Goal: Contribute content: Contribute content

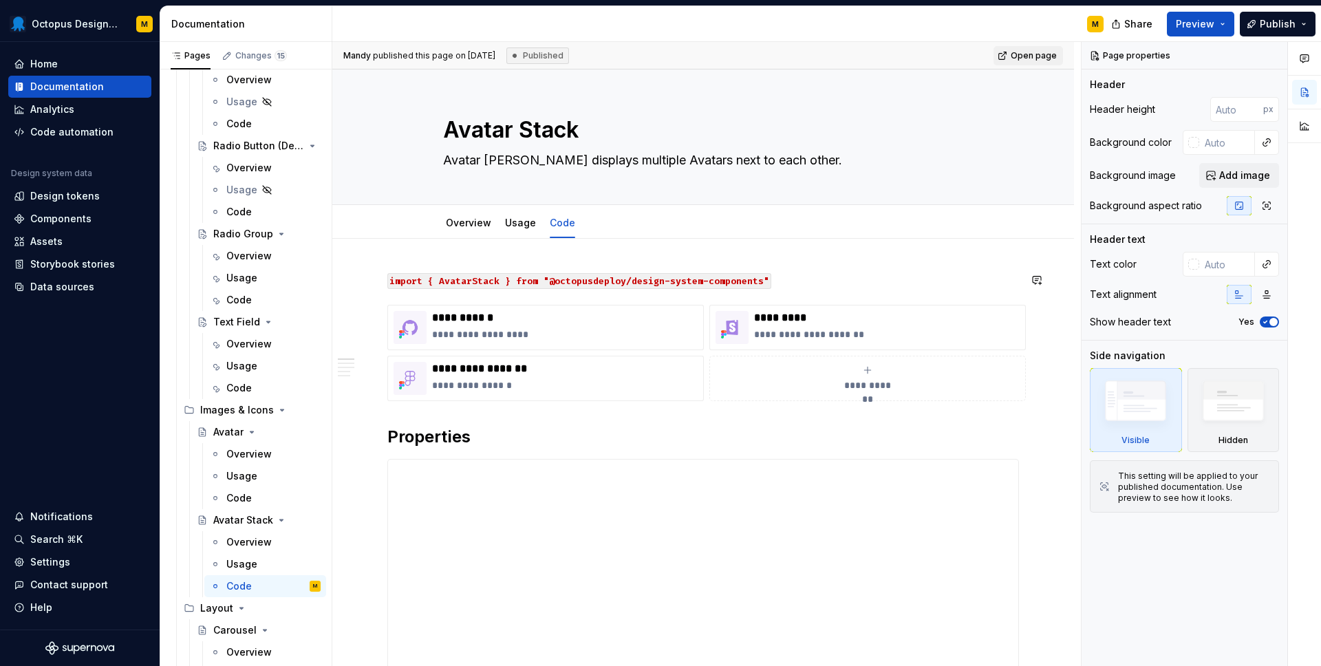
scroll to position [6, 0]
click at [69, 219] on div "Components" at bounding box center [60, 219] width 61 height 14
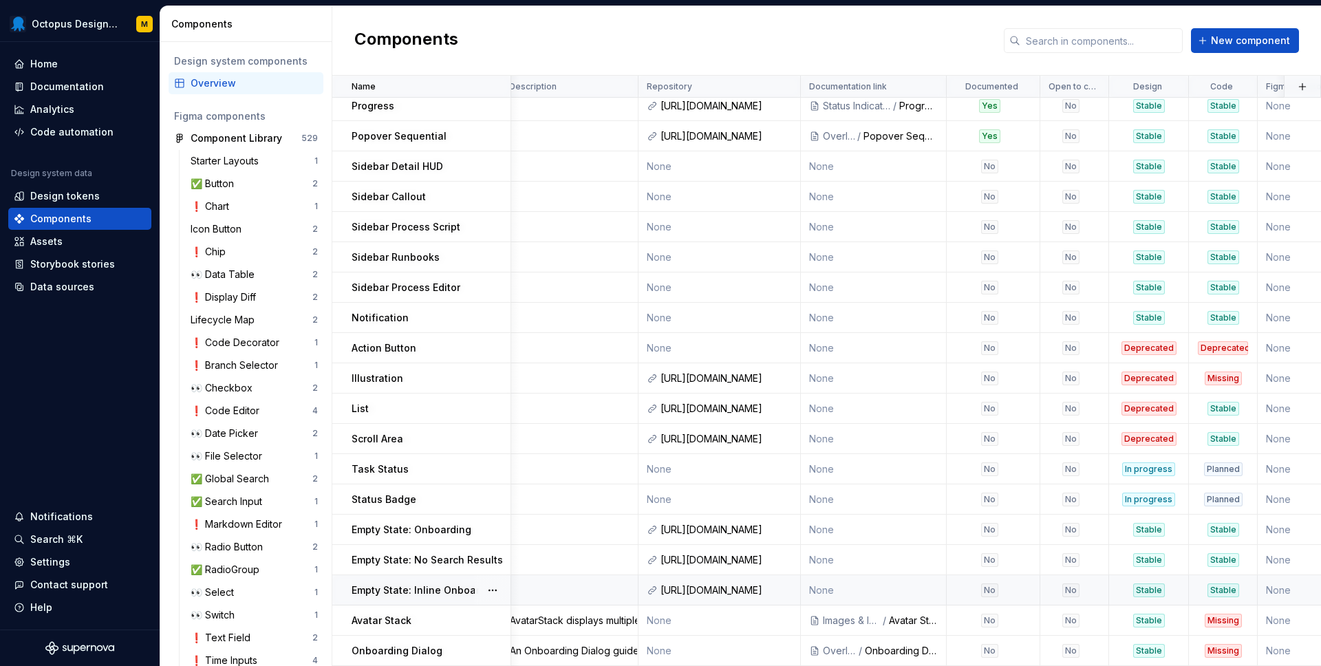
scroll to position [1581, 192]
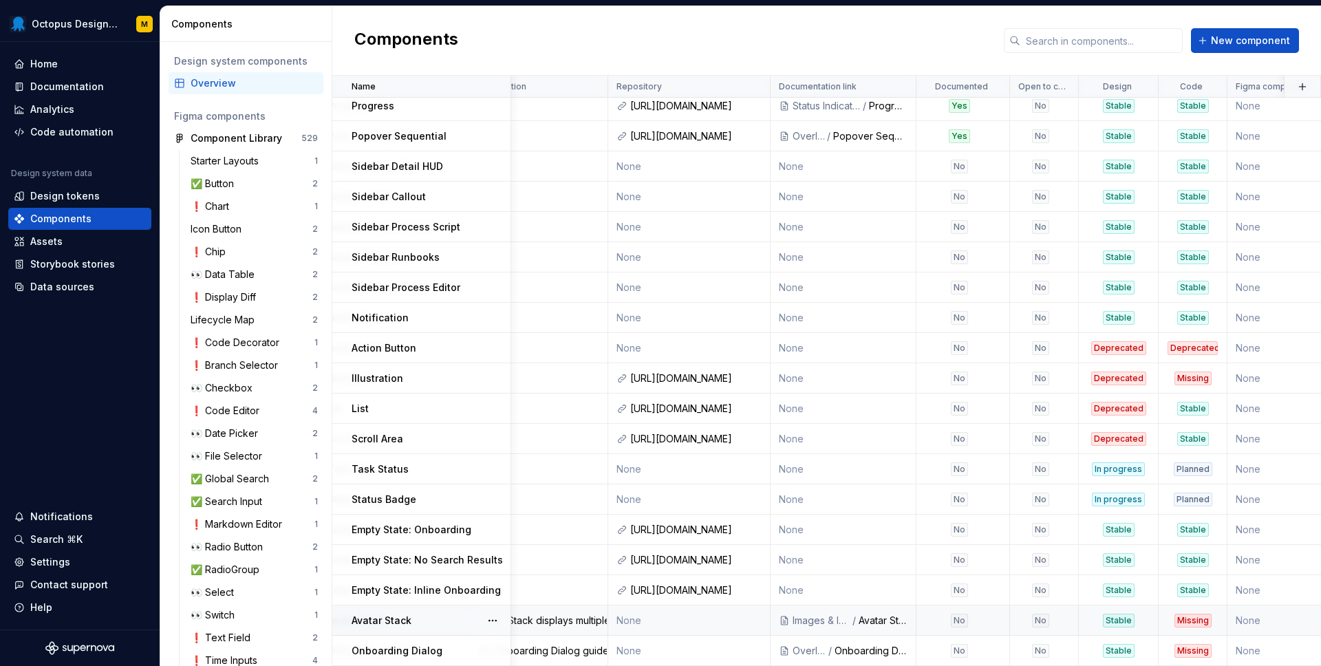
click at [1174, 621] on div "Missing" at bounding box center [1192, 621] width 37 height 14
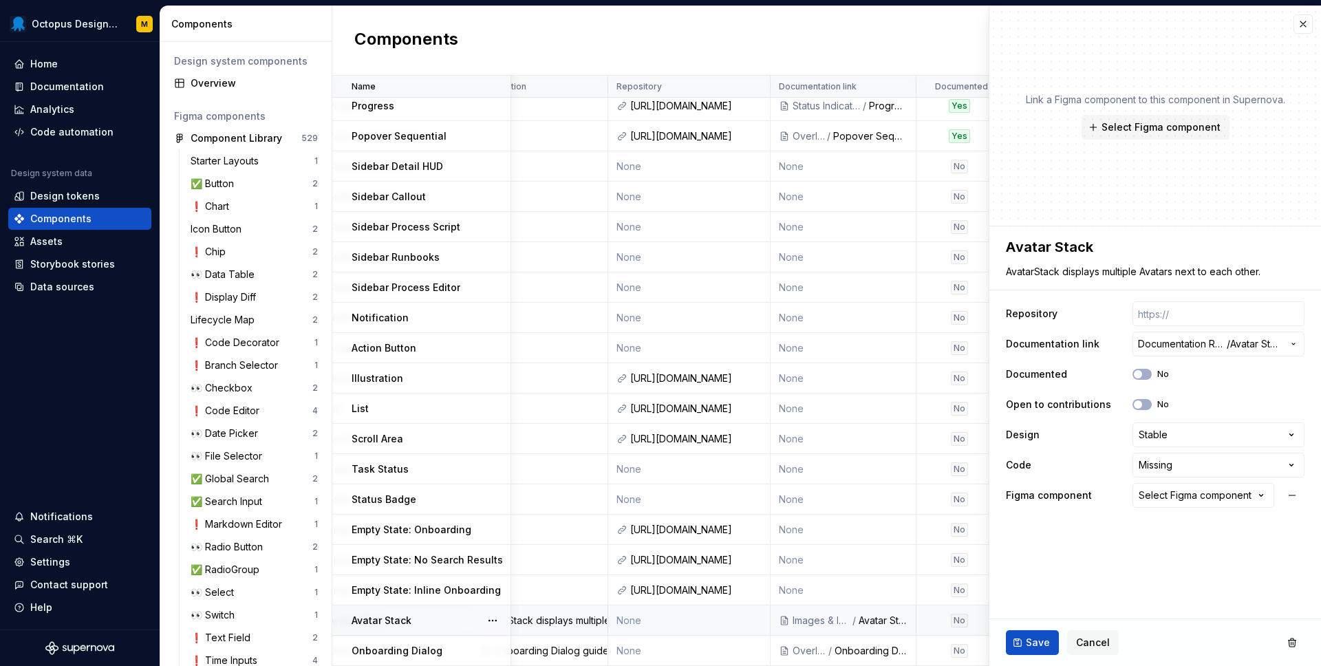
click at [1181, 620] on div "Save Cancel" at bounding box center [1155, 642] width 332 height 47
type textarea "*"
click at [1178, 471] on html "Octopus Design System M Home Documentation Analytics Code automation Design sys…" at bounding box center [660, 333] width 1321 height 666
select select "**********"
type textarea "*"
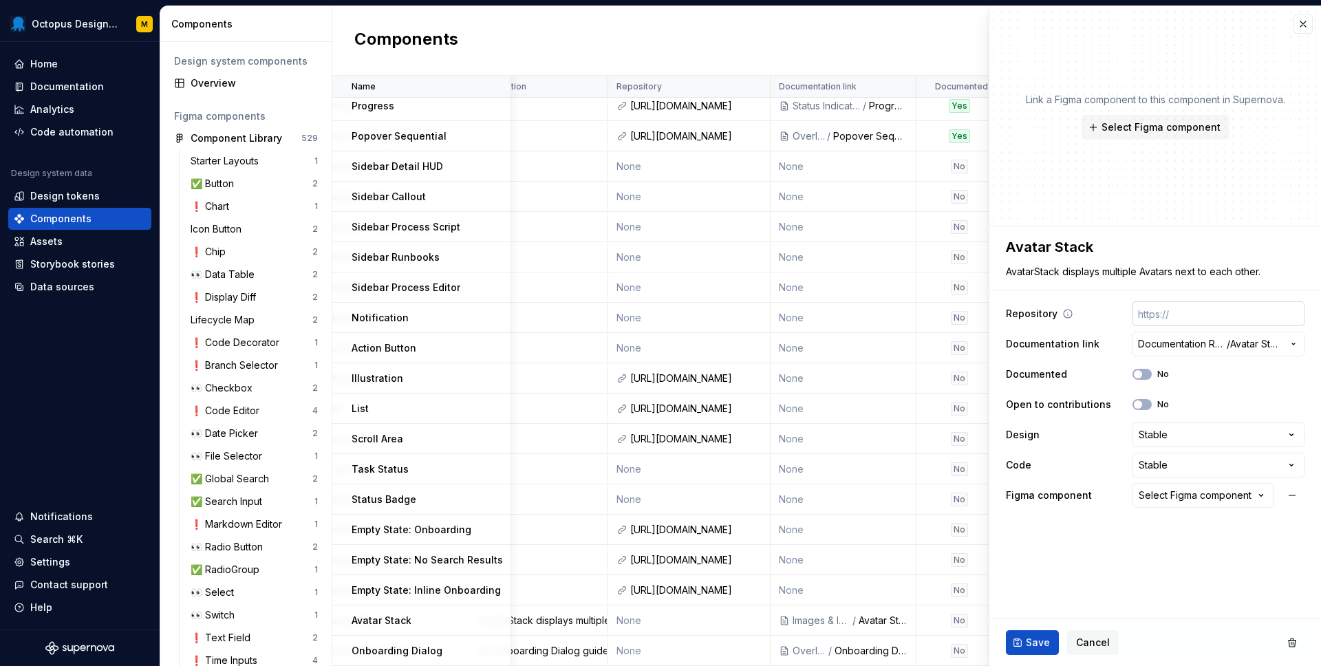
click at [1150, 314] on input "text" at bounding box center [1218, 313] width 172 height 25
paste input "[URL][DOMAIN_NAME]"
type input "[URL][DOMAIN_NAME]"
type textarea "*"
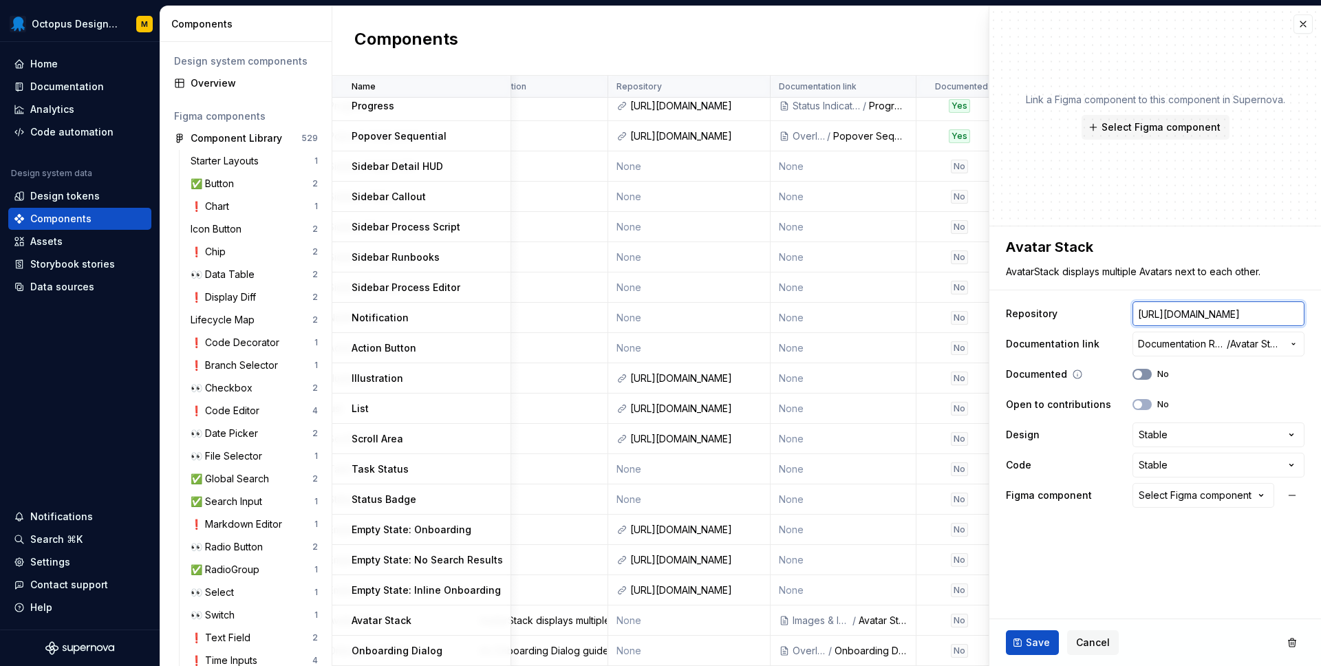
type input "[URL][DOMAIN_NAME]"
click at [1146, 376] on button "No" at bounding box center [1141, 374] width 19 height 11
click at [1208, 497] on div "Select Figma component" at bounding box center [1194, 495] width 113 height 14
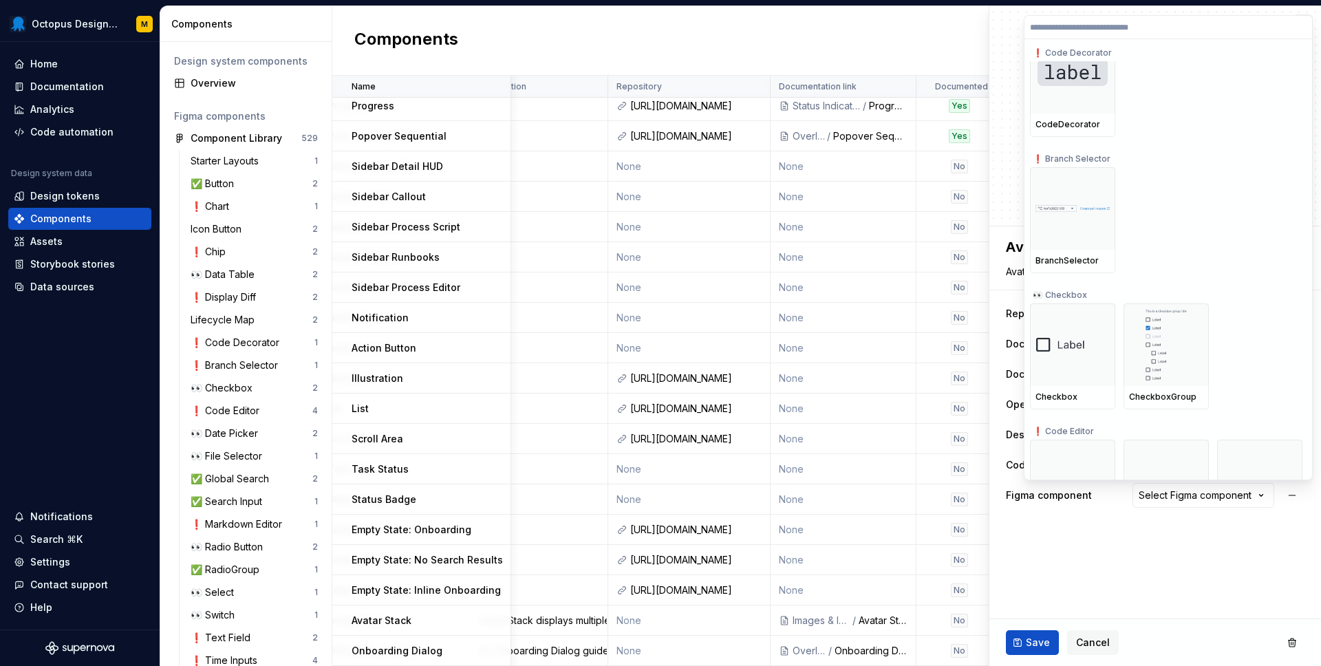
scroll to position [1601, 0]
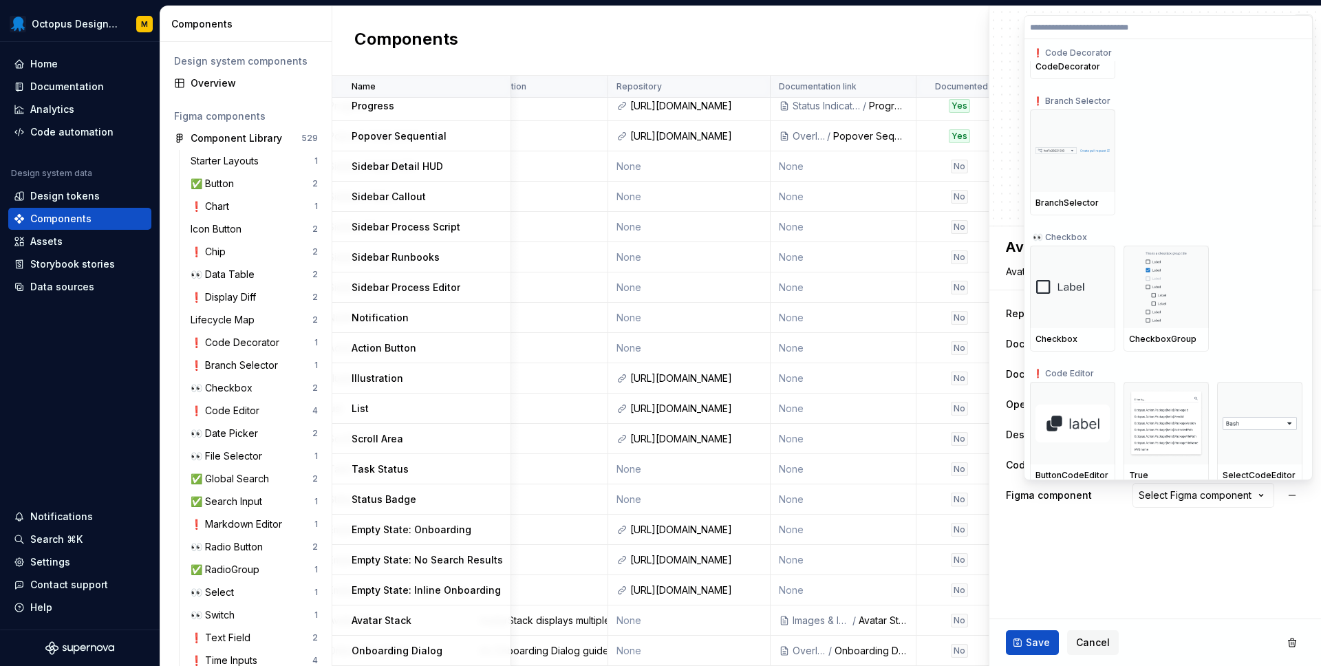
type textarea "*"
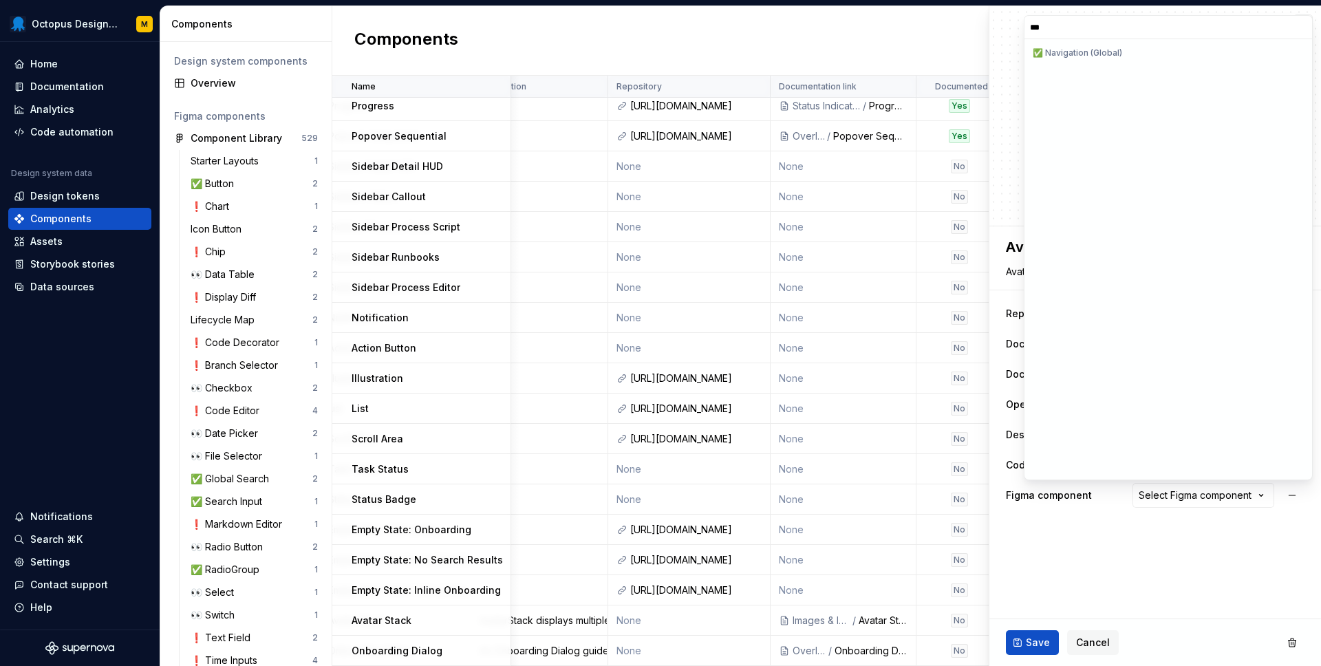
scroll to position [0, 0]
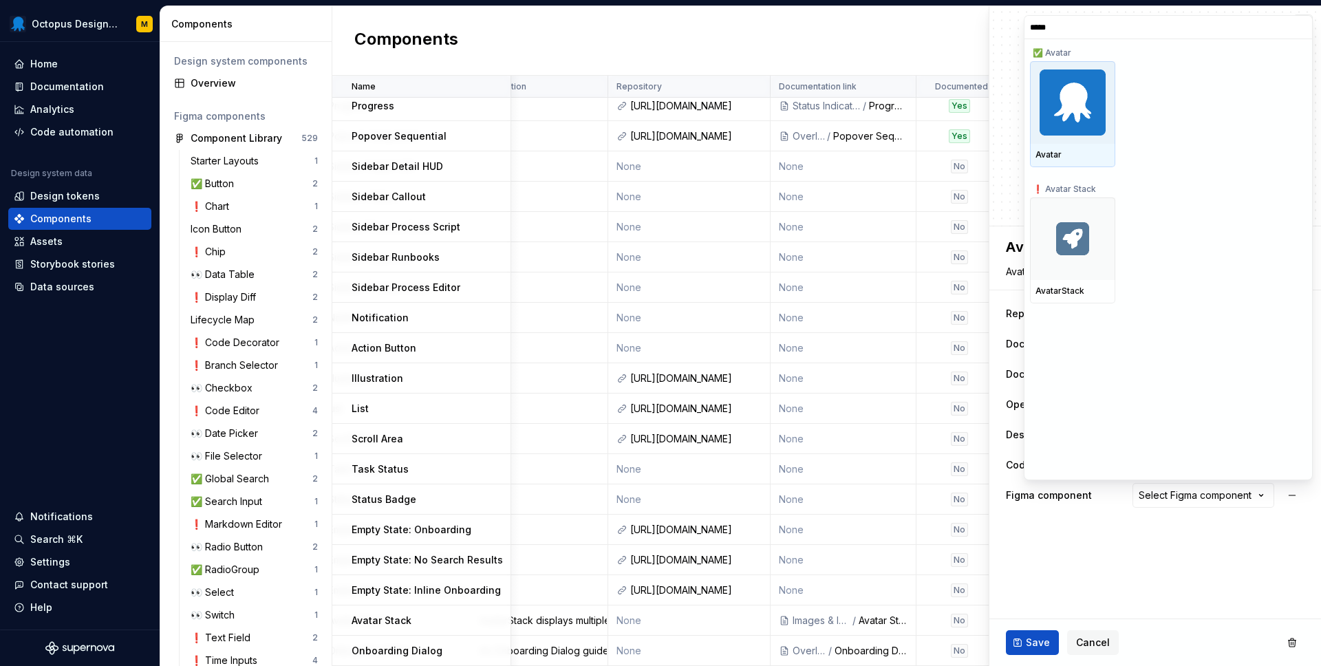
type input "******"
click at [1061, 289] on div "AvatarStack" at bounding box center [1072, 290] width 74 height 11
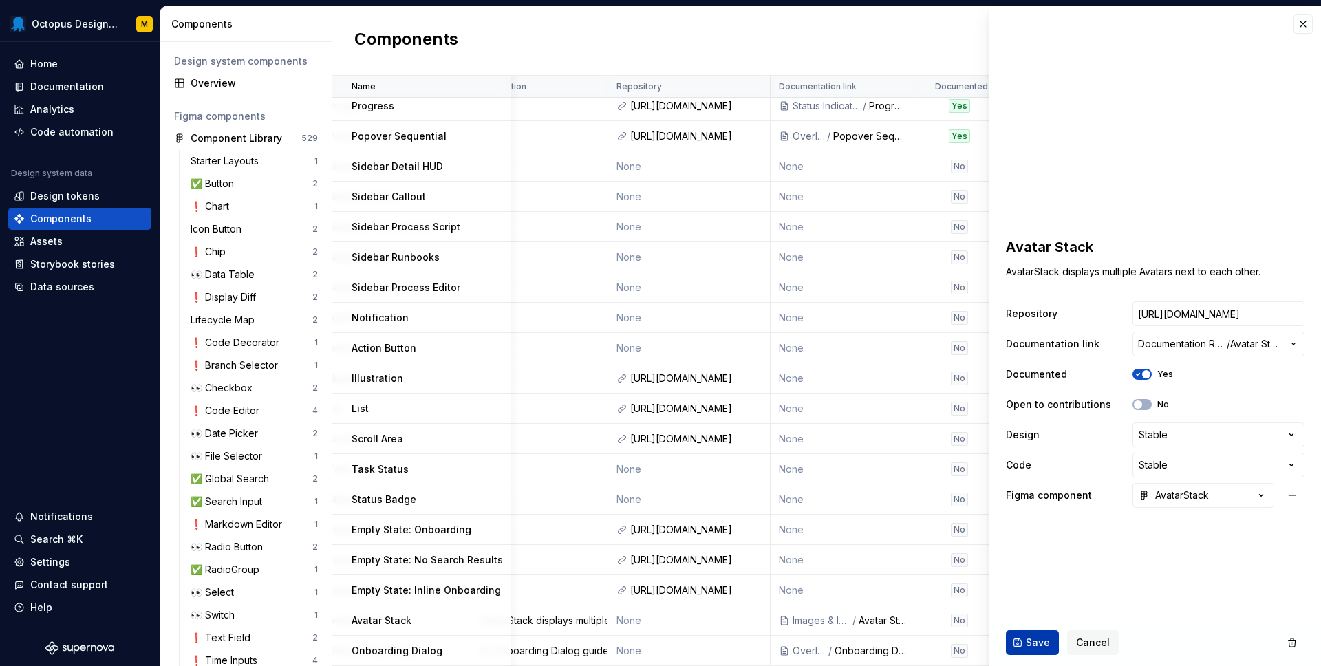
click at [1028, 641] on span "Save" at bounding box center [1038, 643] width 24 height 14
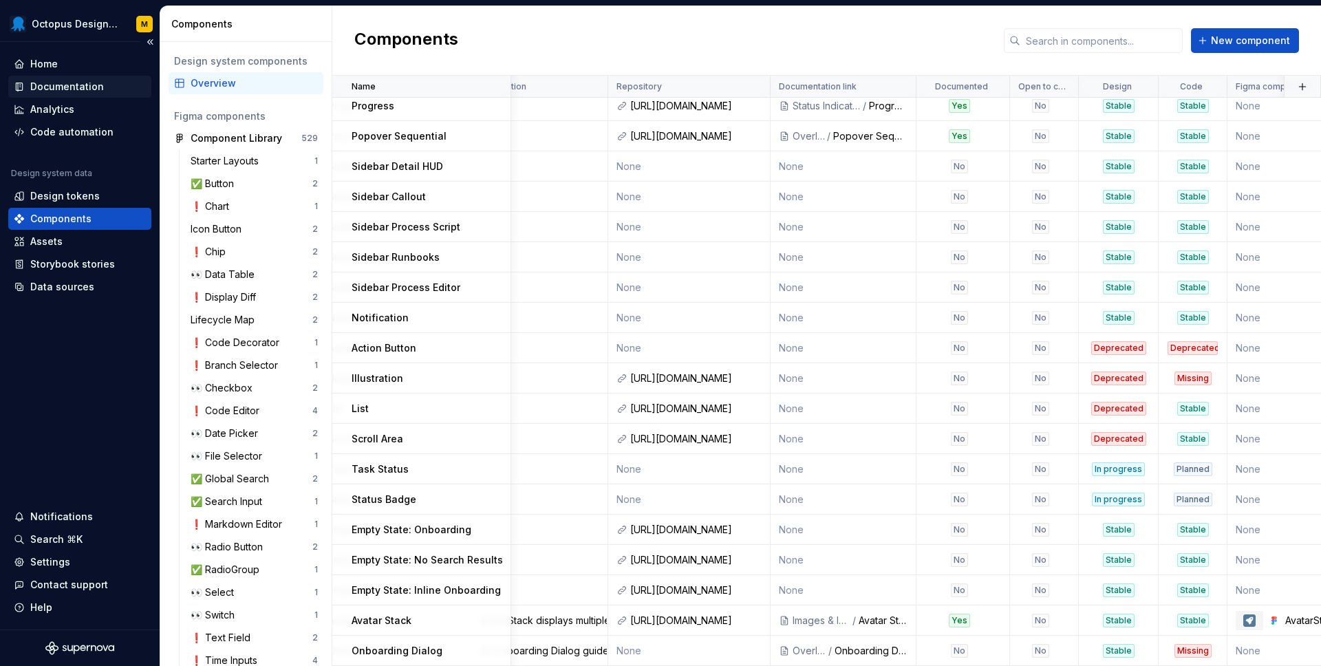
click at [74, 80] on div "Documentation" at bounding box center [67, 87] width 74 height 14
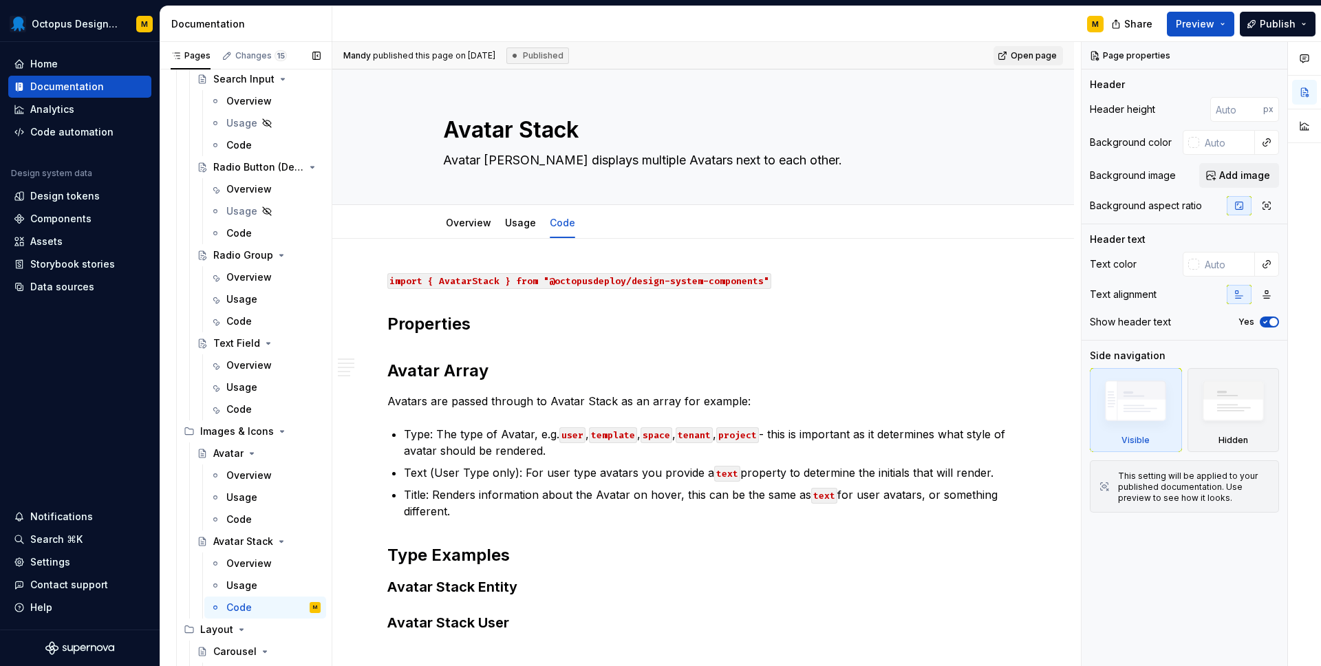
scroll to position [1145, 0]
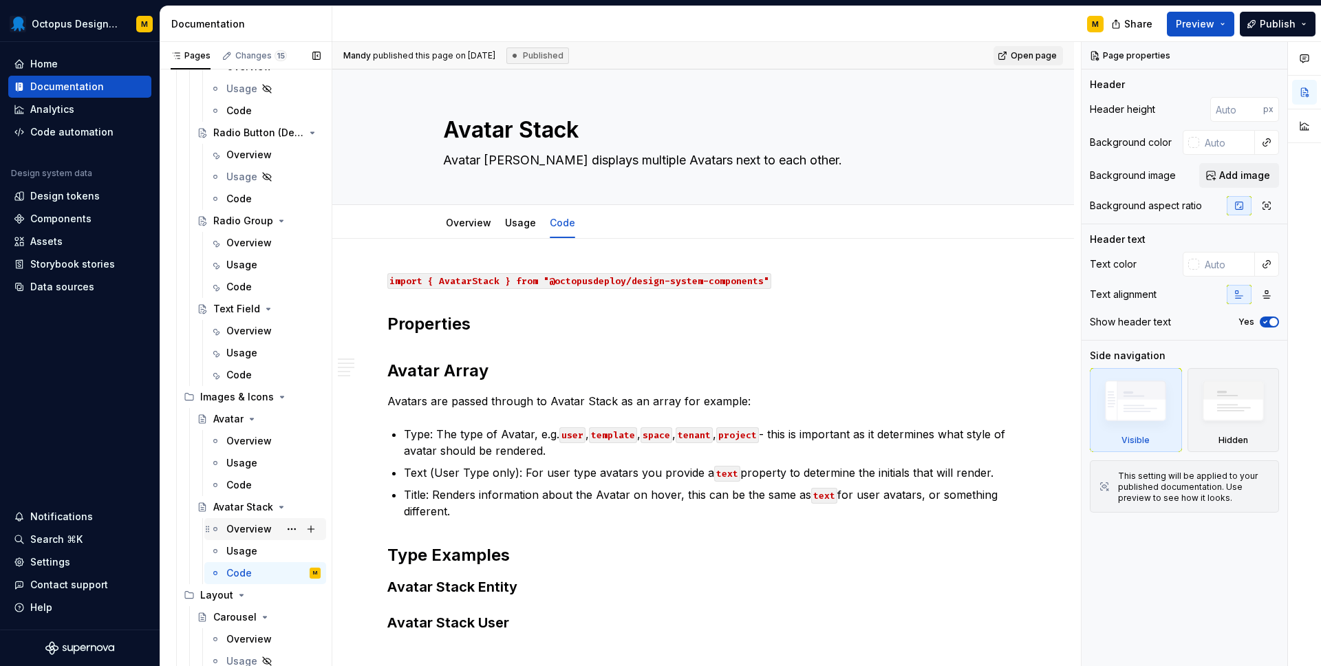
click at [254, 529] on div "Overview" at bounding box center [248, 529] width 45 height 14
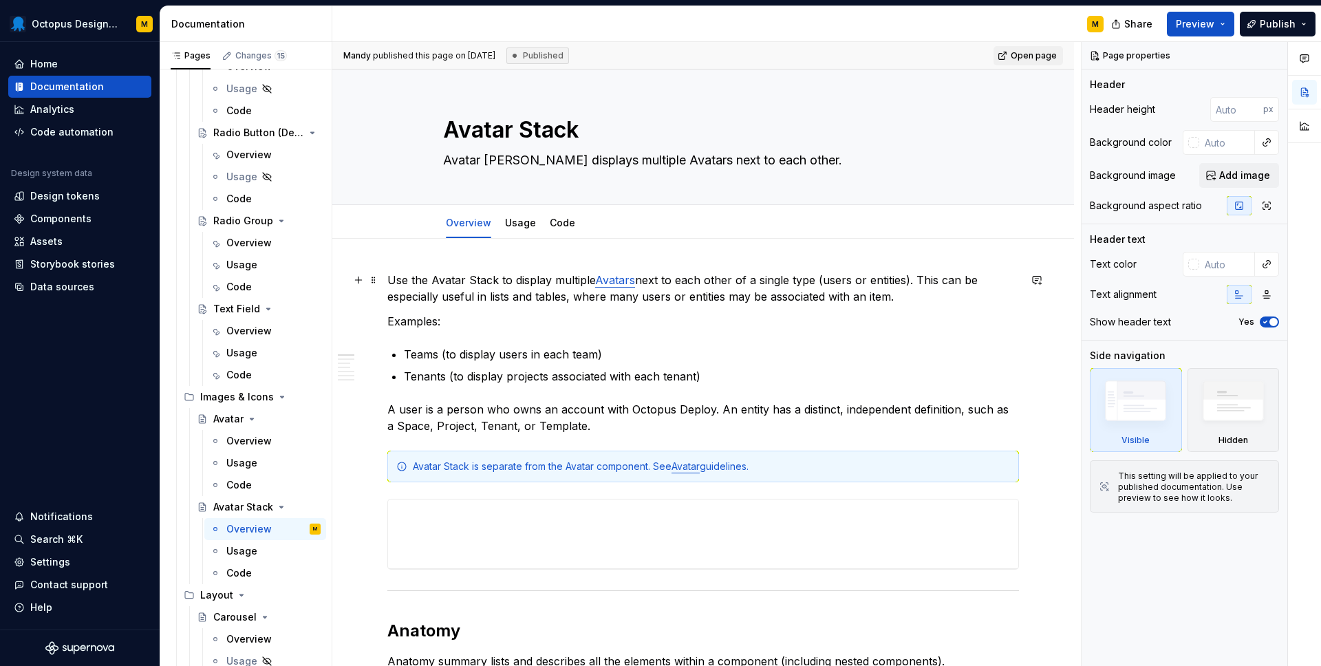
click at [384, 279] on div "**********" at bounding box center [706, 354] width 748 height 625
type textarea "*"
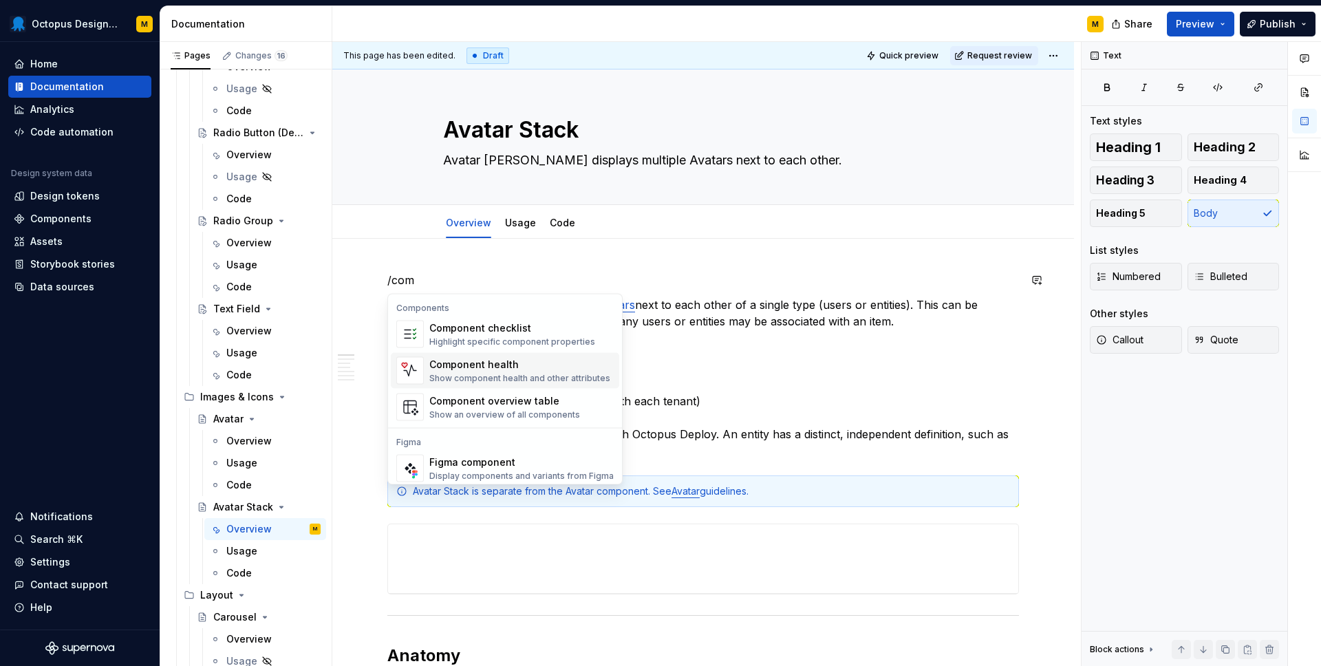
click at [523, 363] on div "Component health" at bounding box center [519, 365] width 181 height 14
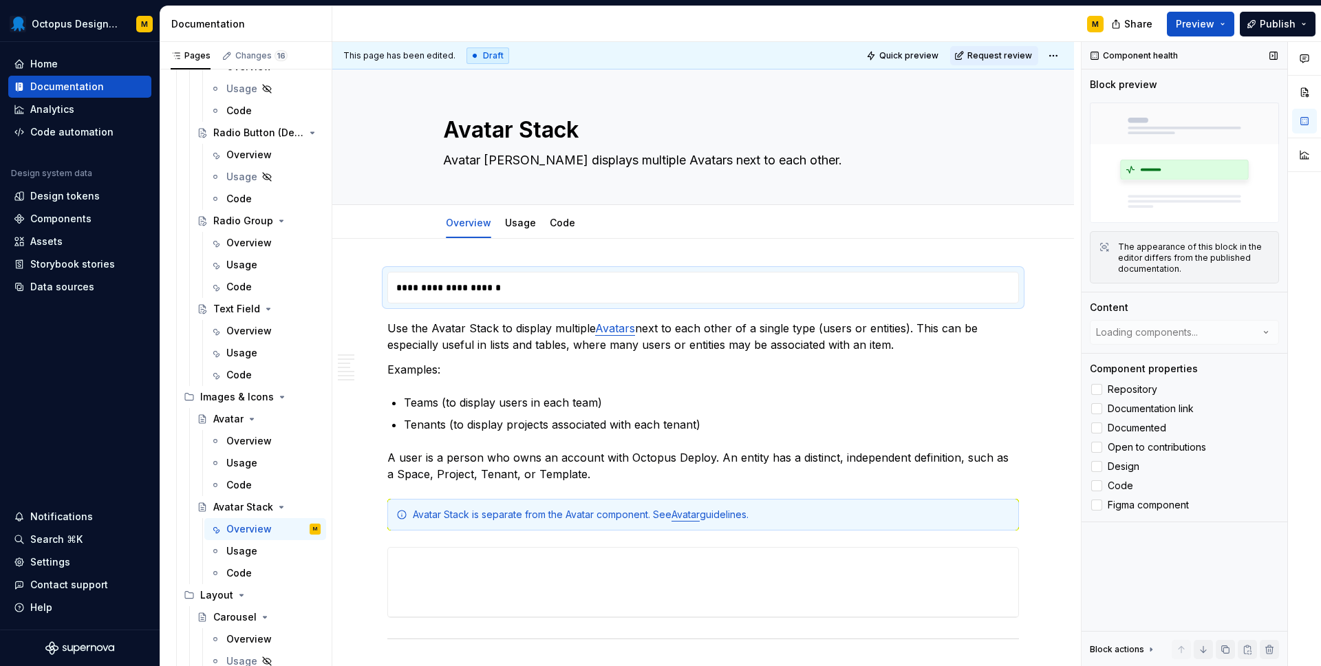
type textarea "*"
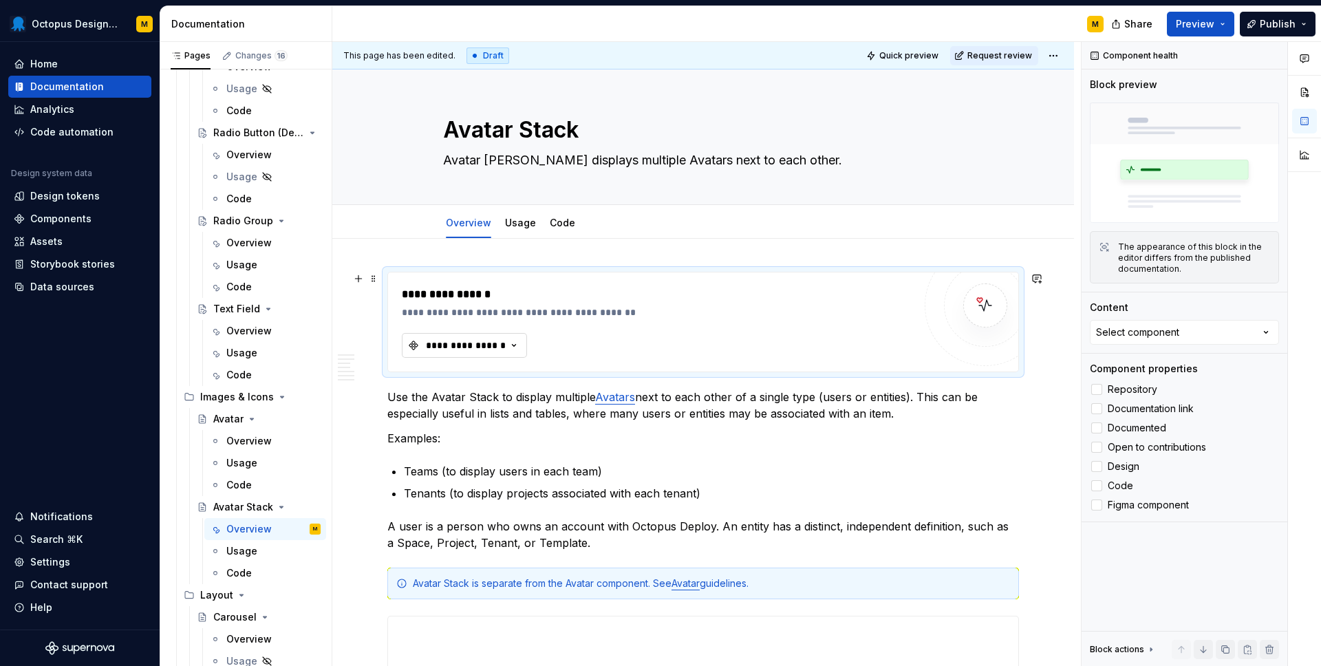
click at [502, 348] on div "**********" at bounding box center [465, 345] width 83 height 14
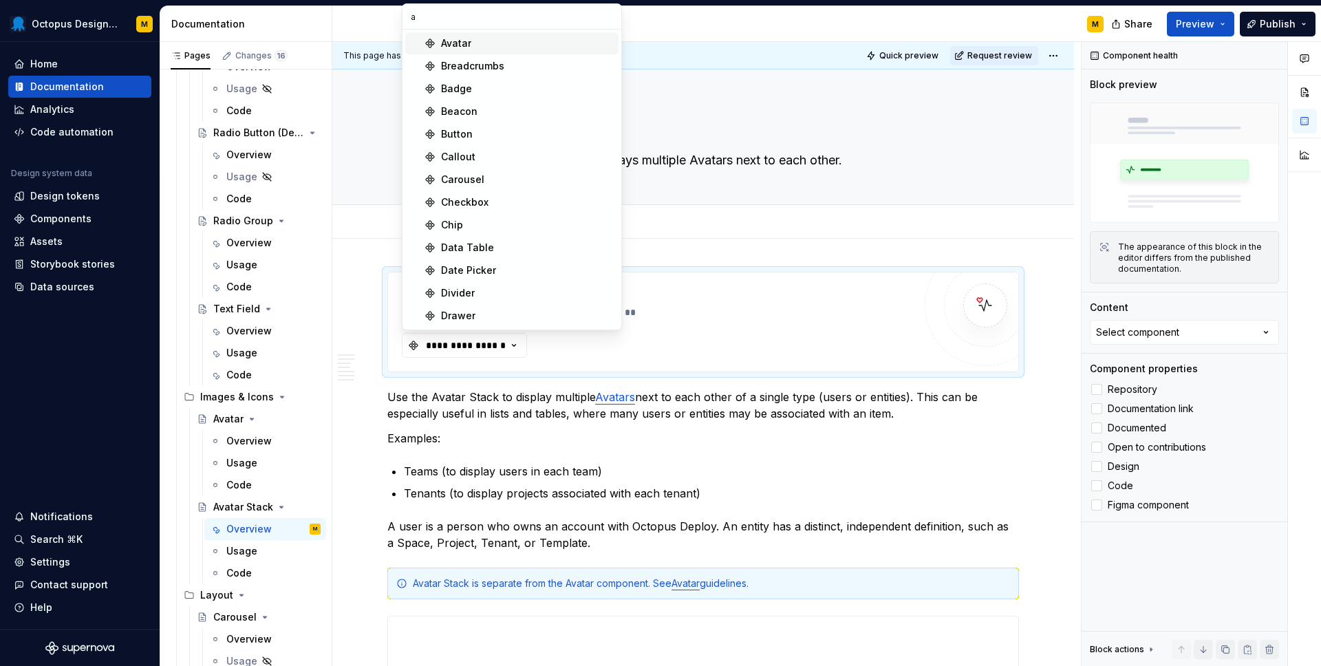
type input "av"
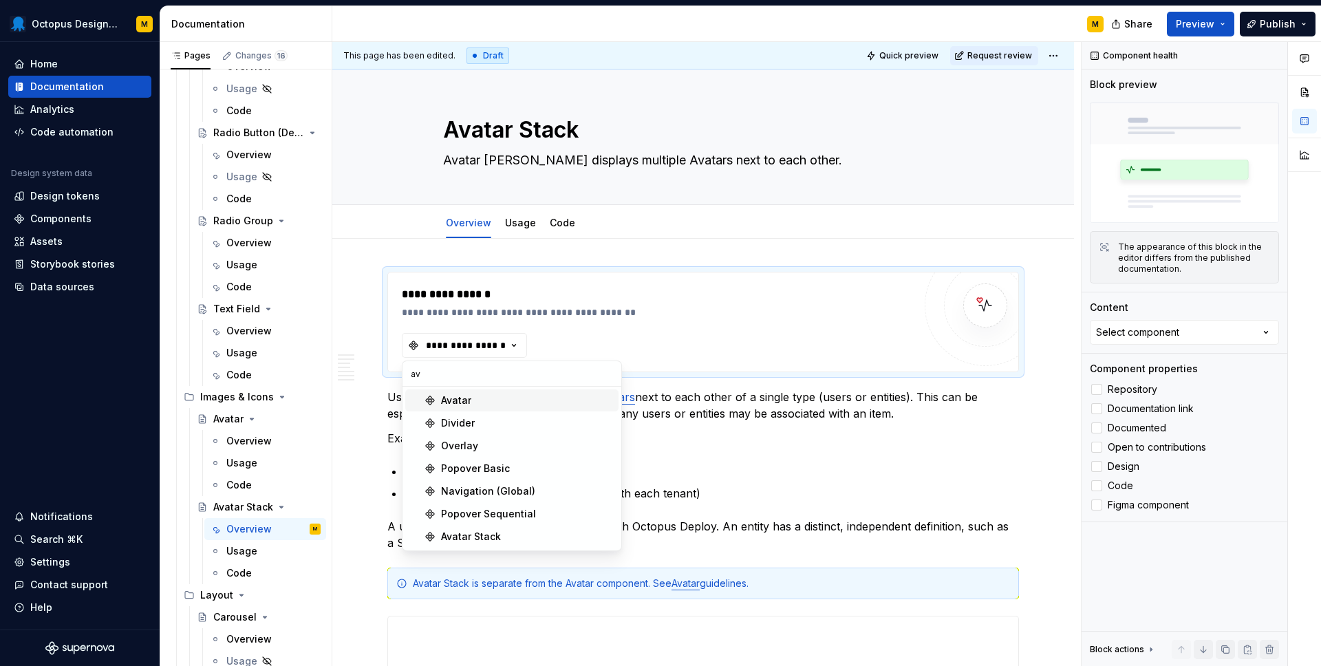
type textarea "*"
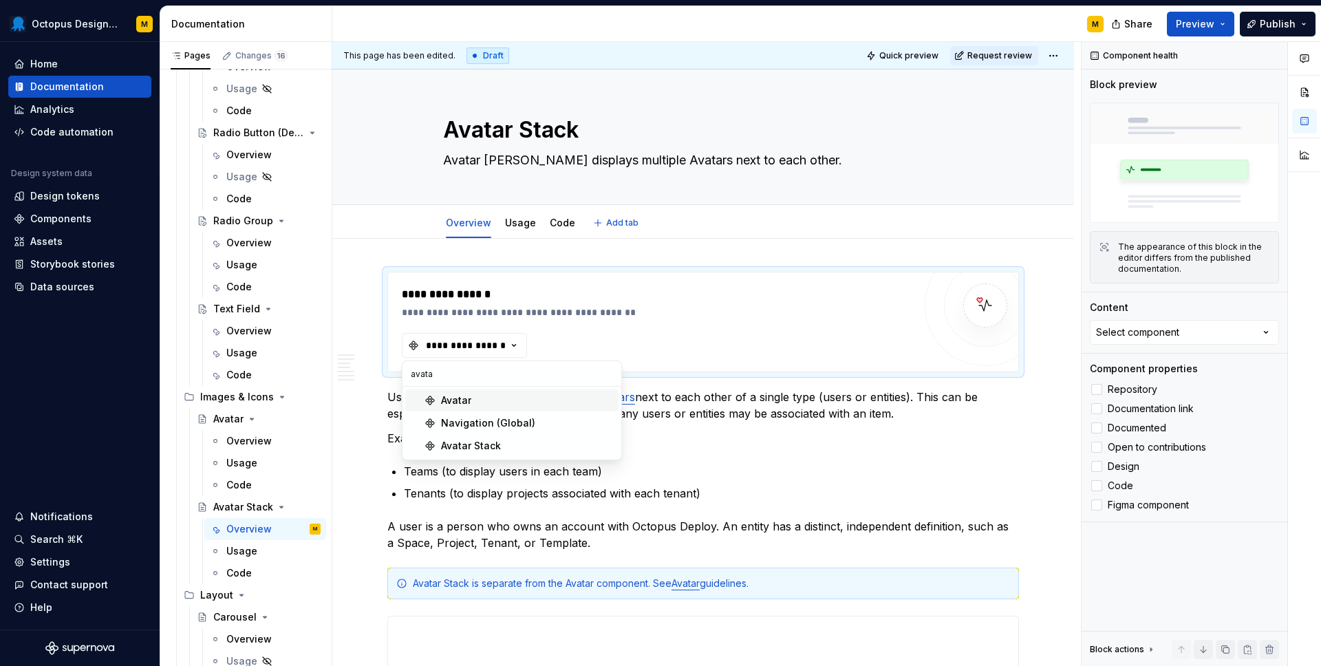
type input "avatar"
type textarea "*"
type input "avatar"
click at [468, 421] on div "Avatar Stack" at bounding box center [471, 423] width 60 height 14
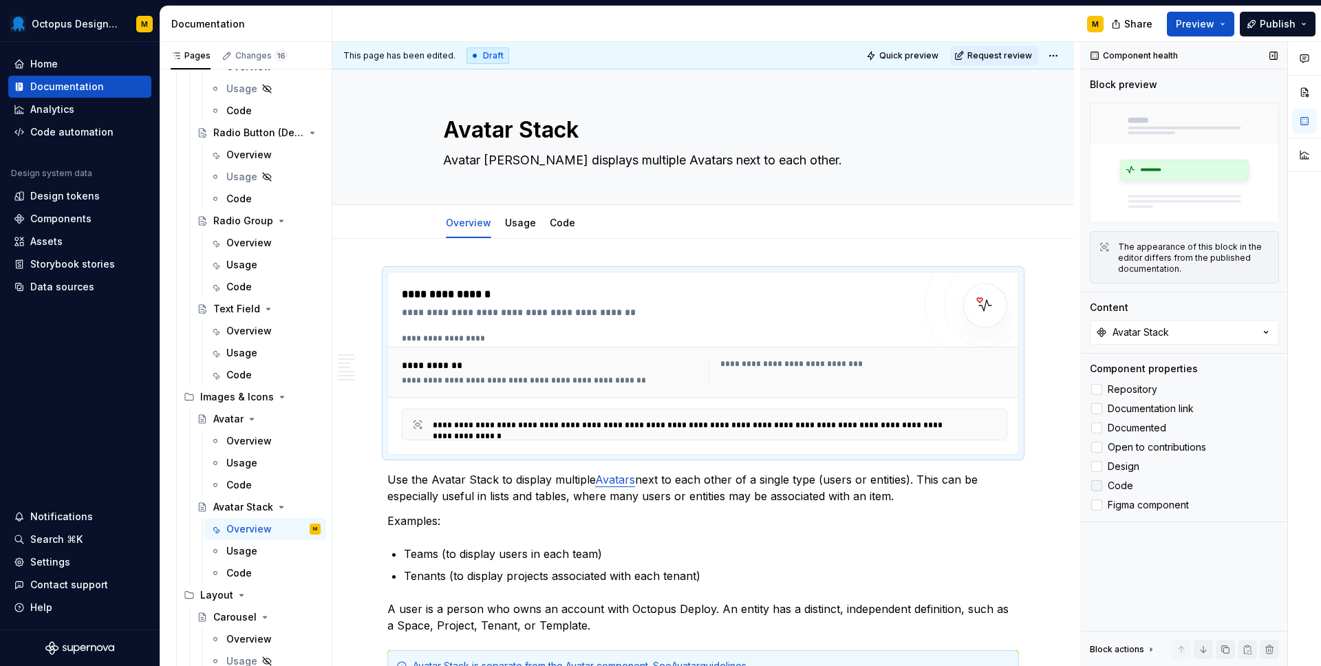
click at [1097, 486] on div at bounding box center [1096, 485] width 11 height 11
click at [1096, 468] on div at bounding box center [1096, 466] width 11 height 11
click at [1097, 428] on div at bounding box center [1096, 427] width 11 height 11
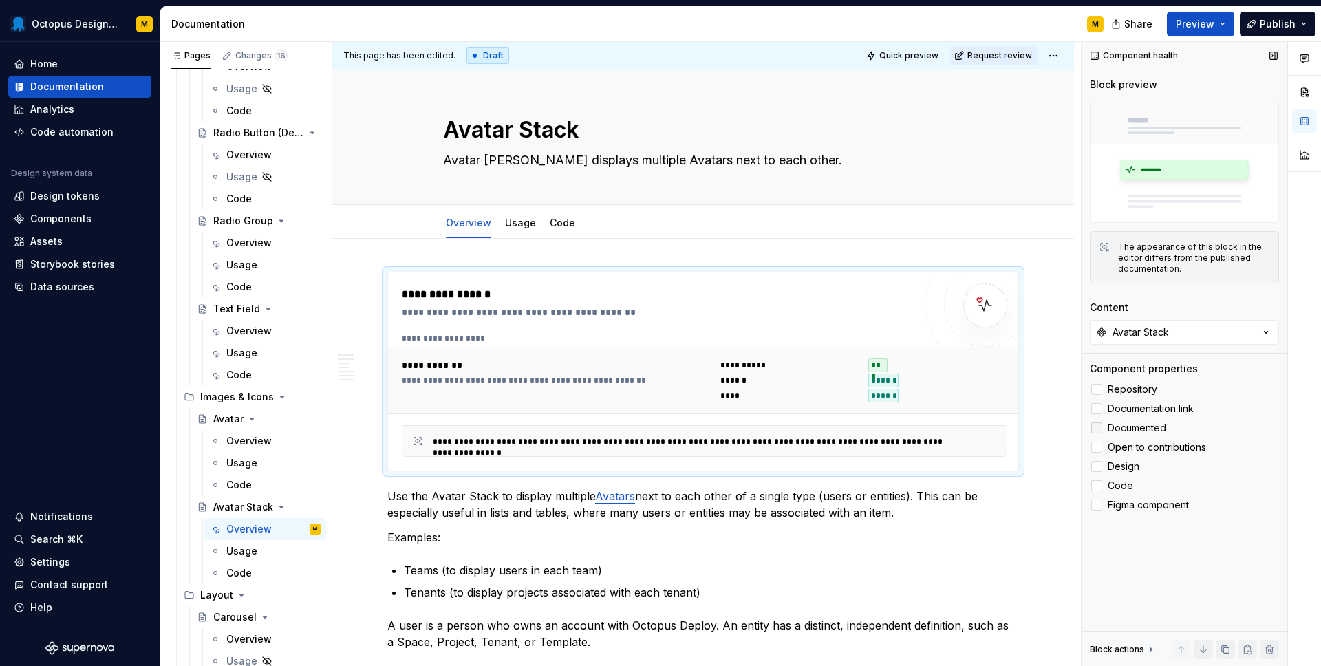
click at [1096, 428] on polyline at bounding box center [1096, 428] width 0 height 0
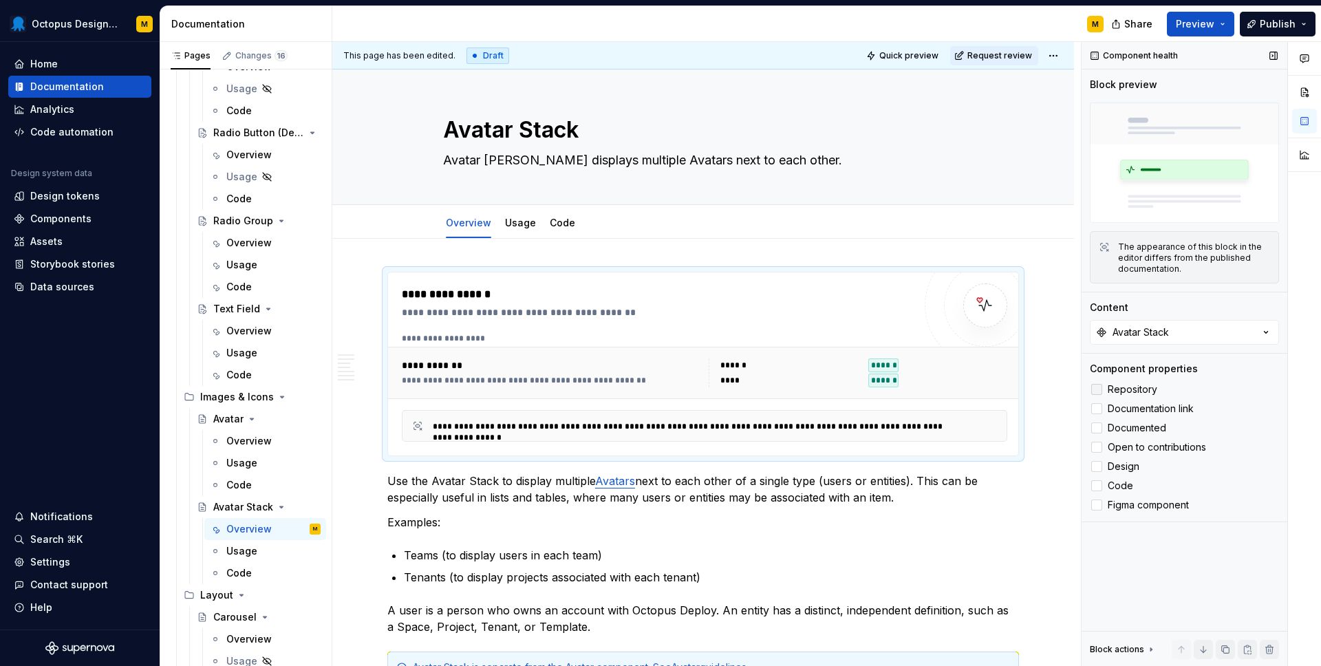
click at [1095, 389] on div at bounding box center [1096, 389] width 11 height 11
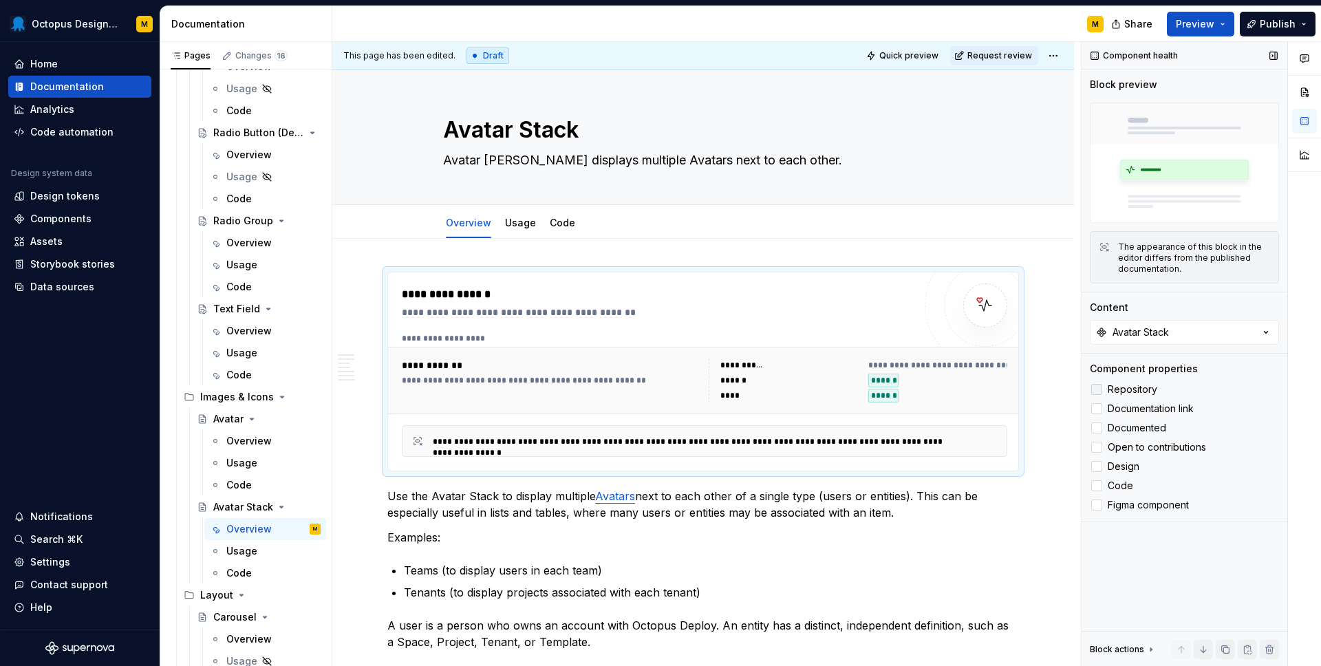
click at [1096, 389] on icon at bounding box center [1096, 389] width 0 height 0
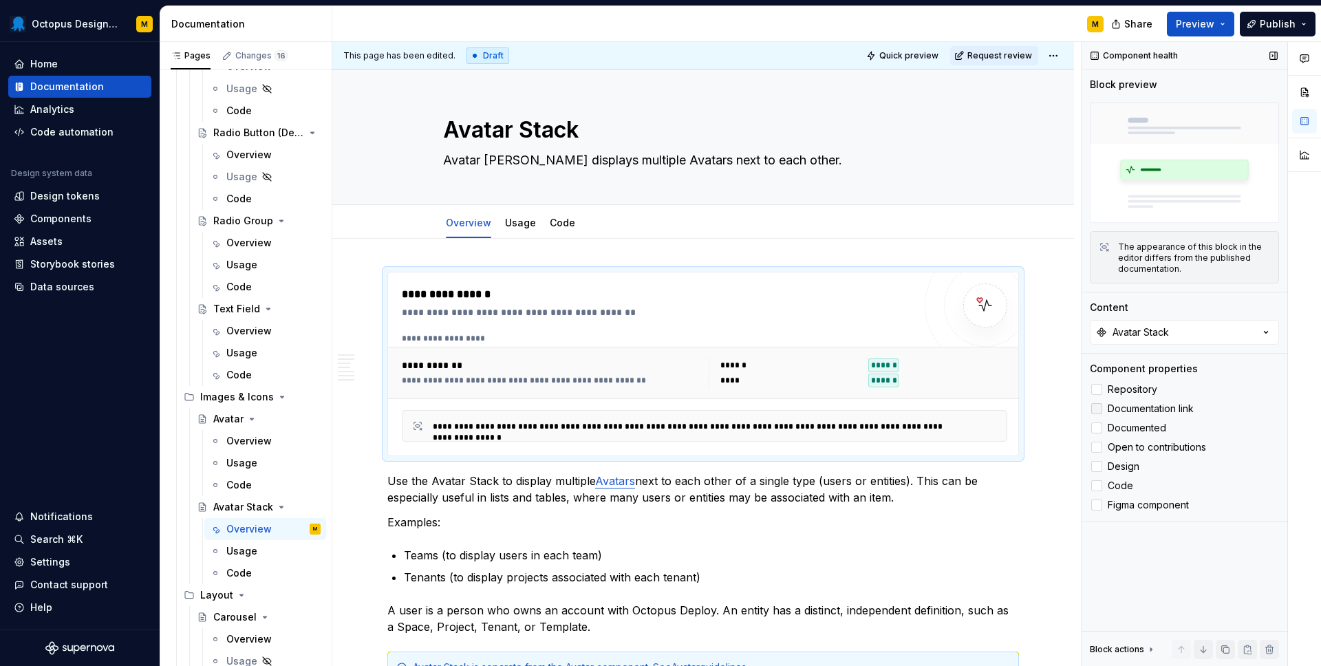
click at [1095, 405] on div at bounding box center [1096, 408] width 11 height 11
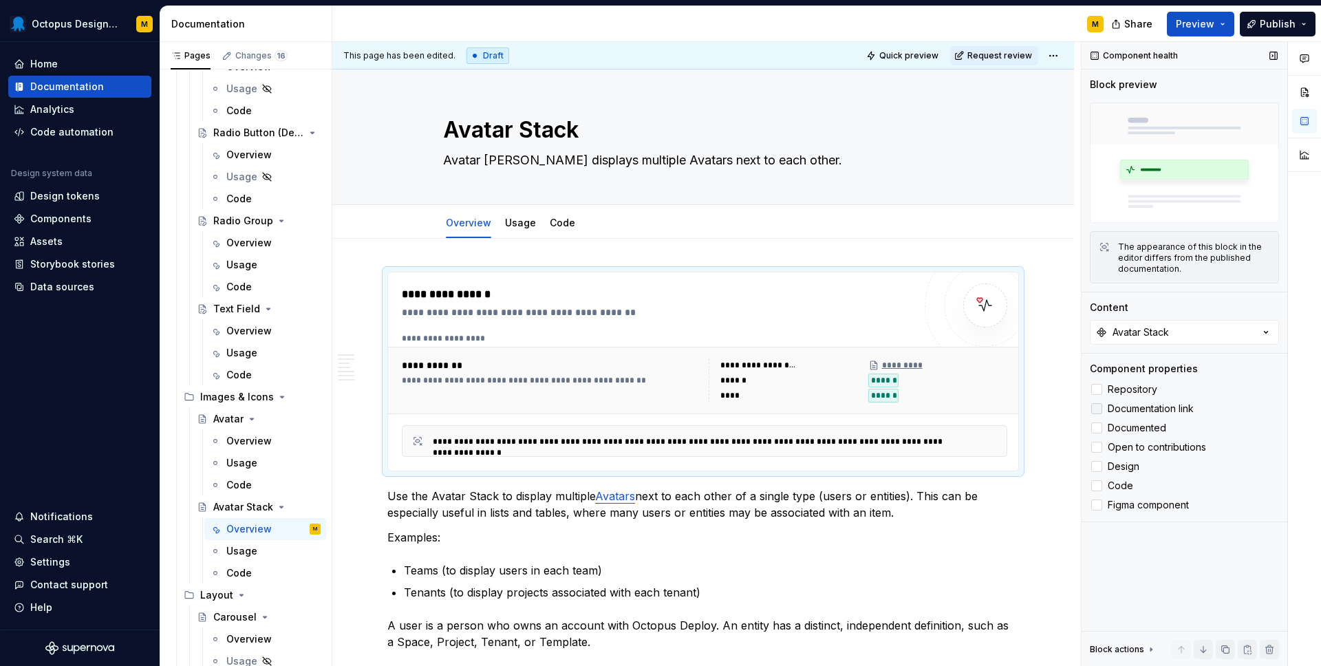
click at [1096, 409] on icon at bounding box center [1096, 409] width 0 height 0
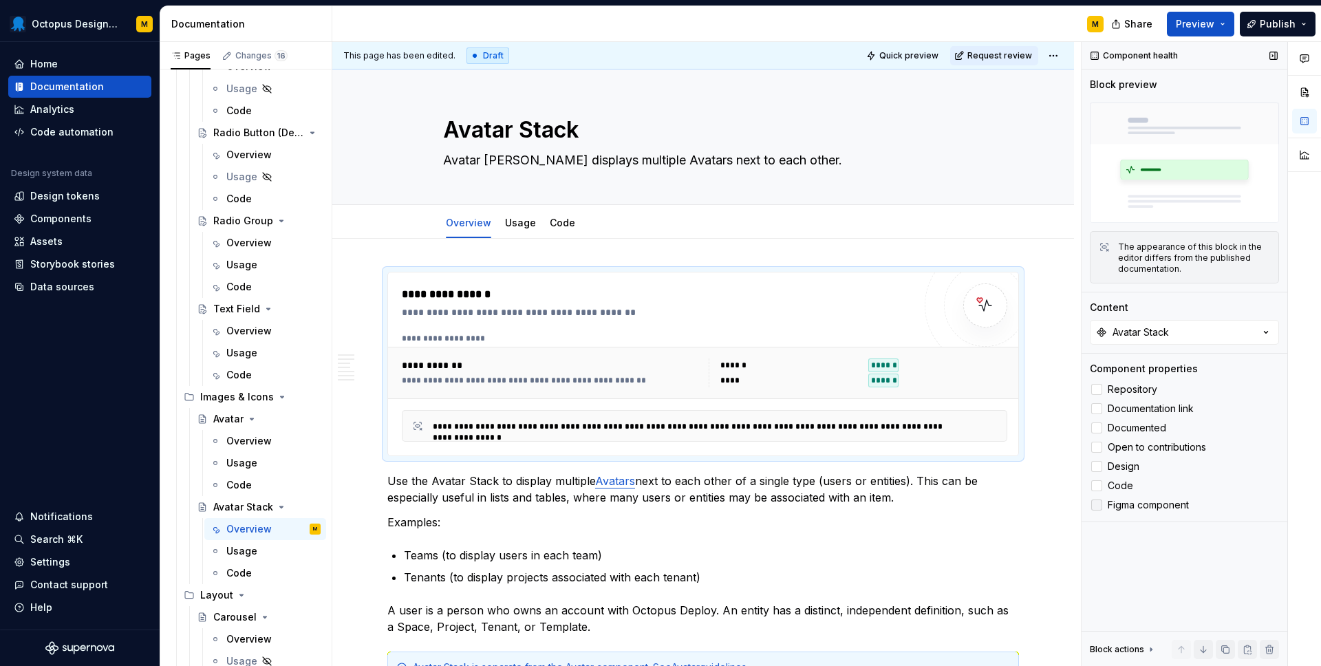
click at [1096, 503] on div at bounding box center [1096, 504] width 11 height 11
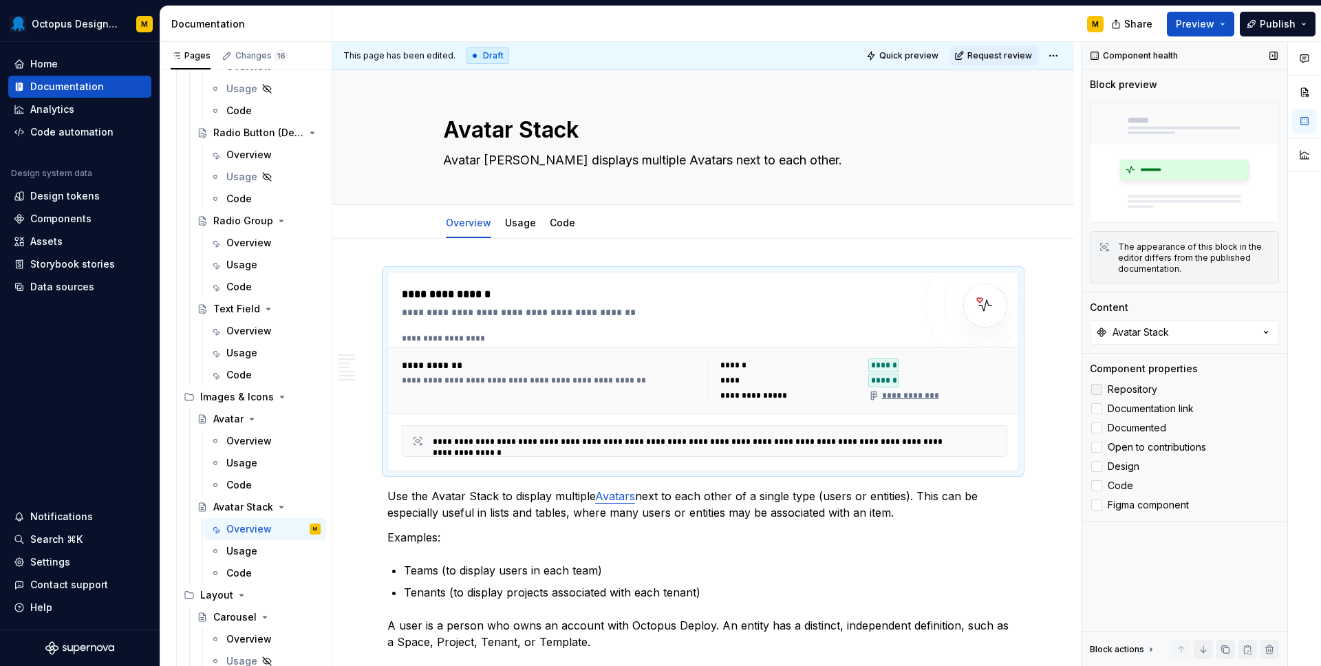
click at [1098, 391] on div at bounding box center [1096, 389] width 11 height 11
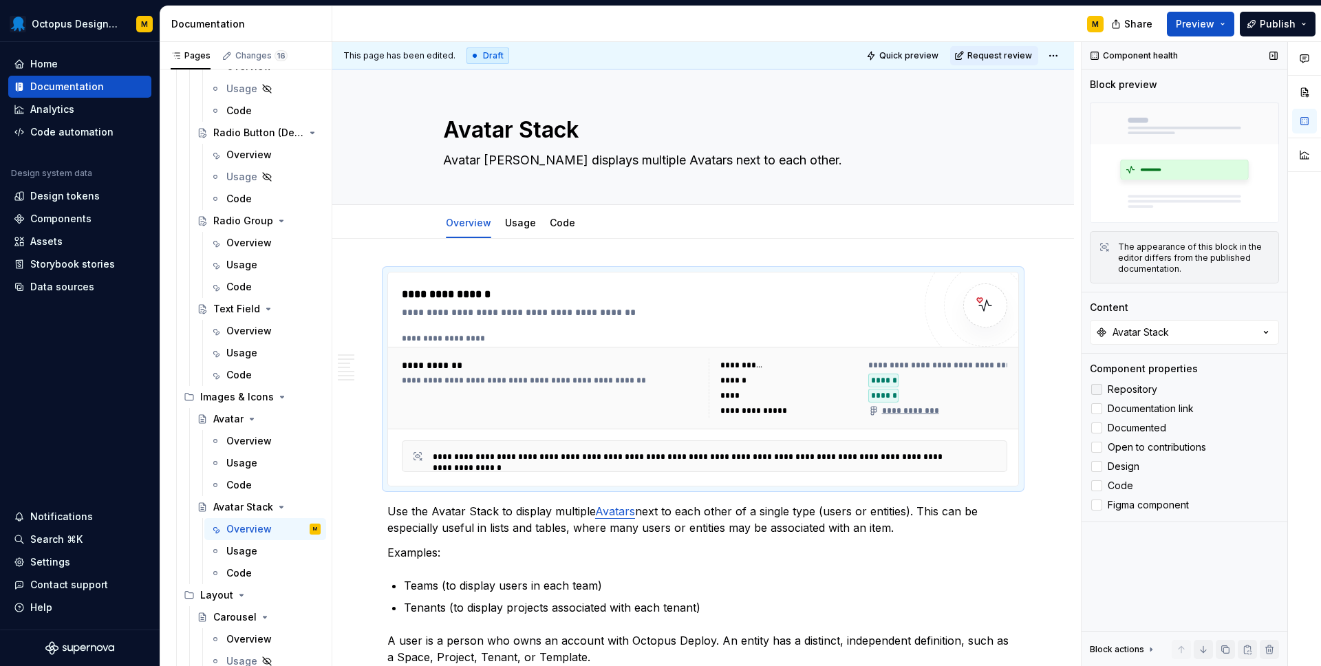
click at [1096, 389] on icon at bounding box center [1096, 389] width 0 height 0
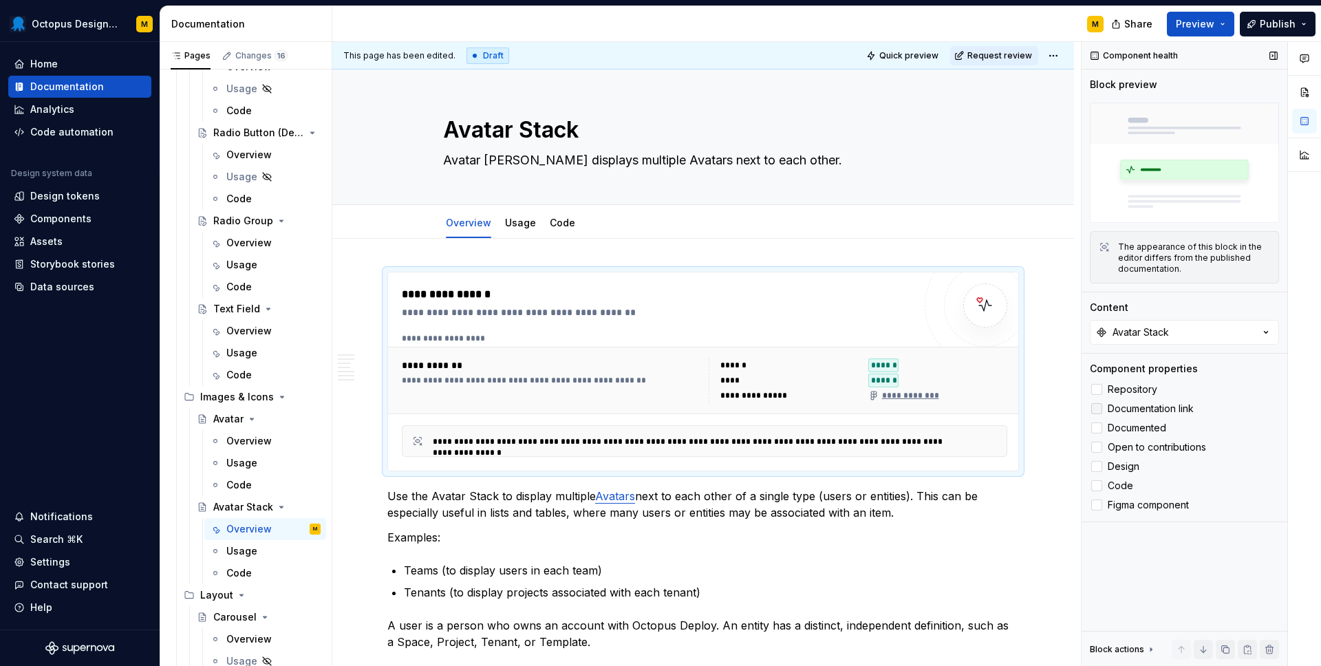
click at [1098, 411] on div at bounding box center [1096, 408] width 11 height 11
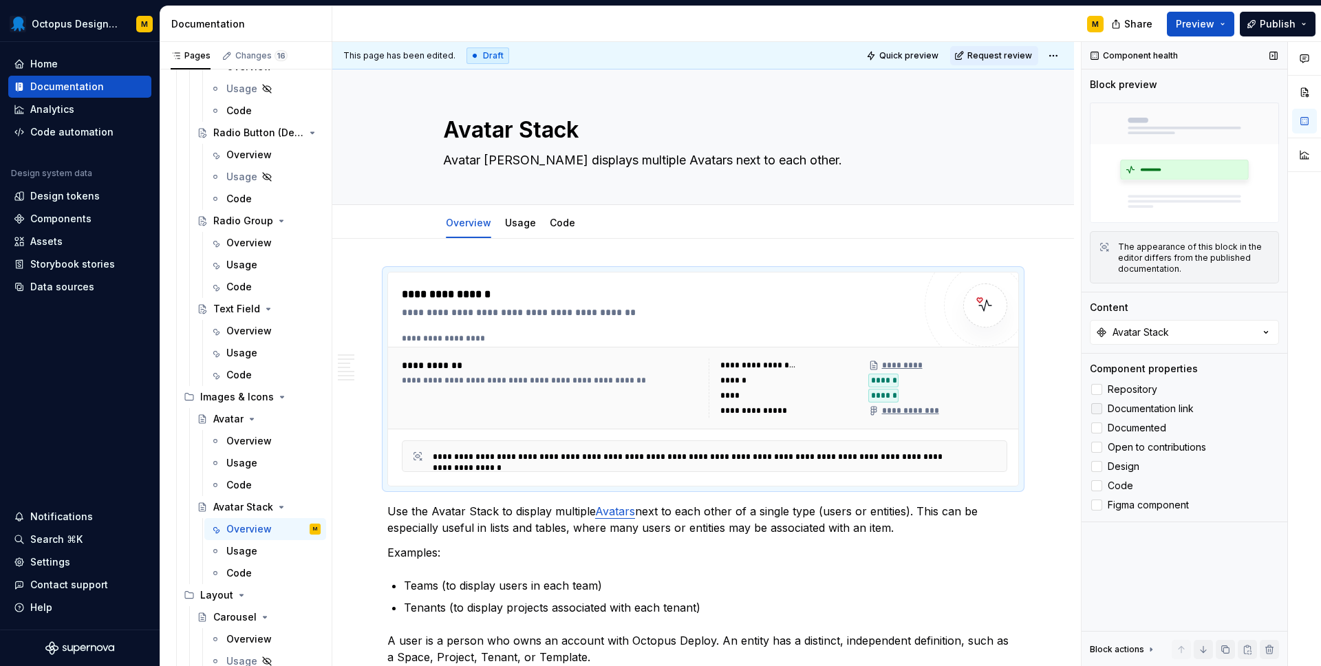
click at [1096, 409] on icon at bounding box center [1096, 409] width 0 height 0
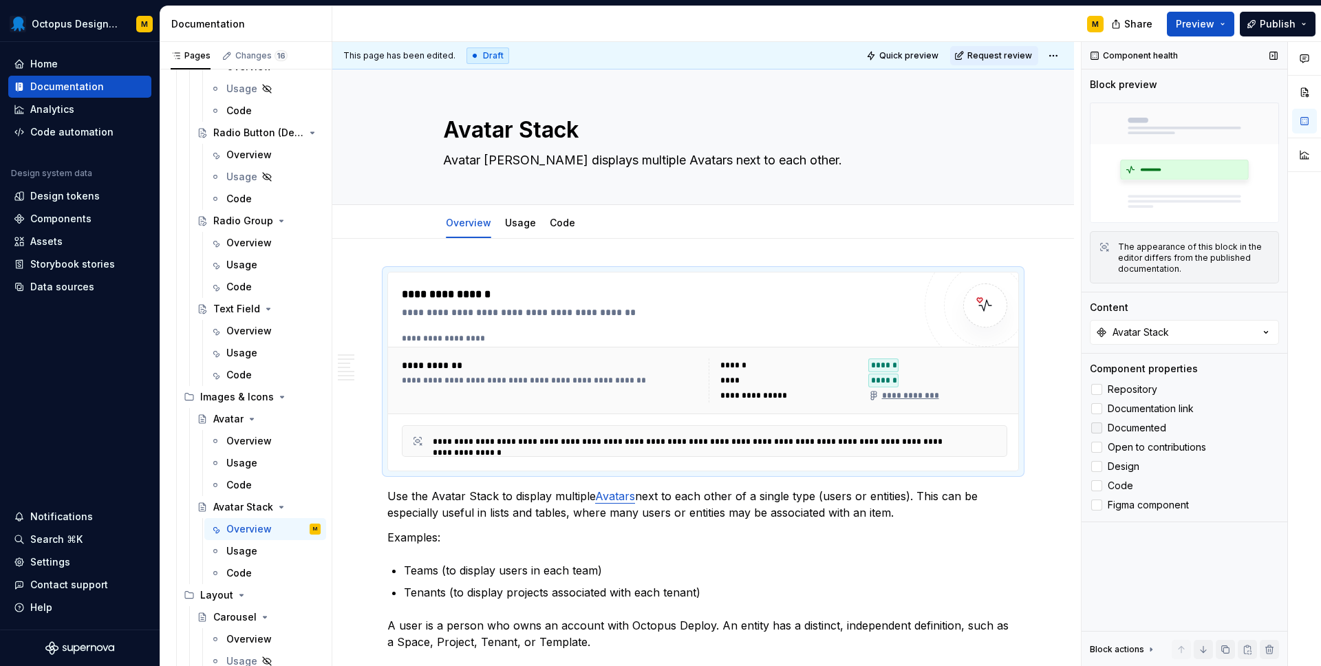
click at [1098, 424] on div at bounding box center [1096, 427] width 11 height 11
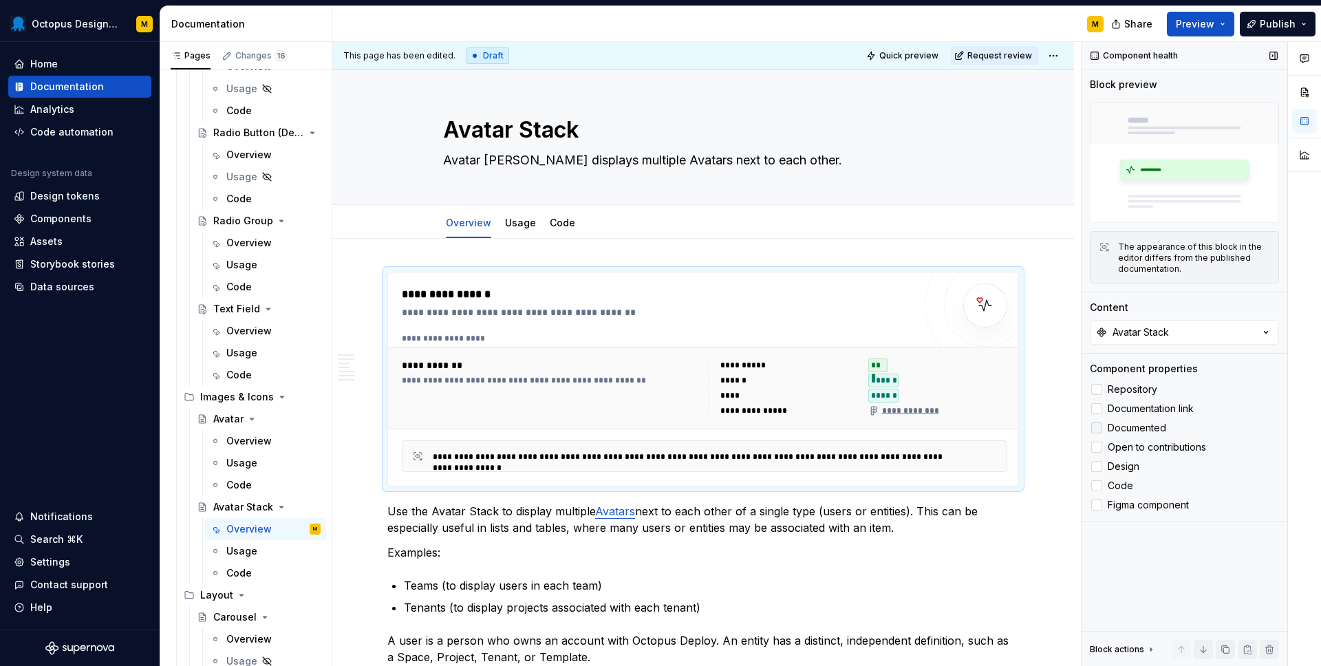
click at [1096, 428] on icon at bounding box center [1096, 428] width 0 height 0
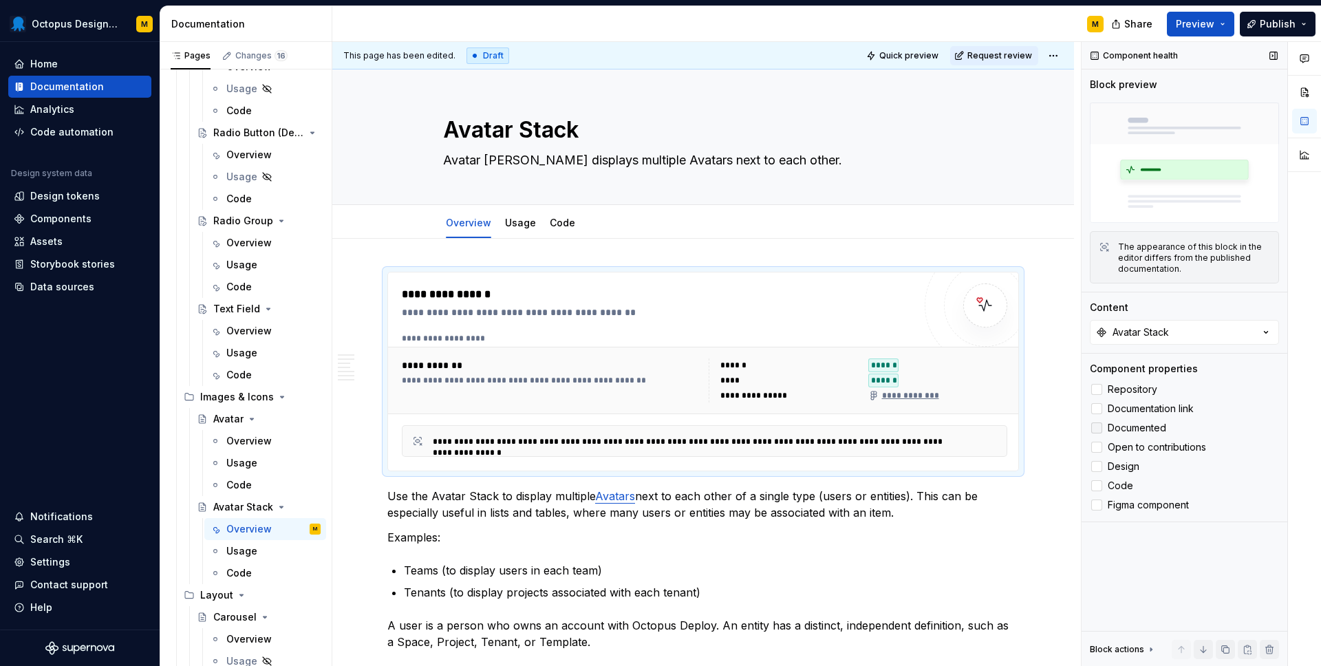
click at [1098, 424] on div at bounding box center [1096, 427] width 11 height 11
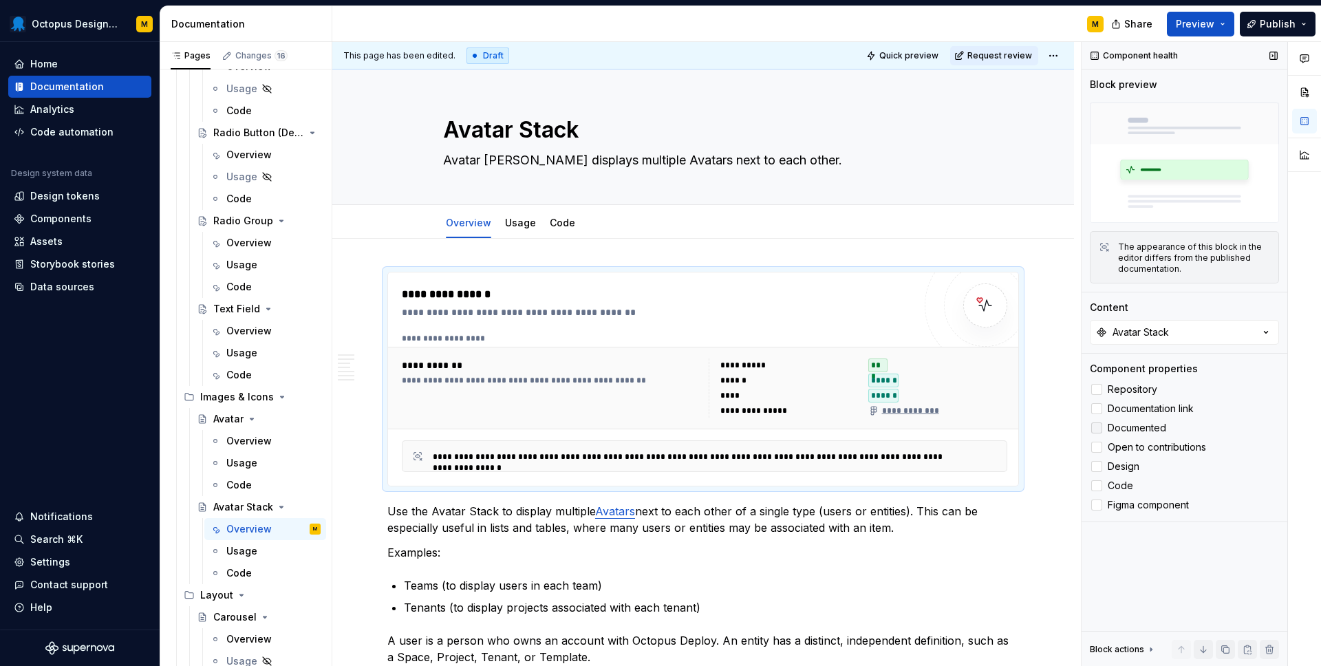
click at [1096, 428] on icon at bounding box center [1096, 428] width 0 height 0
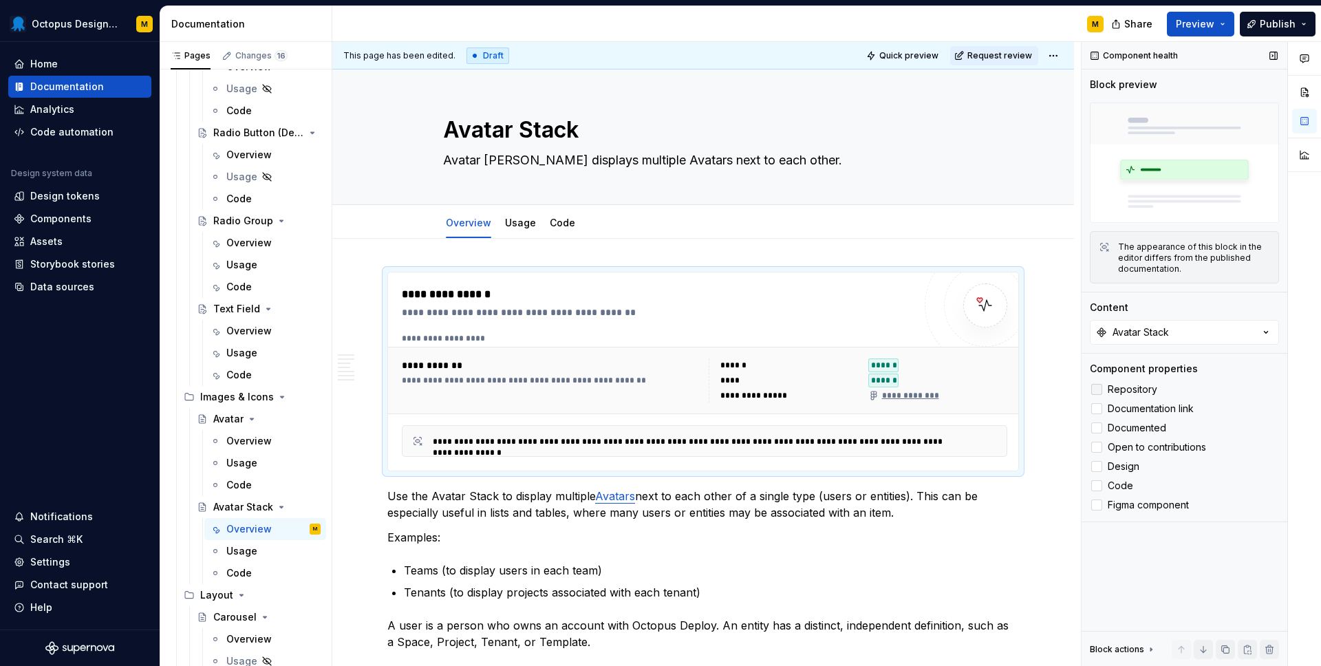
click at [1098, 390] on div at bounding box center [1096, 389] width 11 height 11
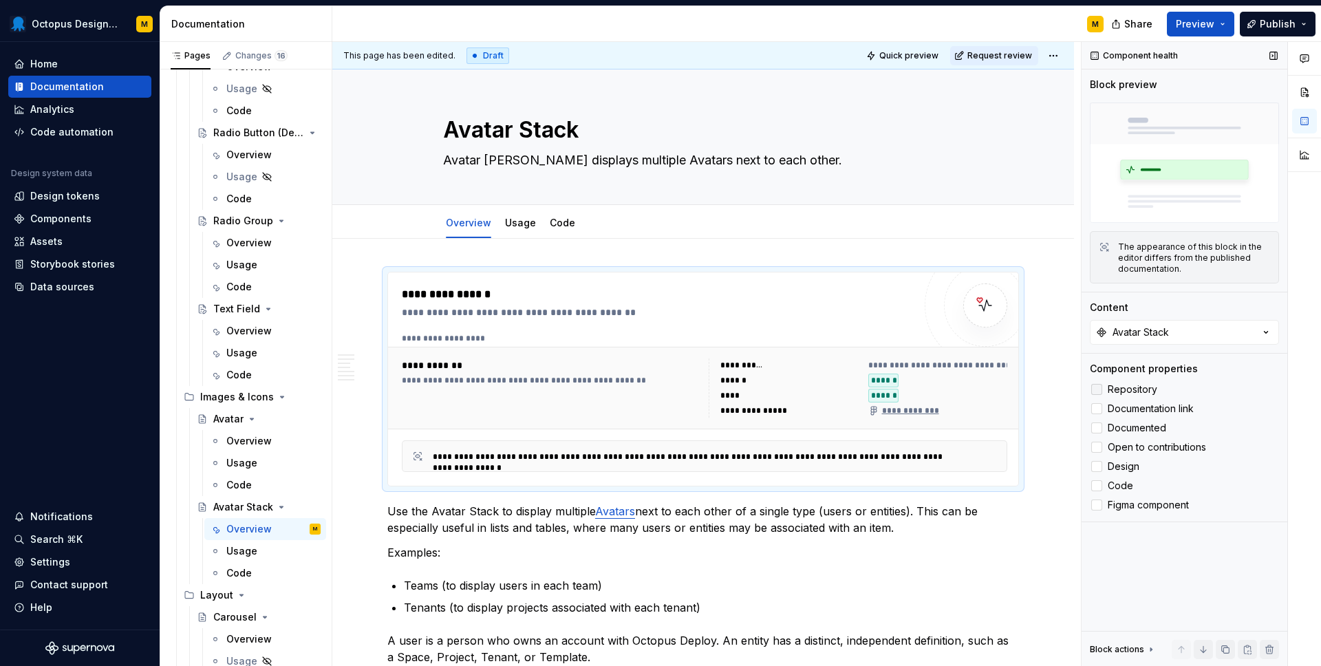
click at [1096, 389] on icon at bounding box center [1096, 389] width 0 height 0
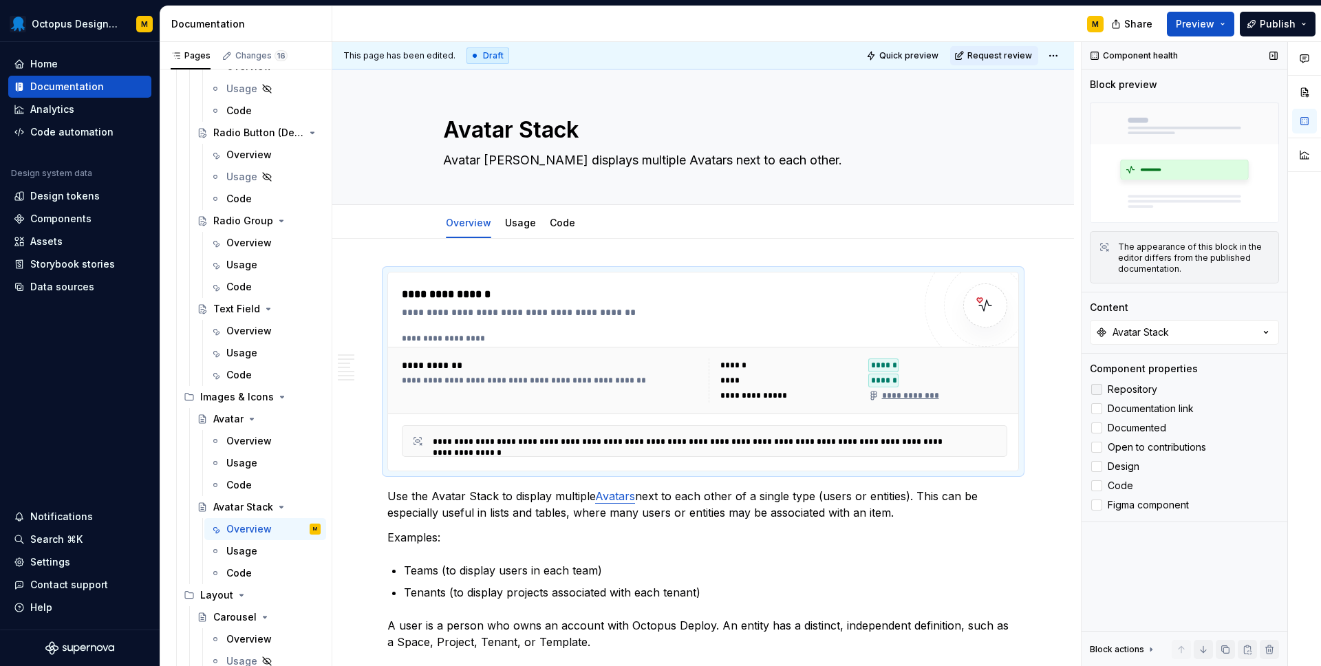
click at [1098, 386] on div at bounding box center [1096, 389] width 11 height 11
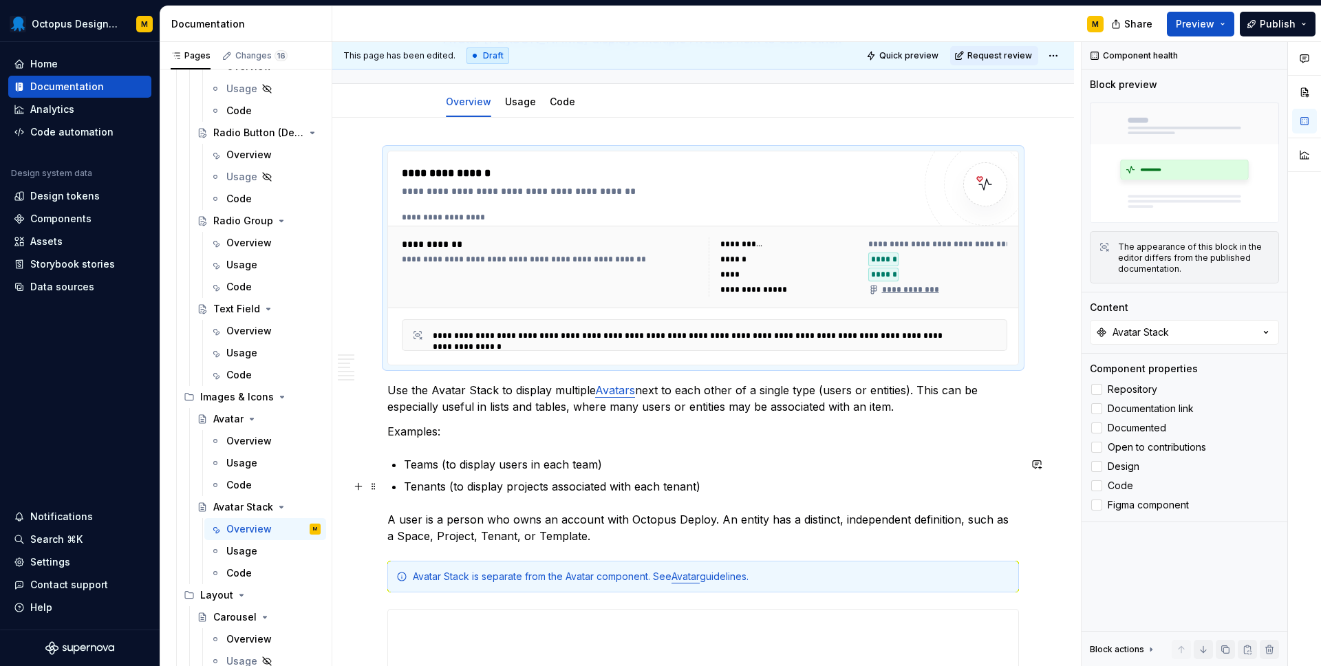
scroll to position [173, 0]
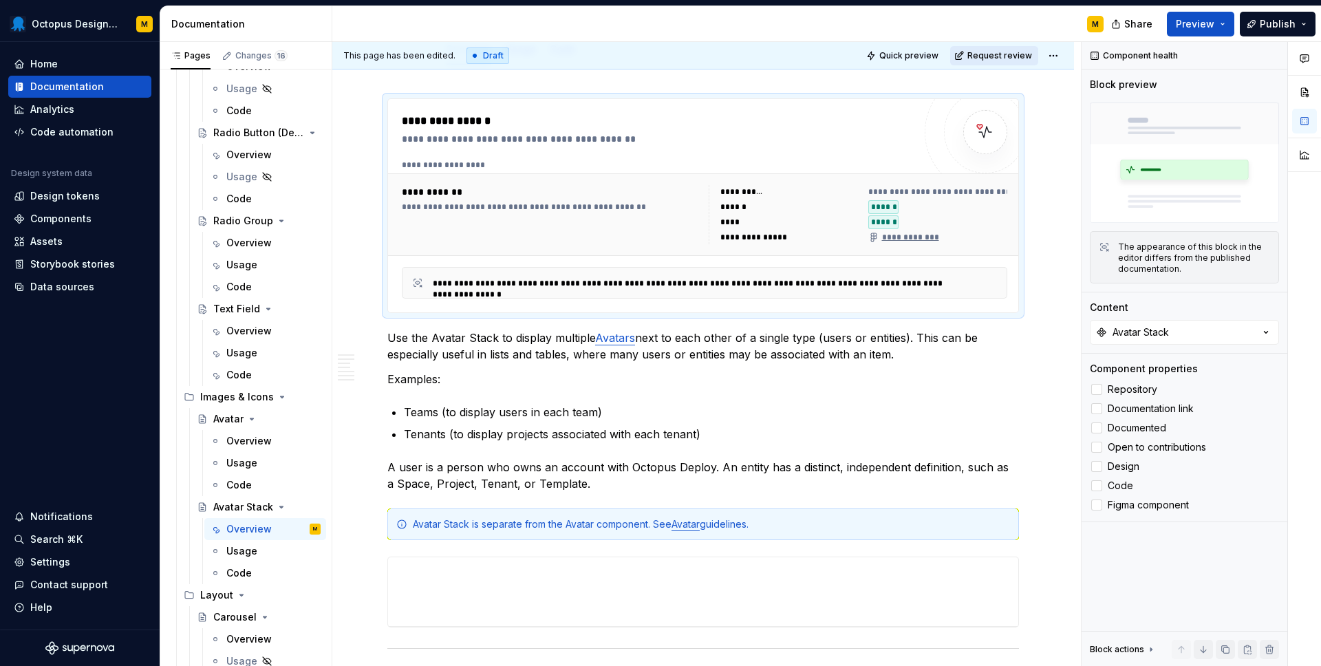
click at [1018, 54] on span "Request review" at bounding box center [999, 55] width 65 height 11
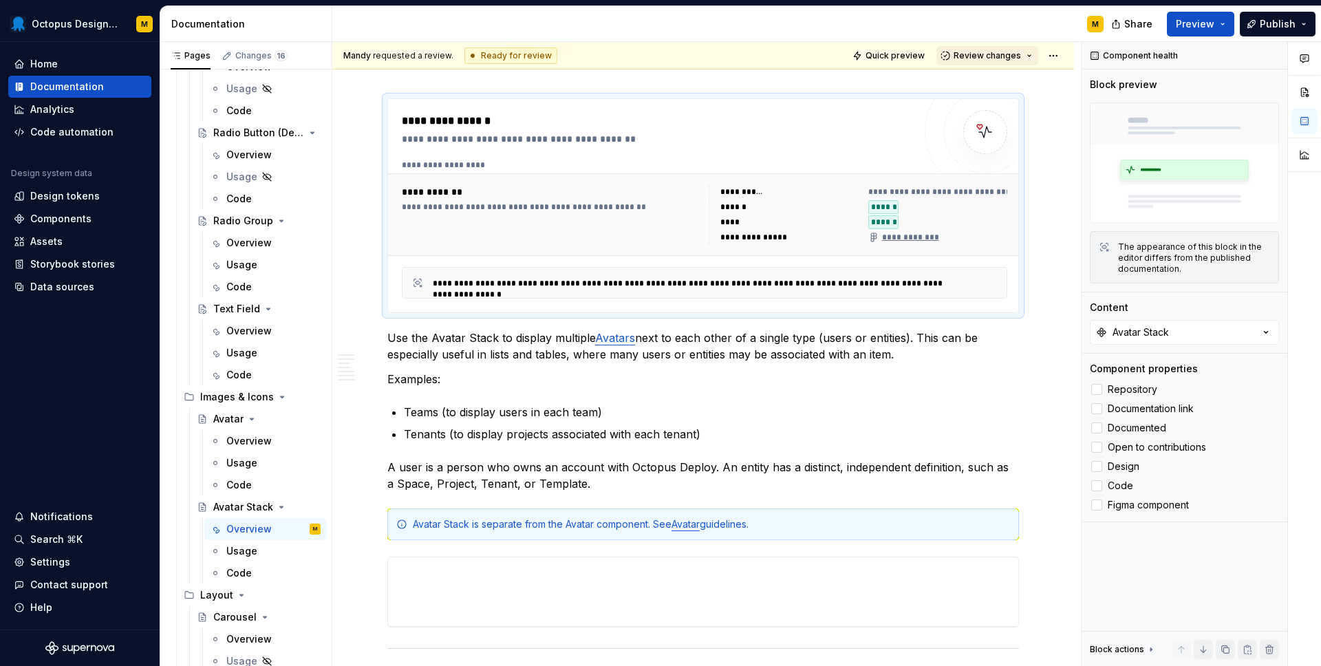
click at [1018, 54] on span "Review changes" at bounding box center [986, 55] width 67 height 11
click at [1015, 56] on span "Review changes" at bounding box center [986, 55] width 67 height 11
click at [1058, 54] on html "Octopus Design System M Home Documentation Analytics Code automation Design sys…" at bounding box center [660, 333] width 1321 height 666
click at [1080, 102] on div "Open preview" at bounding box center [1120, 105] width 89 height 14
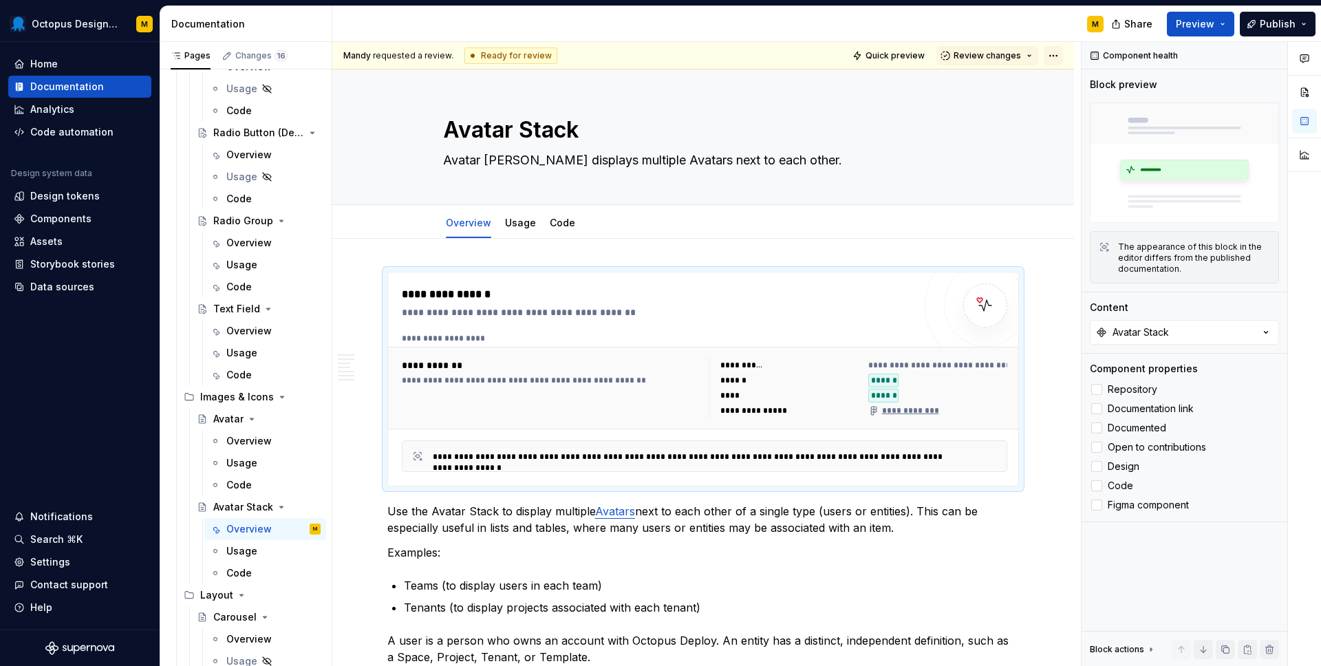
click at [1060, 54] on html "Octopus Design System M Home Documentation Analytics Code automation Design sys…" at bounding box center [660, 333] width 1321 height 666
click at [909, 54] on span "Quick preview" at bounding box center [894, 55] width 59 height 11
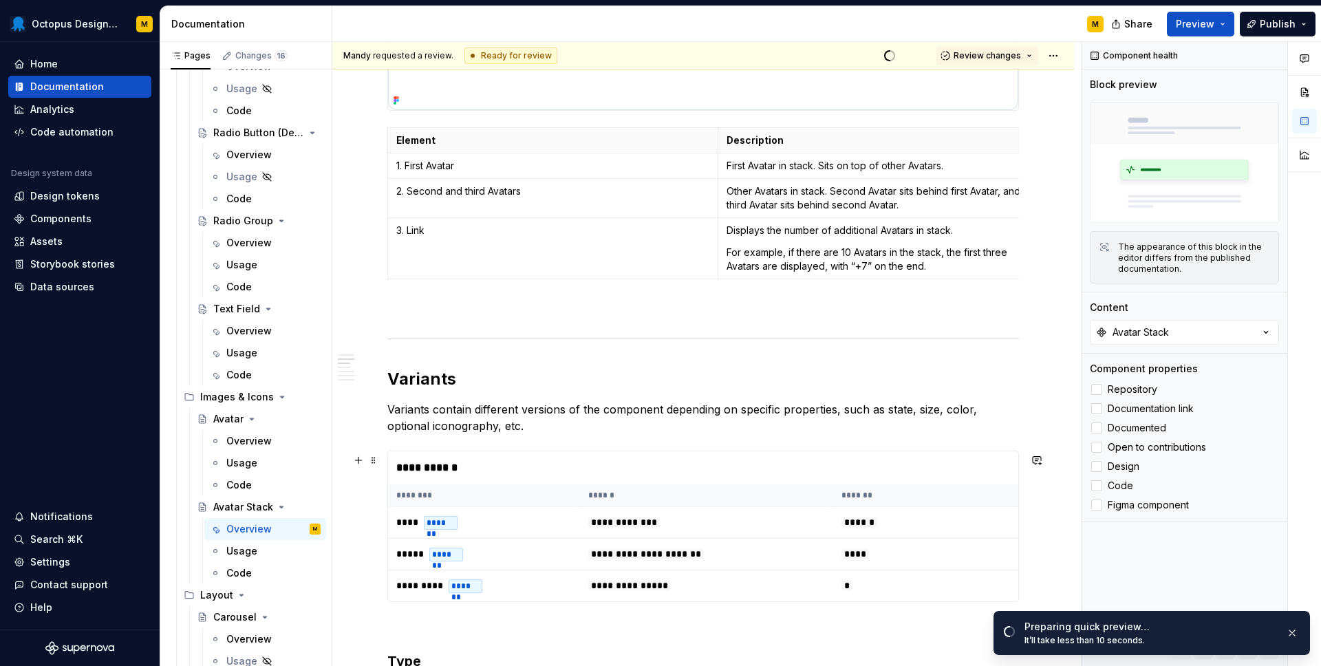
scroll to position [1057, 0]
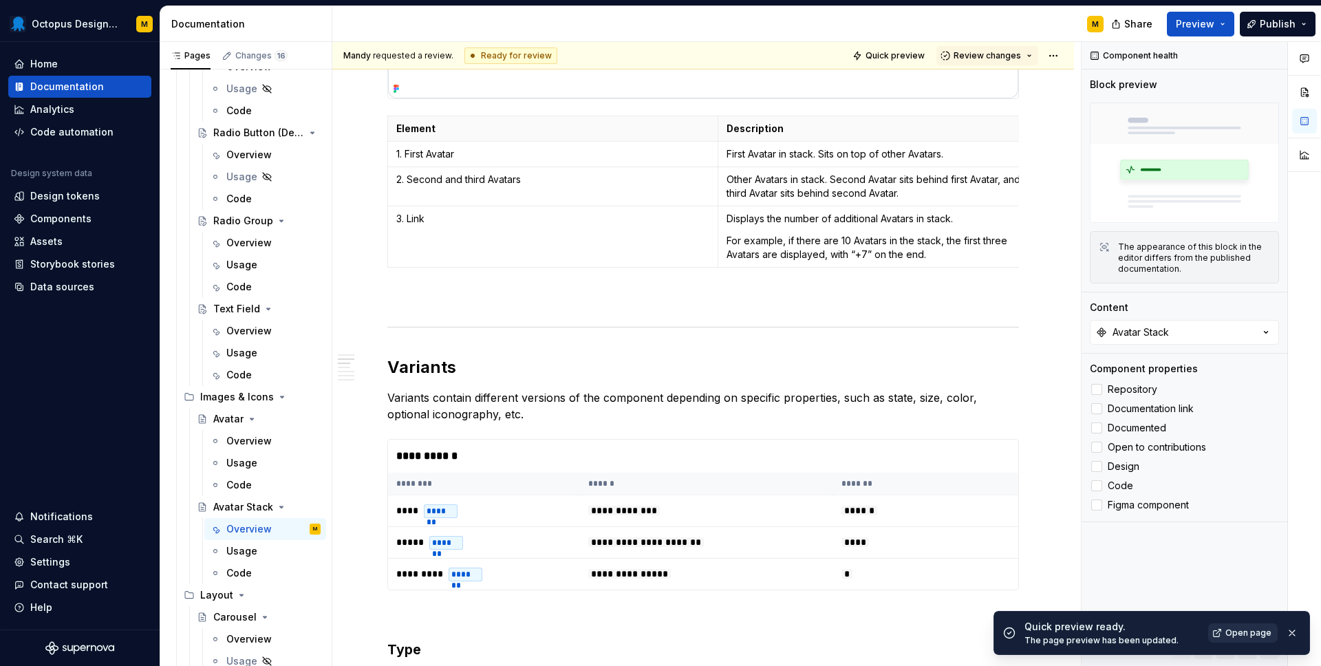
click at [1244, 629] on span "Open page" at bounding box center [1248, 632] width 46 height 11
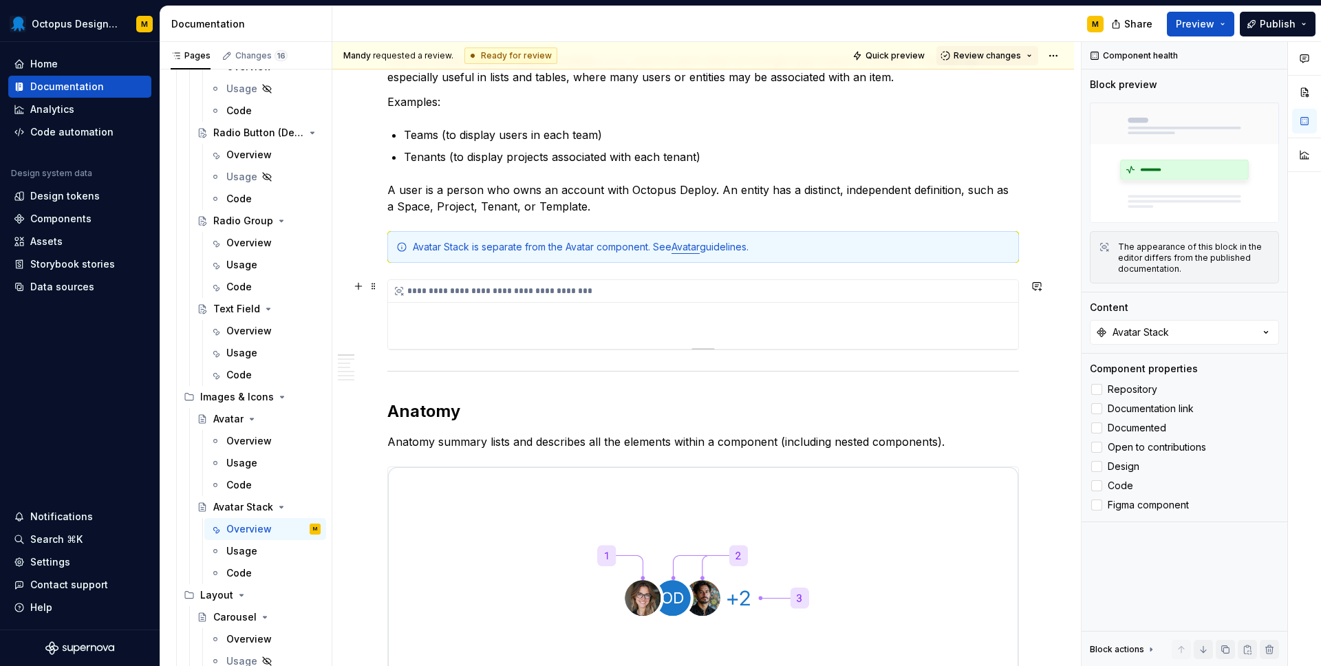
scroll to position [440, 0]
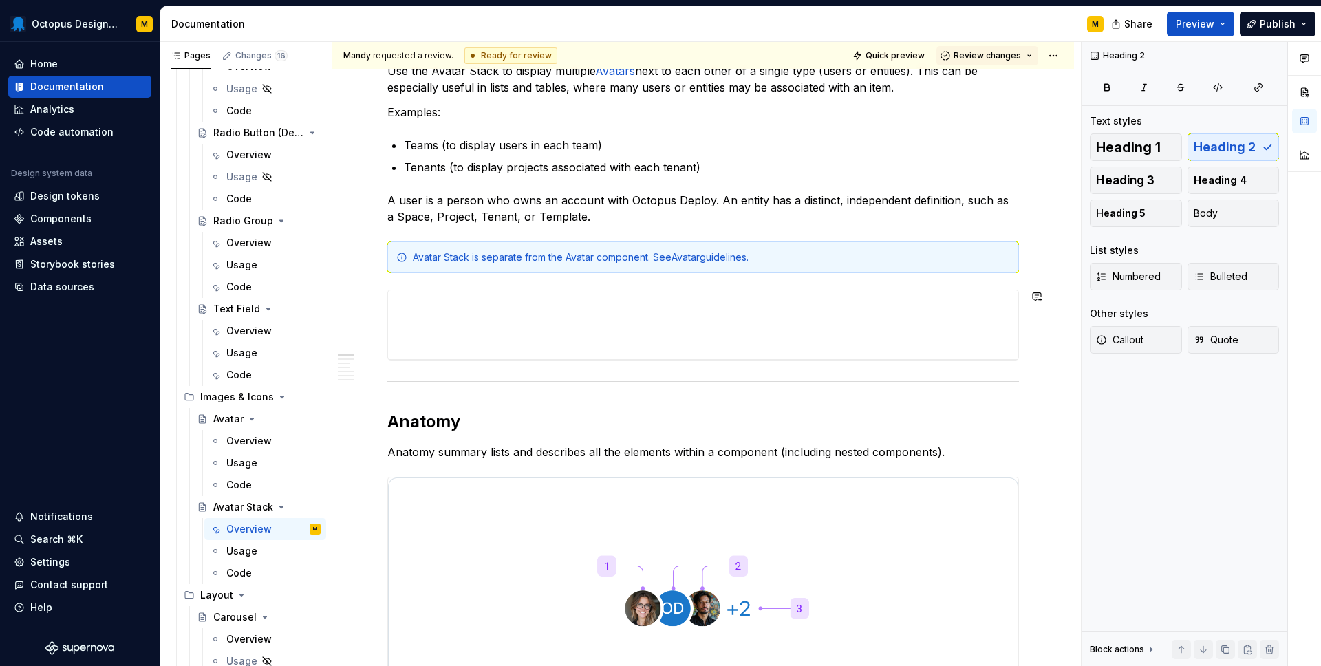
click at [986, 47] on button "Review changes" at bounding box center [987, 55] width 102 height 19
click at [986, 85] on div "Approve" at bounding box center [1032, 83] width 120 height 14
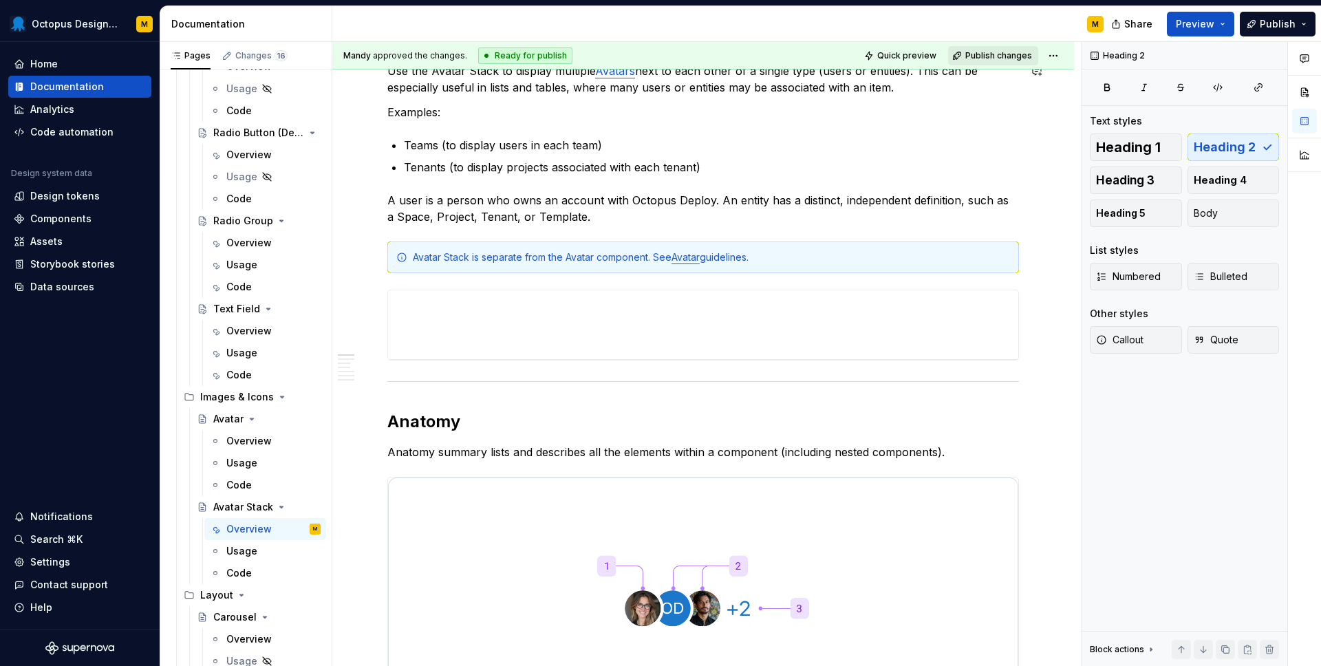
click at [997, 53] on span "Publish changes" at bounding box center [998, 55] width 67 height 11
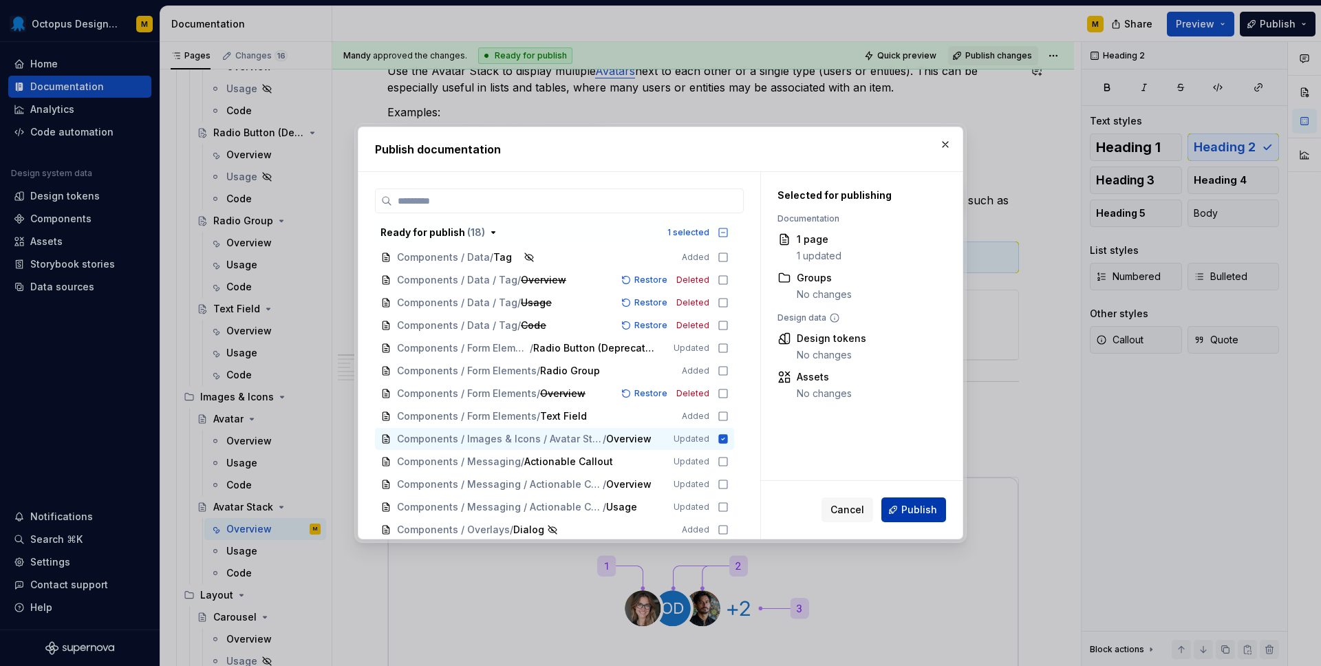
click at [920, 514] on span "Publish" at bounding box center [919, 510] width 36 height 14
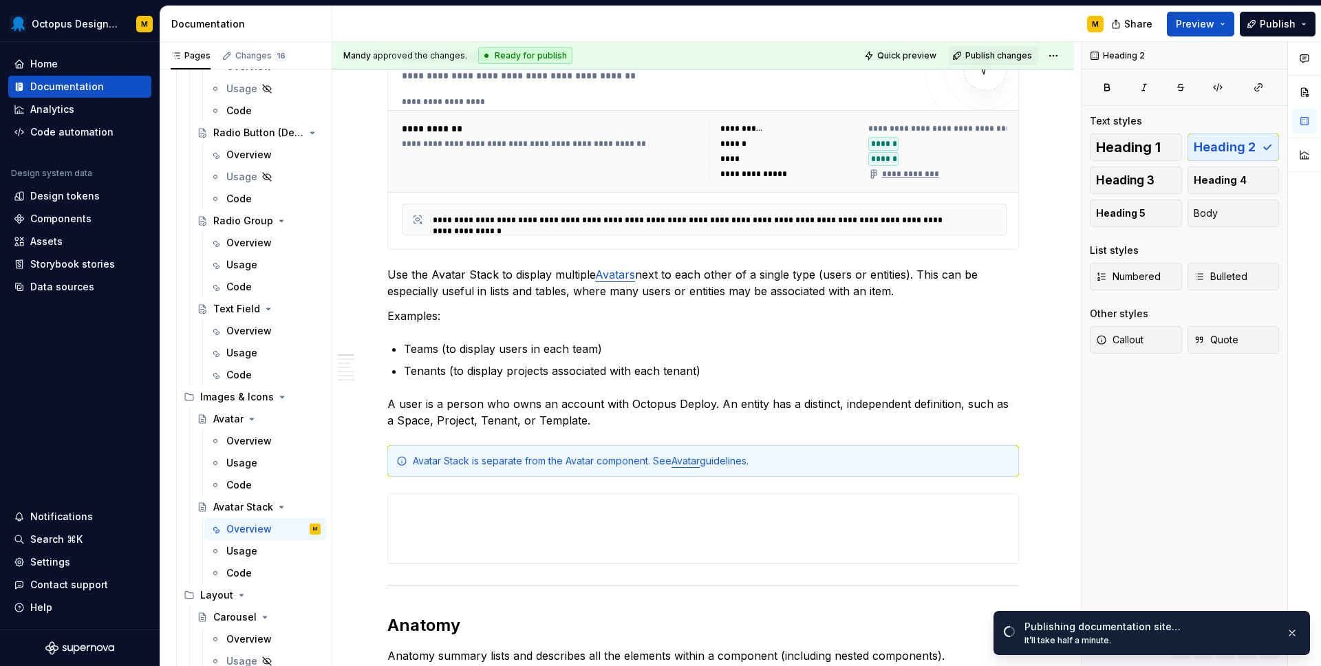
scroll to position [0, 0]
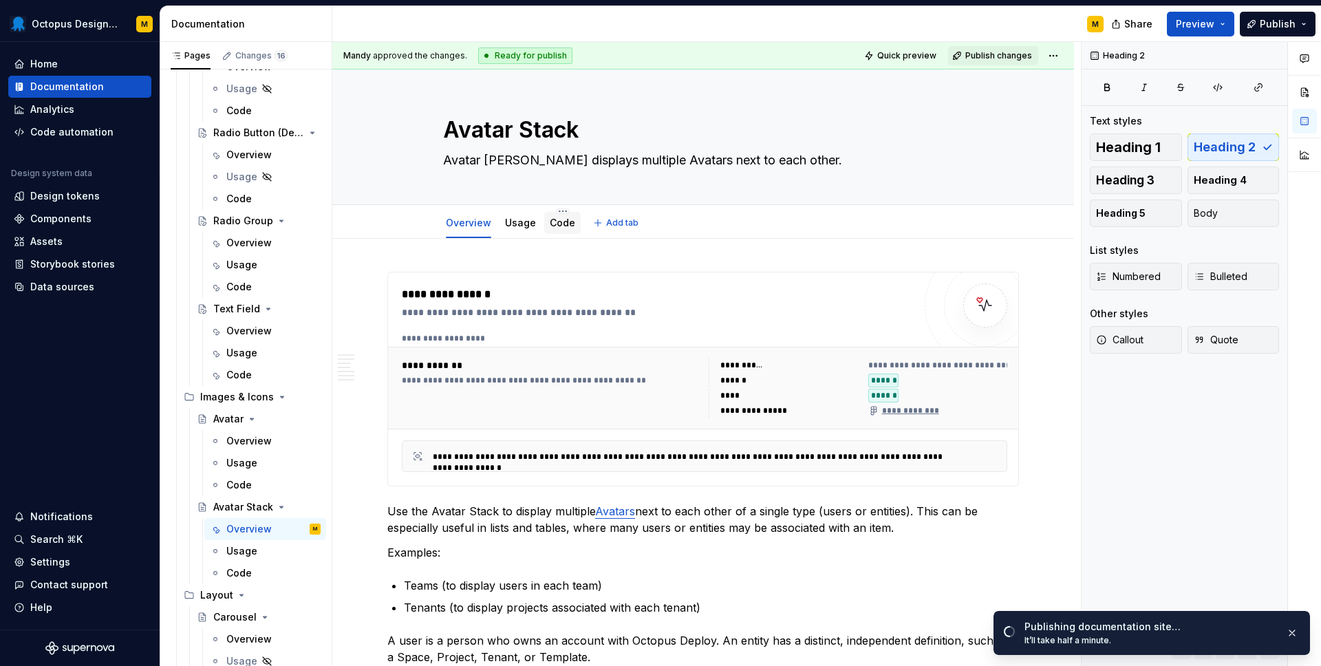
click at [557, 223] on link "Code" at bounding box center [562, 223] width 25 height 12
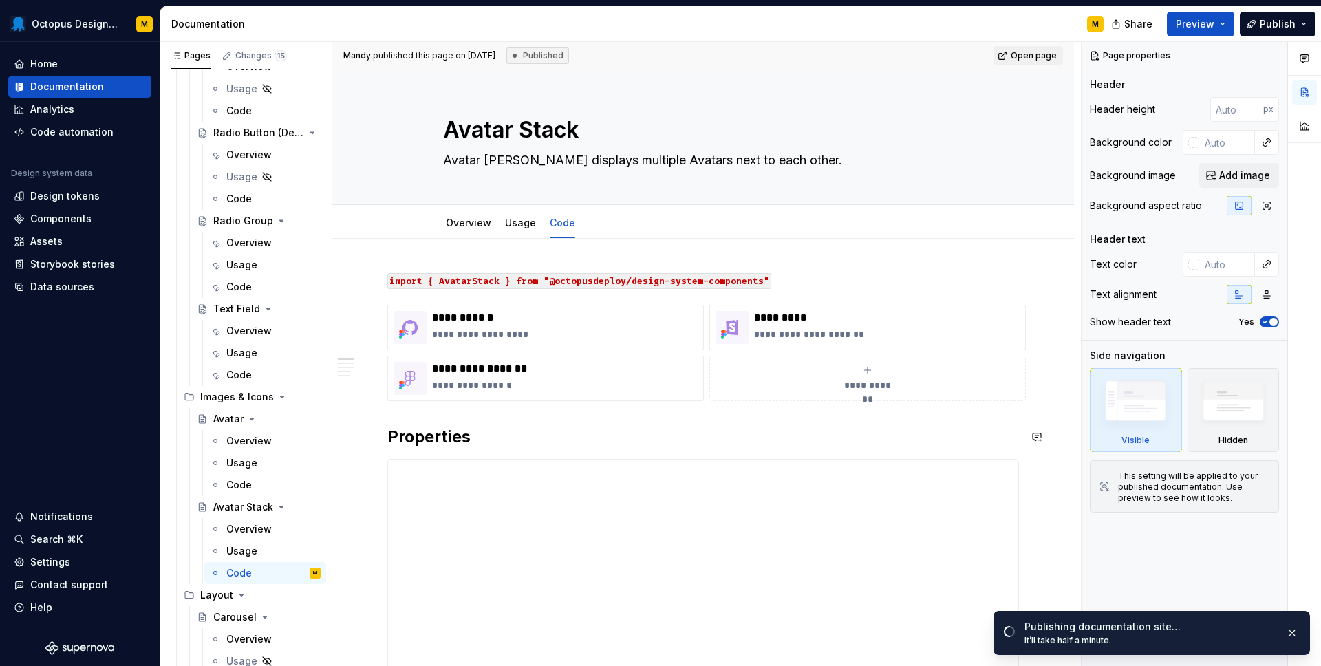
scroll to position [8, 0]
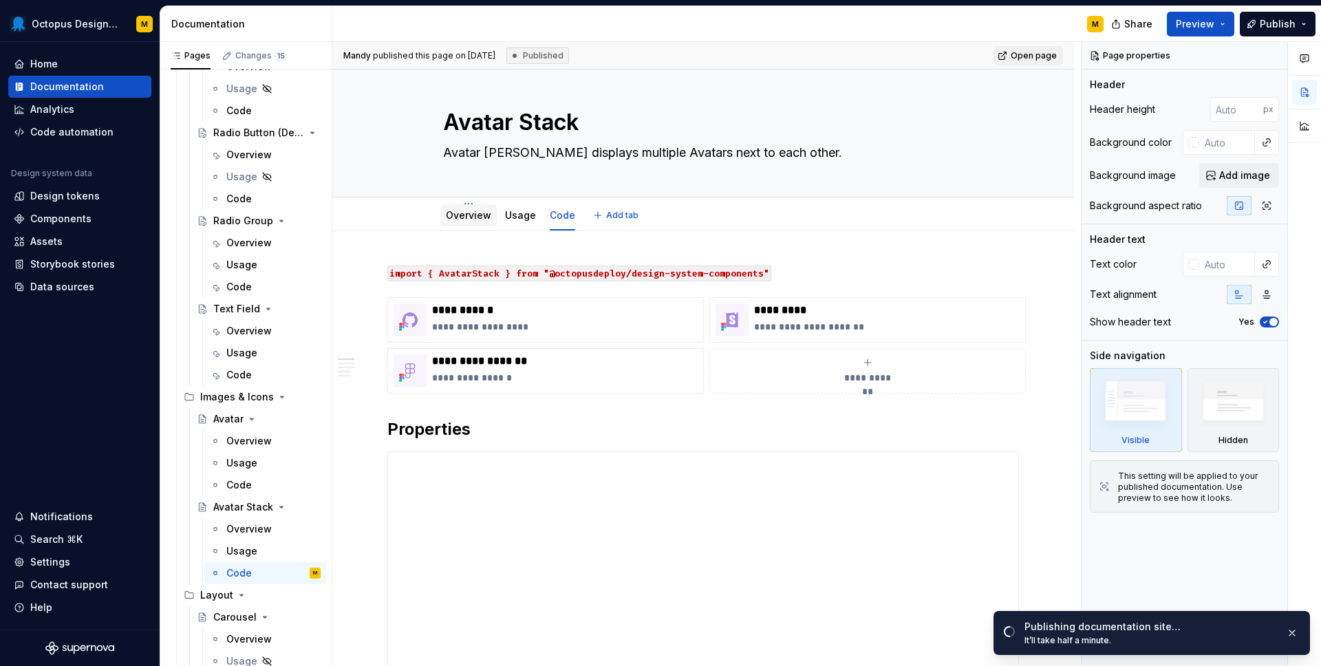
click at [475, 213] on link "Overview" at bounding box center [468, 215] width 45 height 12
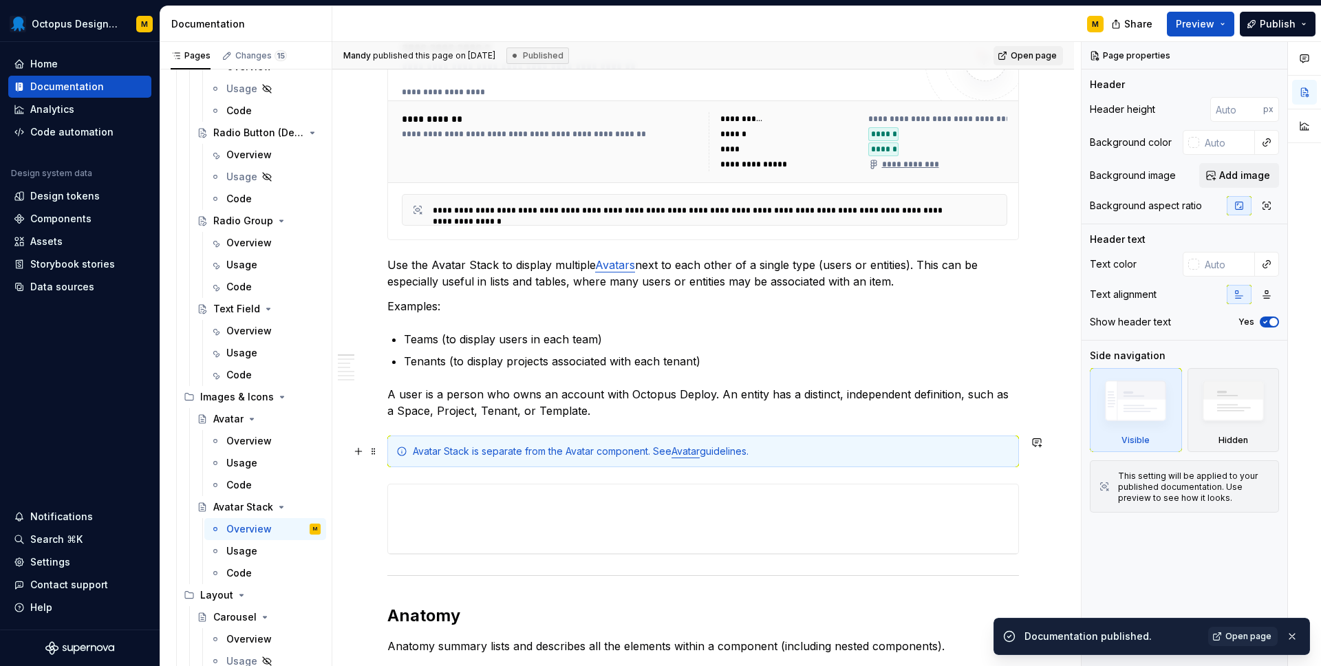
scroll to position [300, 0]
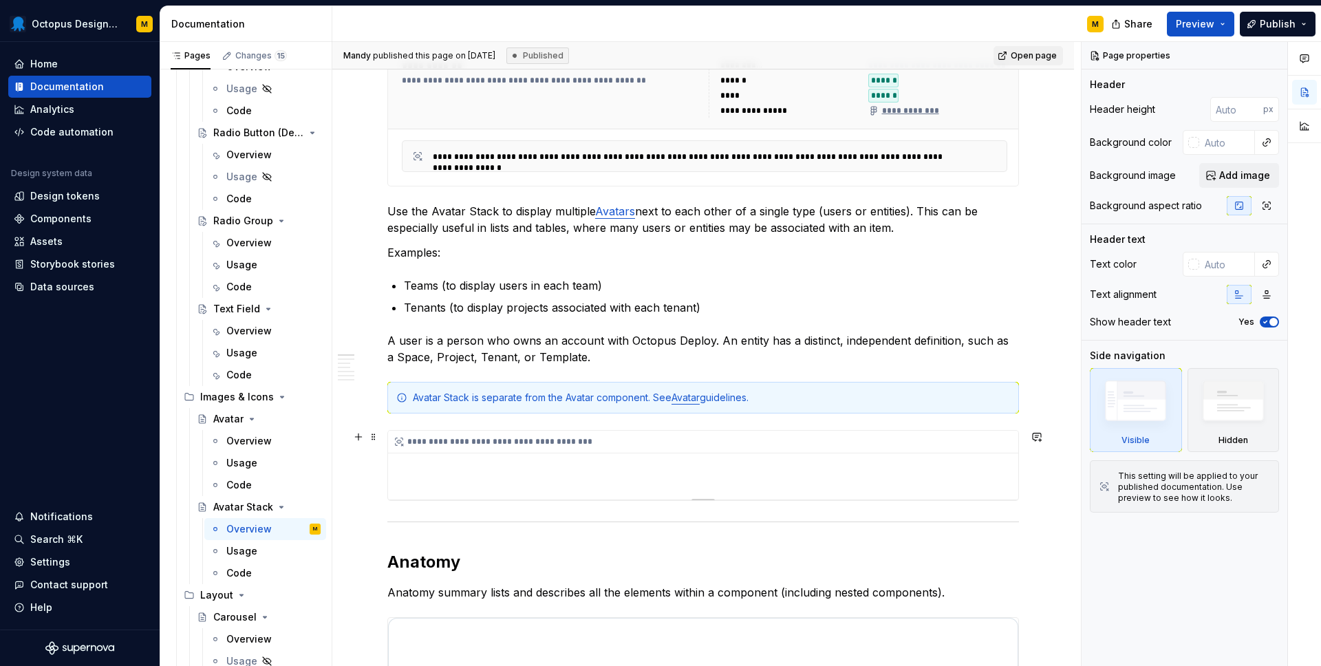
click at [548, 473] on div "**********" at bounding box center [703, 465] width 630 height 69
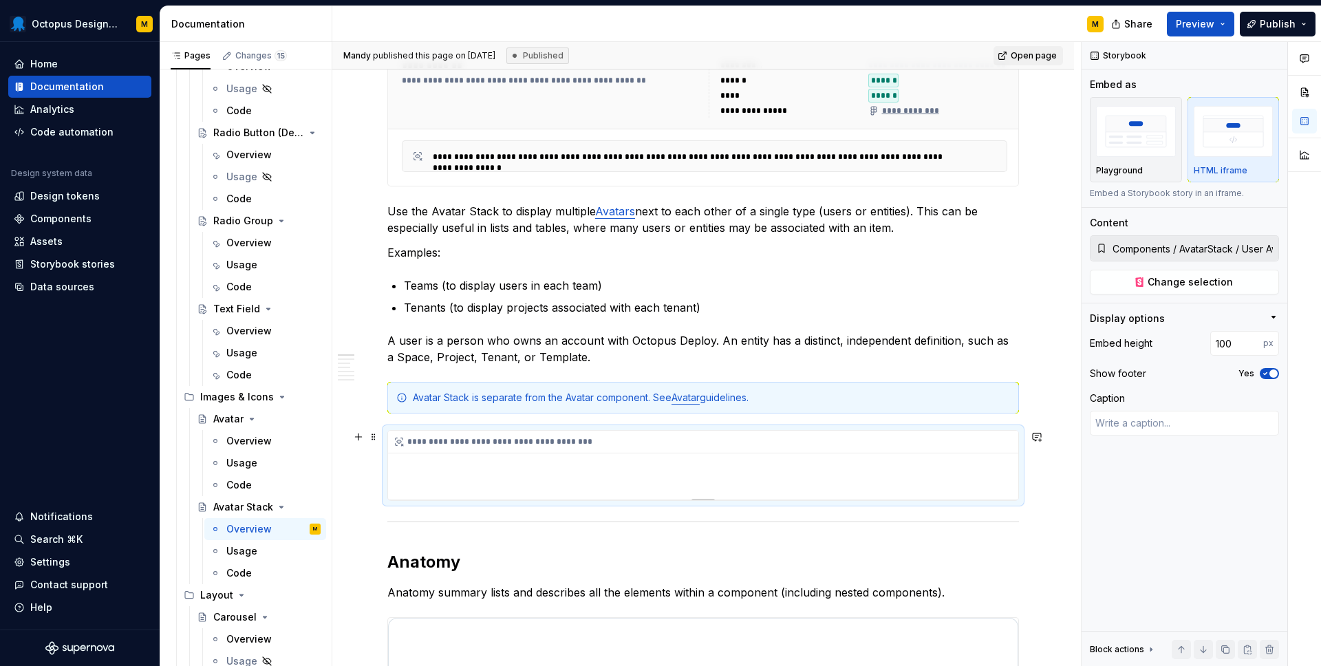
type textarea "*"
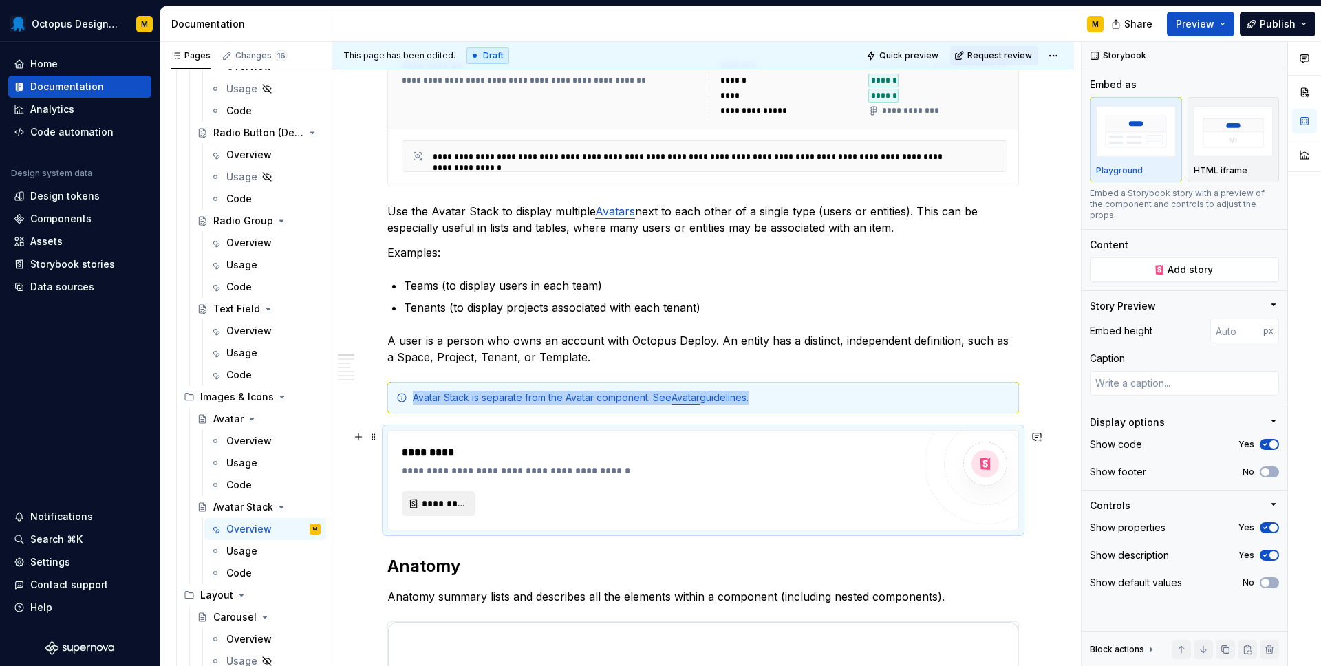
click at [422, 497] on span "*********" at bounding box center [444, 504] width 45 height 14
type textarea "*"
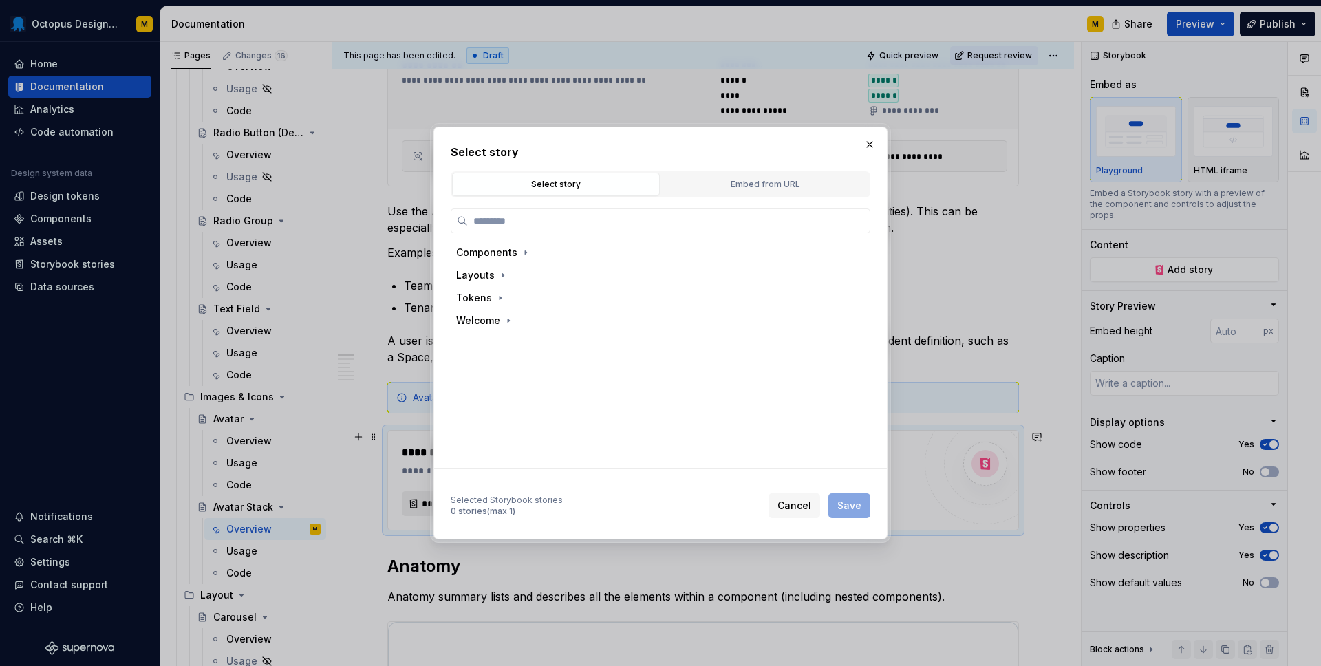
type input "*"
type textarea "*"
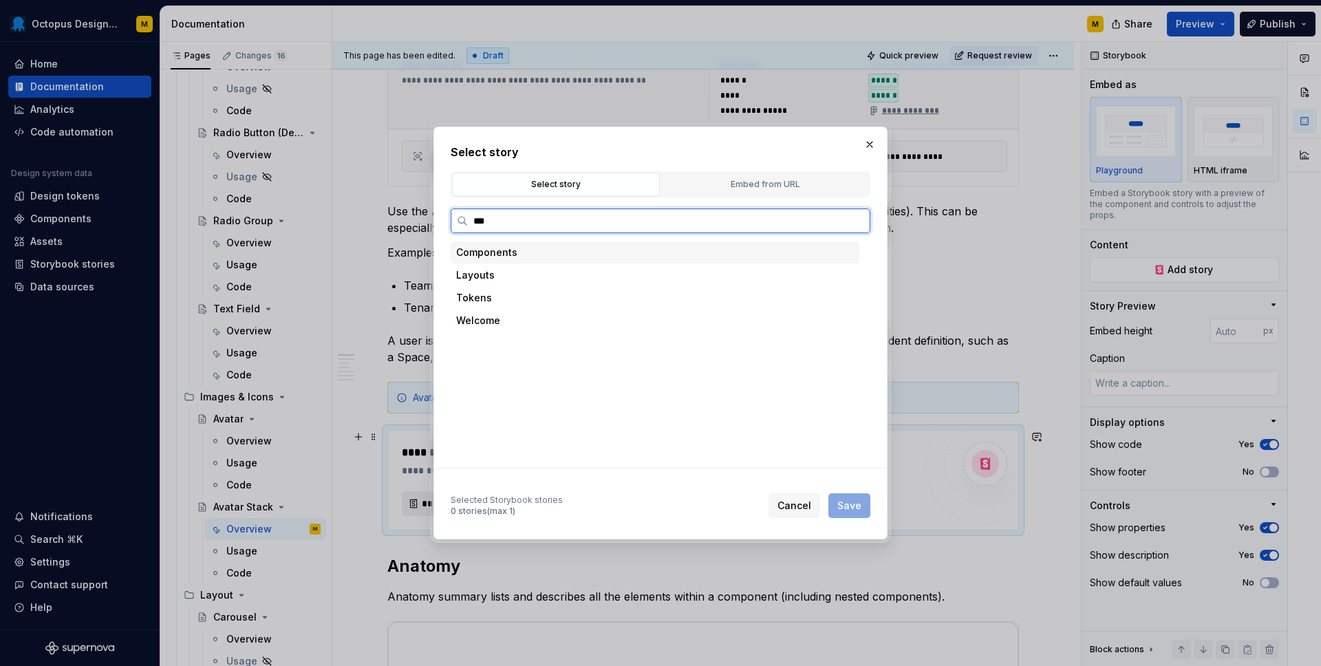
type input "****"
type textarea "*"
type input "******"
click at [548, 341] on mark "Avatar" at bounding box center [535, 343] width 30 height 12
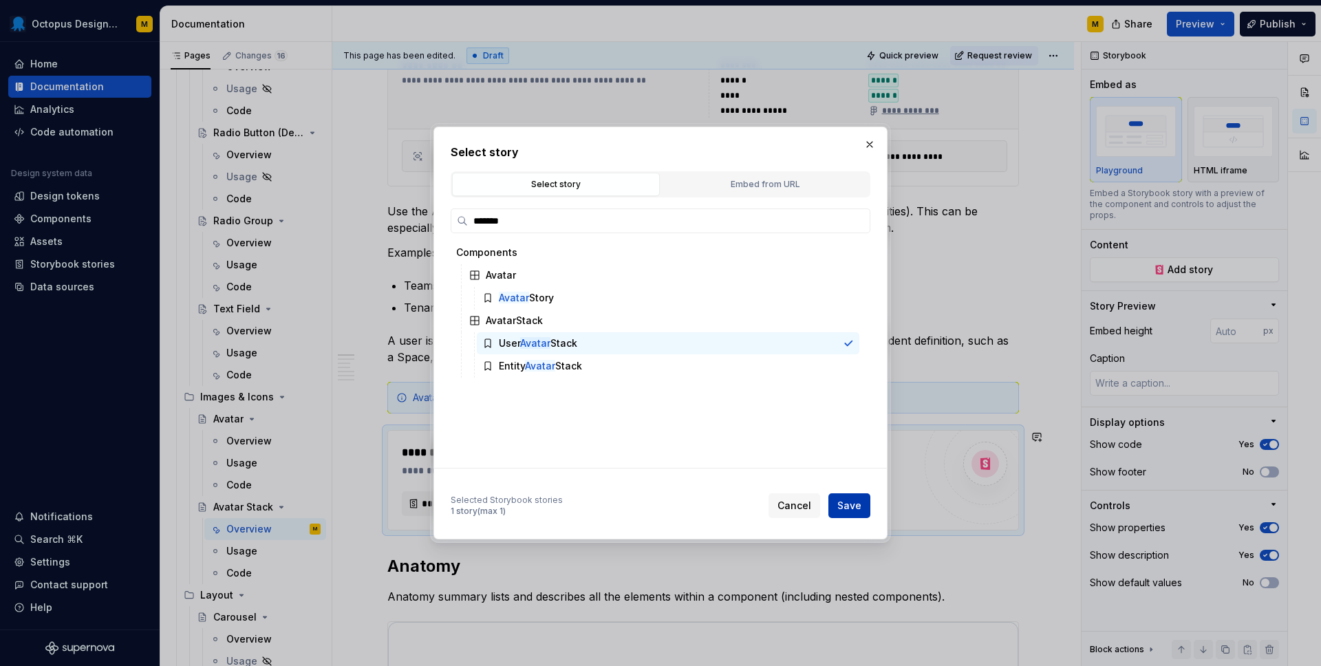
click at [860, 504] on span "Save" at bounding box center [849, 506] width 24 height 14
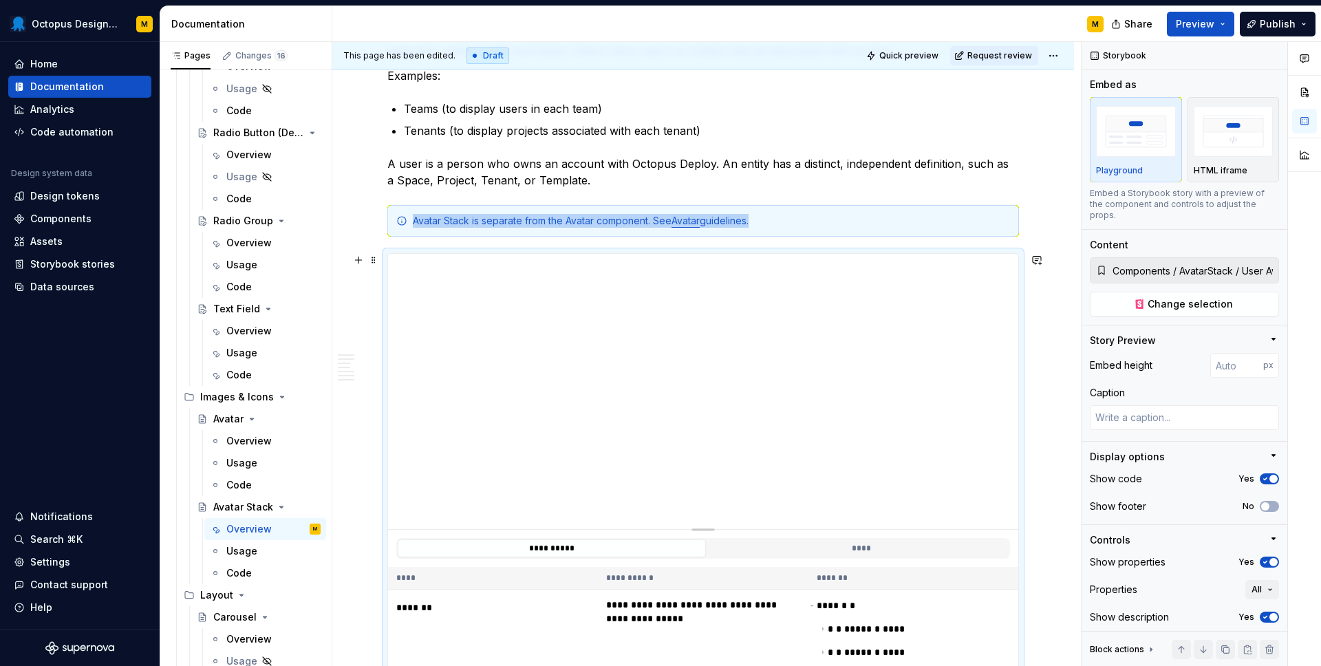
scroll to position [488, 0]
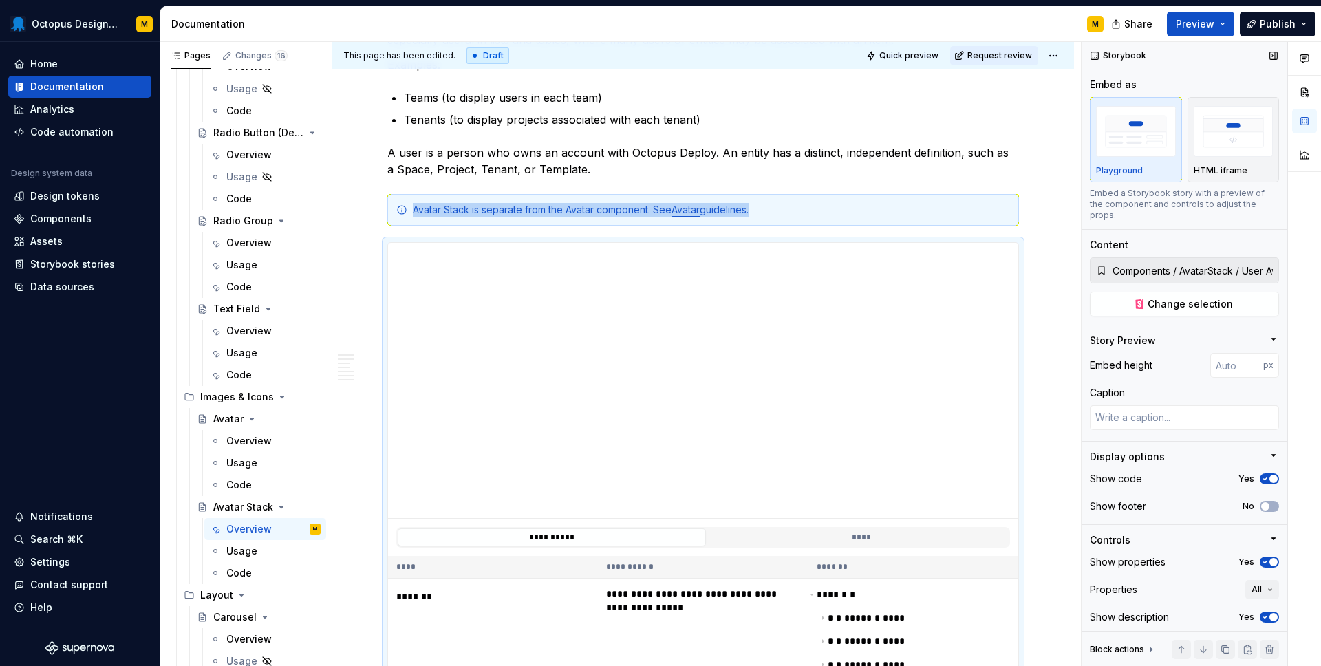
click at [1268, 475] on icon "button" at bounding box center [1264, 479] width 11 height 8
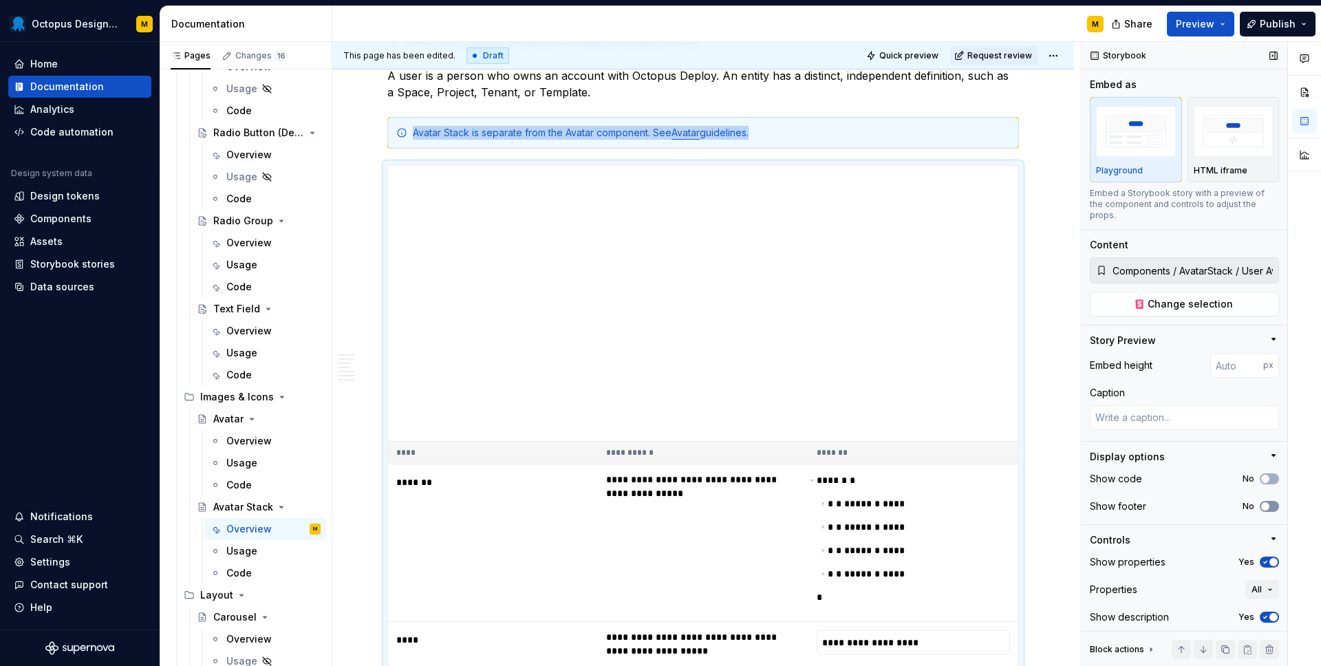
click at [1273, 501] on button "No" at bounding box center [1268, 506] width 19 height 11
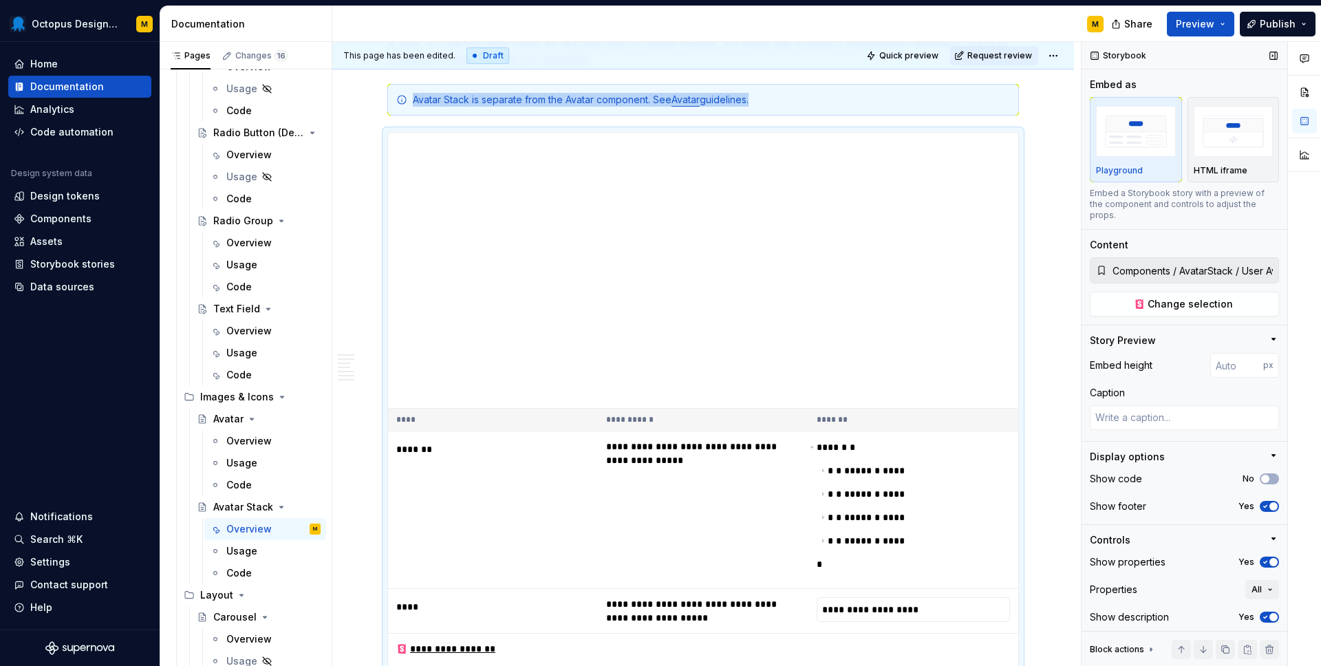
click at [1270, 558] on span "button" at bounding box center [1273, 562] width 8 height 8
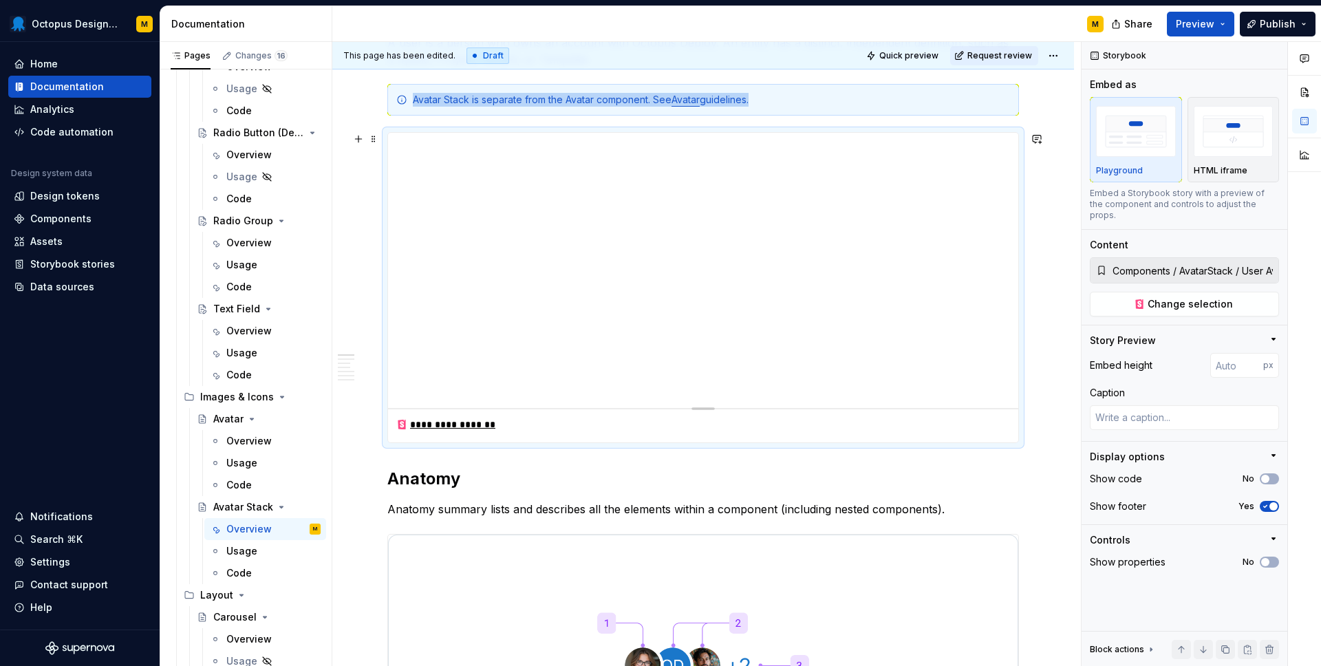
type textarea "*"
type input "396"
type textarea "*"
type input "338"
type textarea "*"
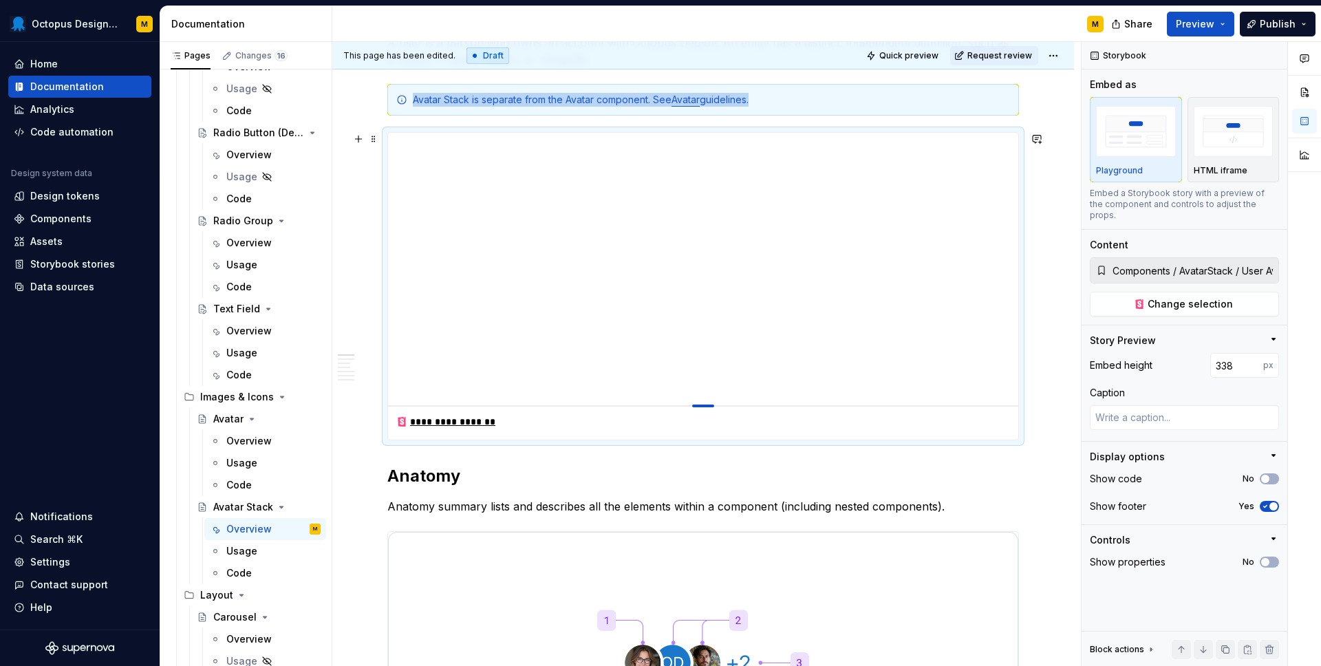
type input "304"
type textarea "*"
type input "269"
type textarea "*"
type input "239"
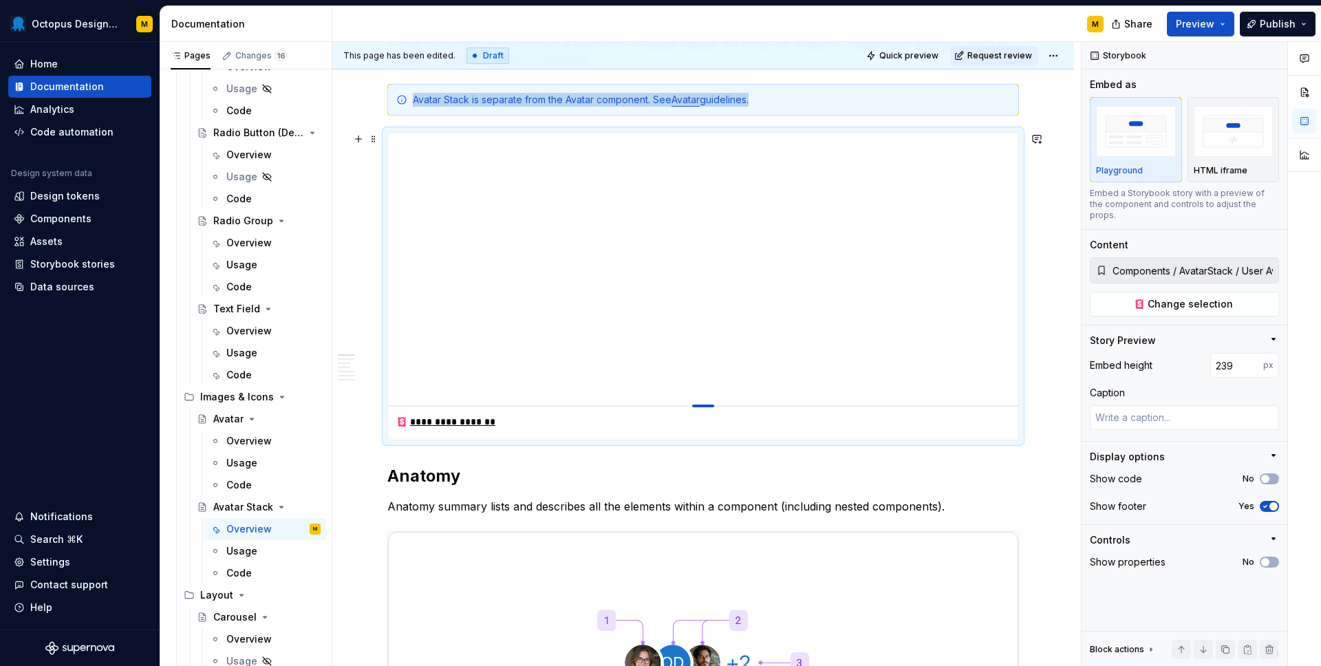
type textarea "*"
type input "224"
type textarea "*"
type input "204"
type textarea "*"
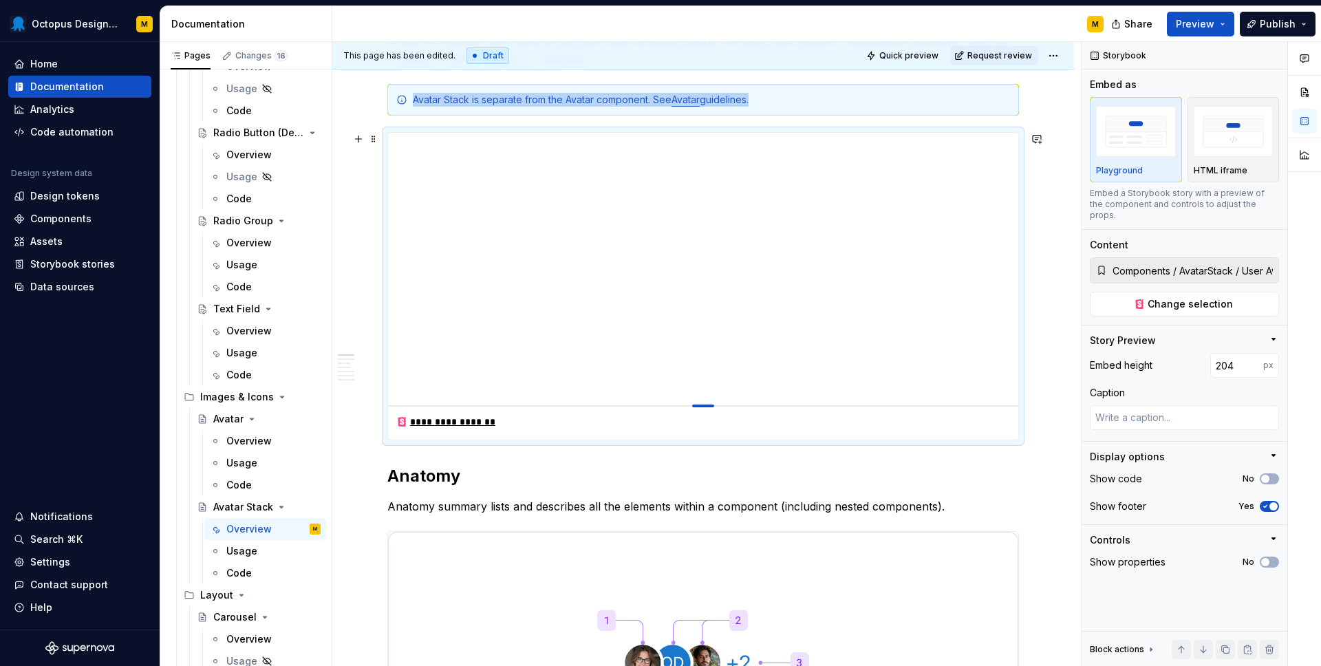
type input "191"
type textarea "*"
type input "187"
type textarea "*"
type input "180"
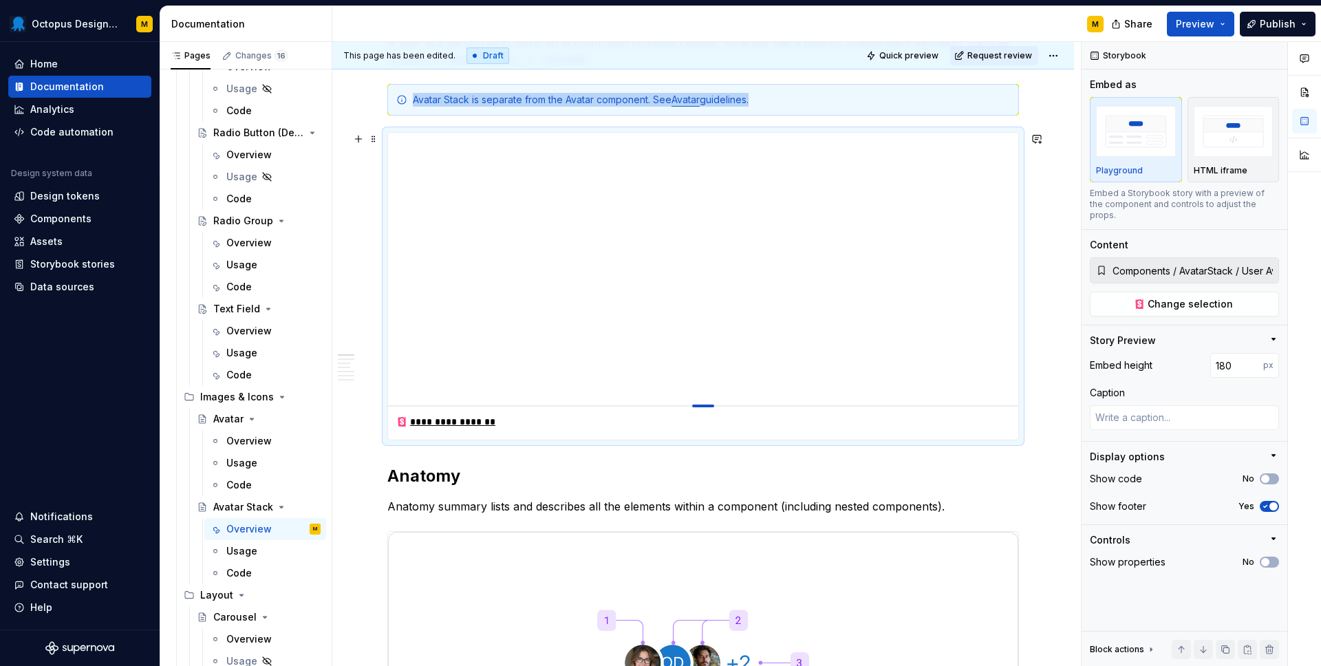
type textarea "*"
type input "174"
type textarea "*"
type input "172"
type textarea "*"
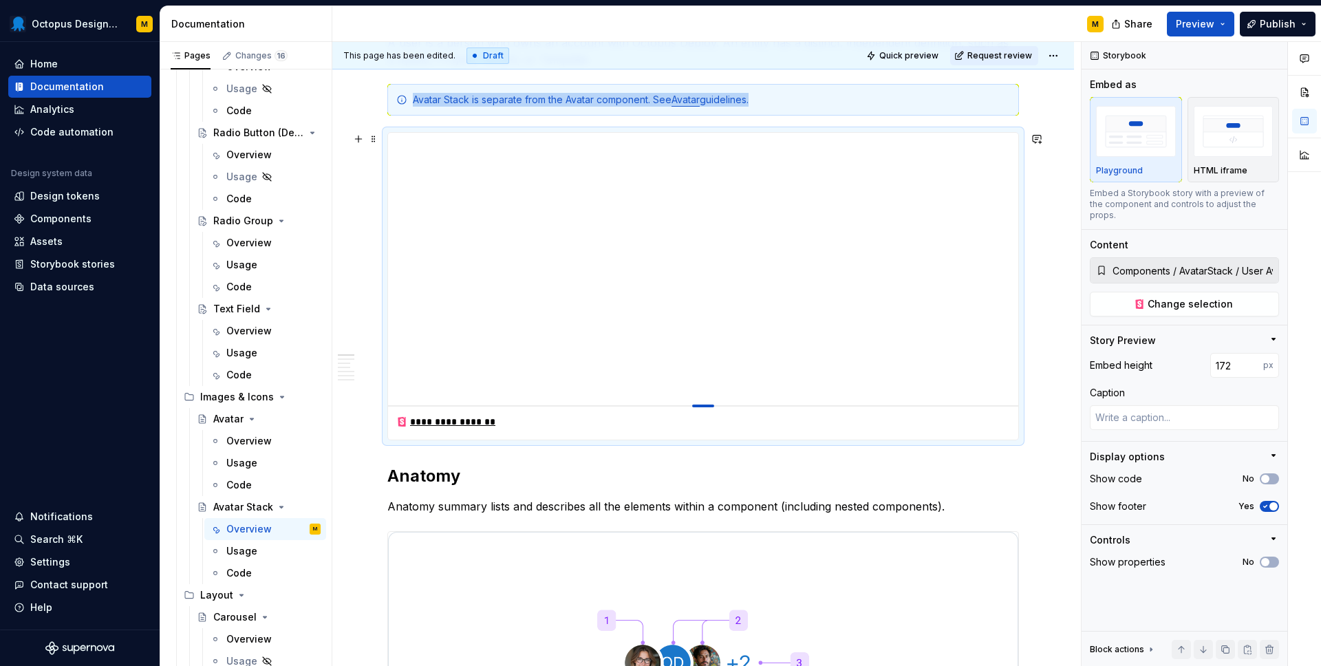
type input "170"
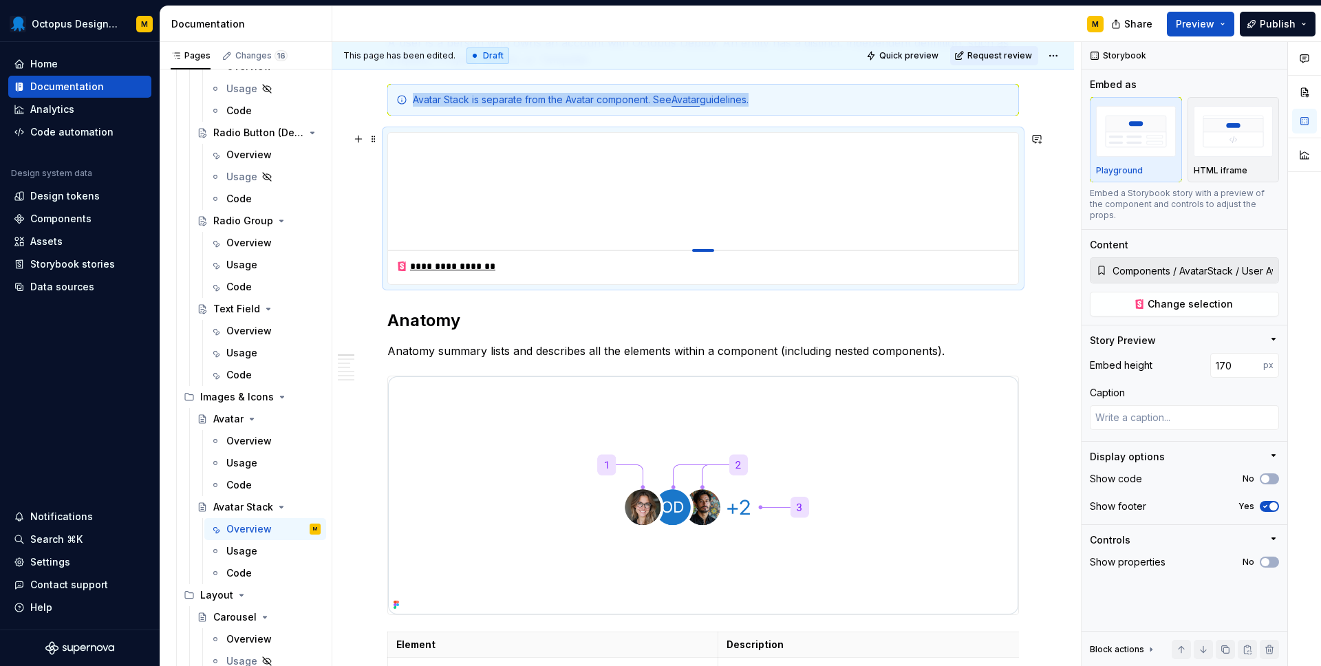
type textarea "*"
type input "166"
type textarea "*"
type input "163"
type textarea "*"
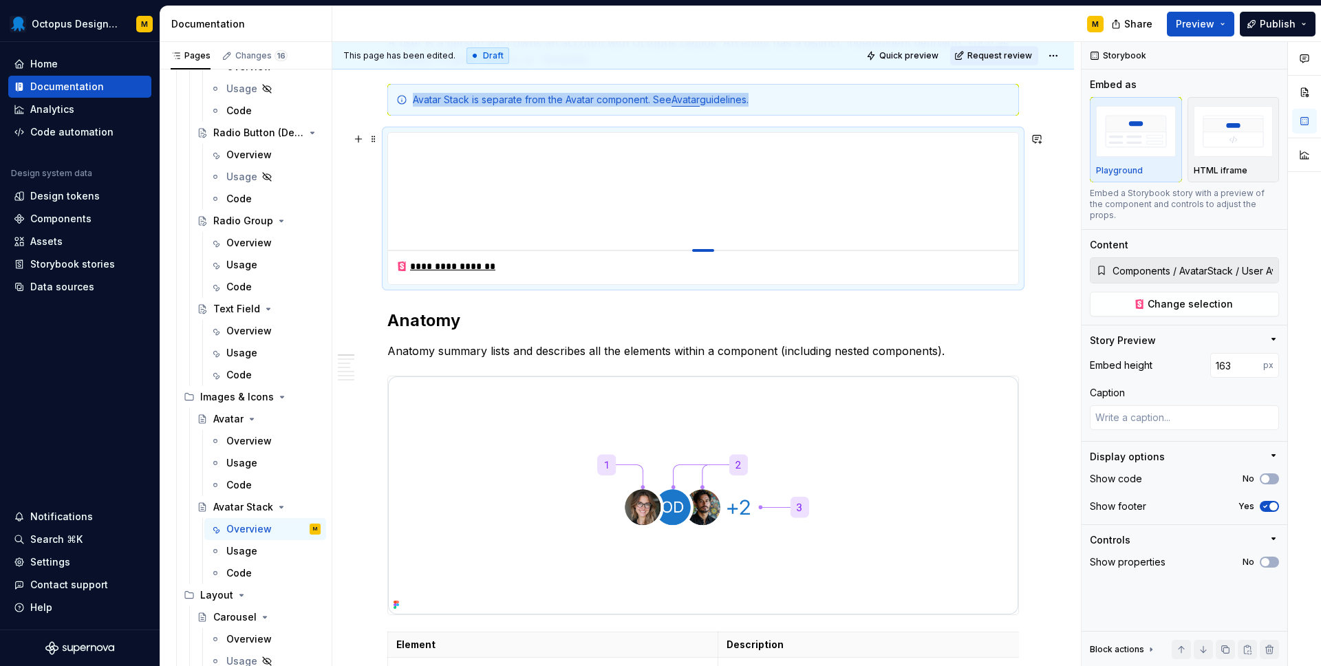
type input "159"
type textarea "*"
type input "155"
type textarea "*"
type input "152"
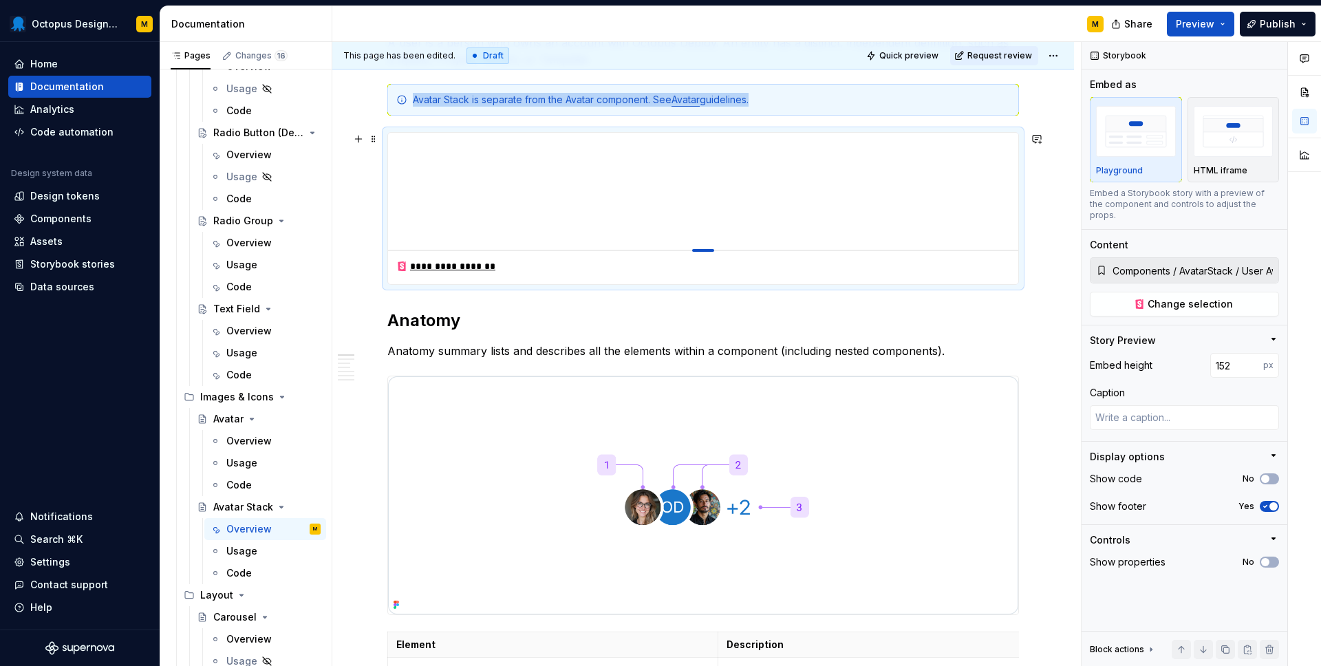
type textarea "*"
type input "148"
type textarea "*"
type input "144"
type textarea "*"
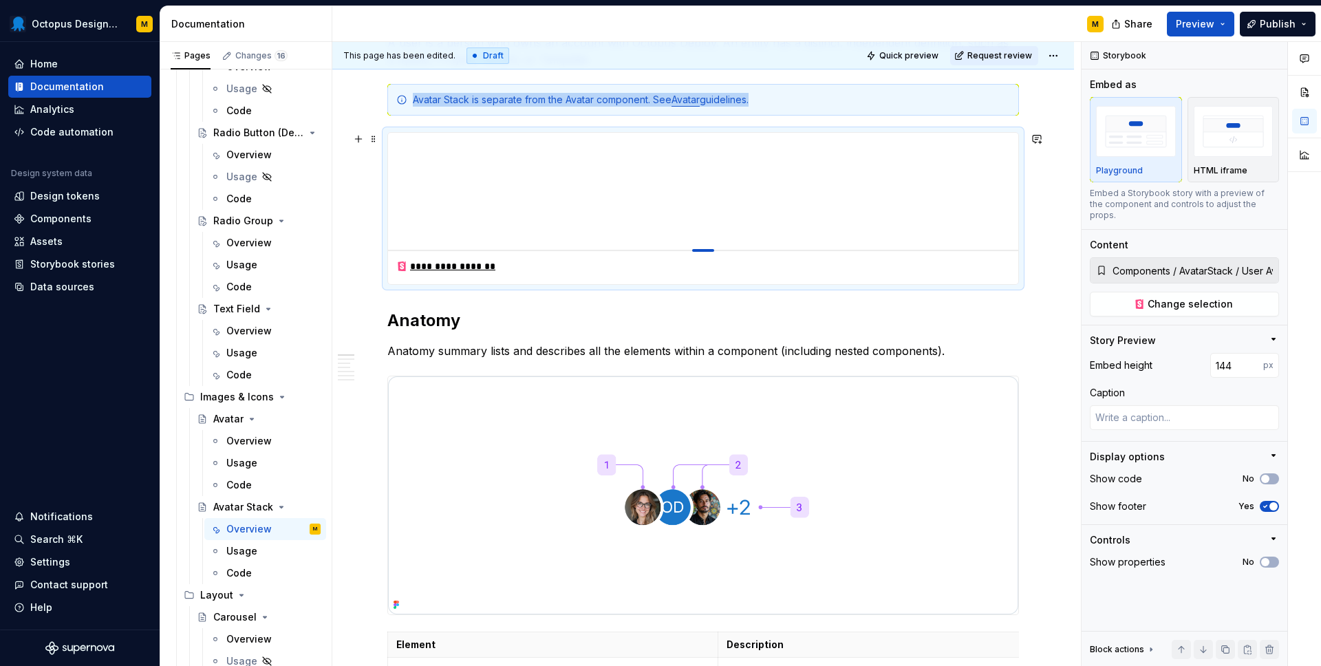
type input "141"
type textarea "*"
type input "138"
type textarea "*"
type input "134"
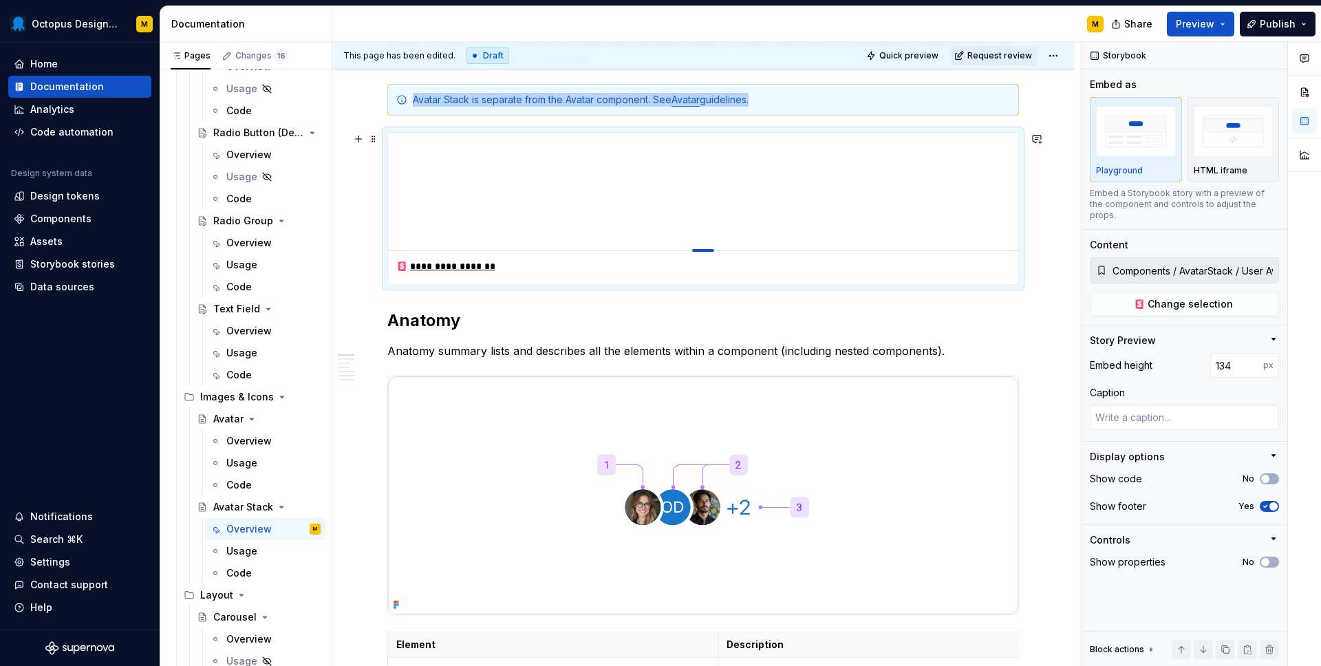
type textarea "*"
type input "130"
type textarea "*"
type input "126"
type textarea "*"
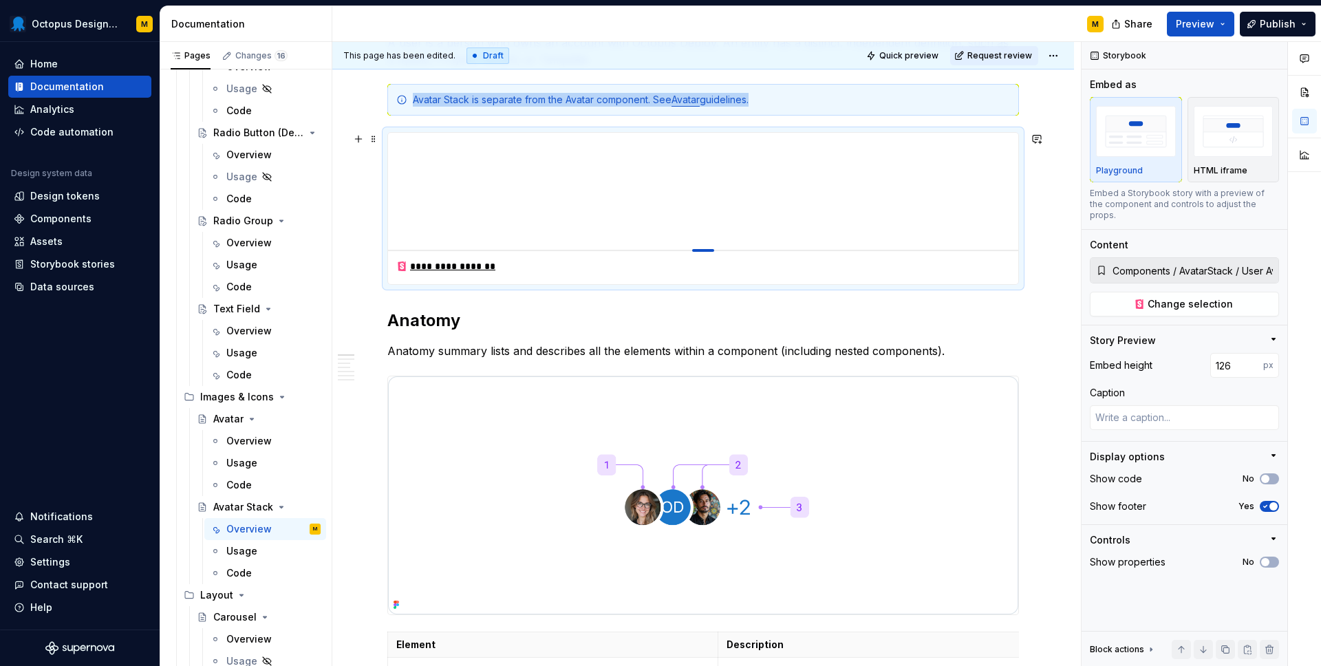
type input "122"
type textarea "*"
type input "118"
type textarea "*"
type input "113"
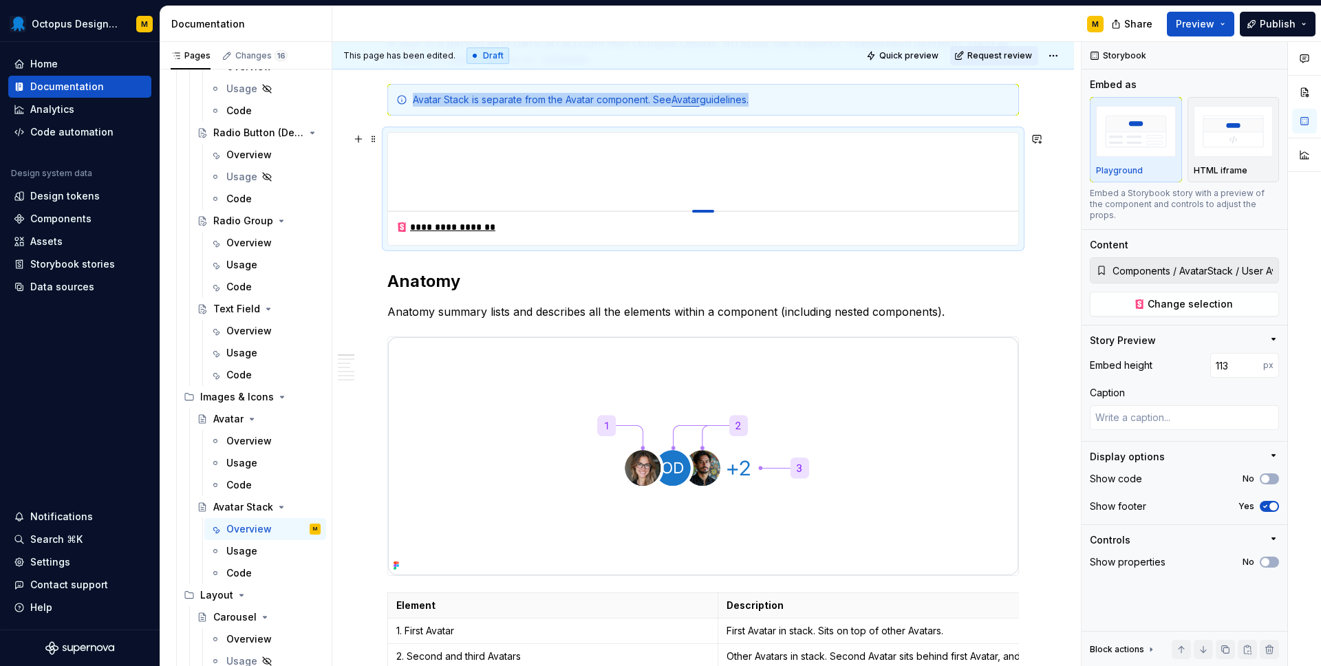
type textarea "*"
type input "108"
type textarea "*"
type input "103"
type textarea "*"
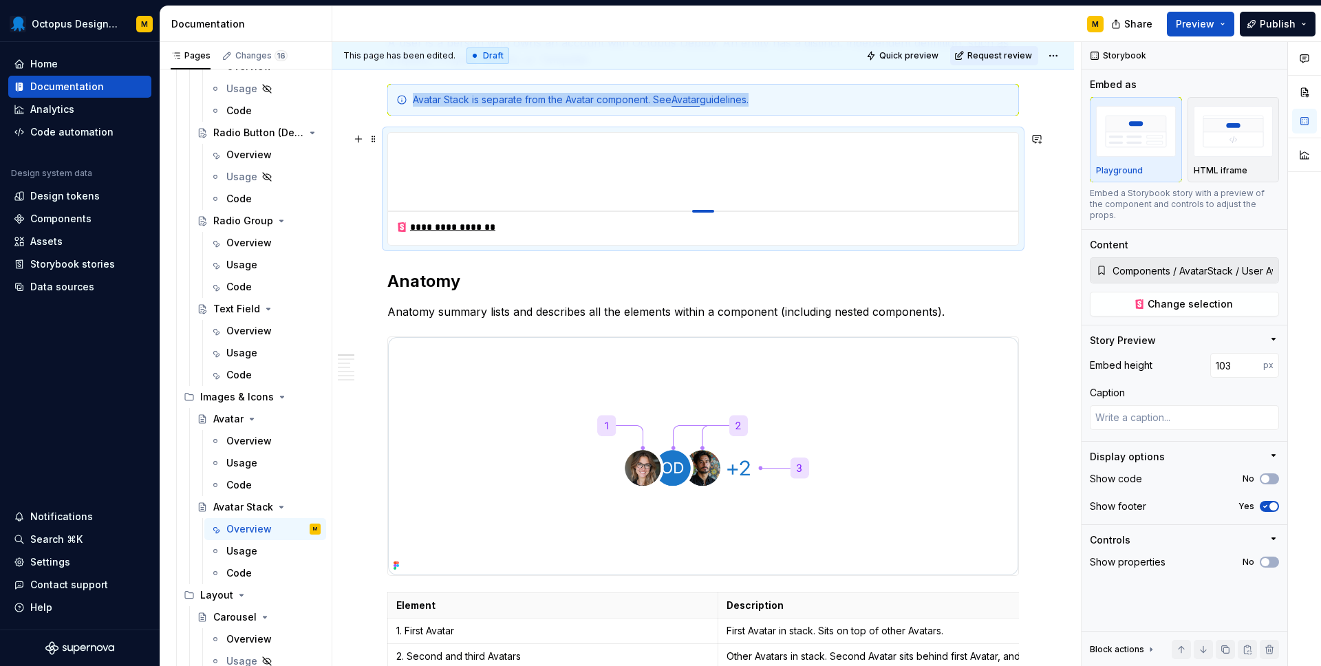
type input "100"
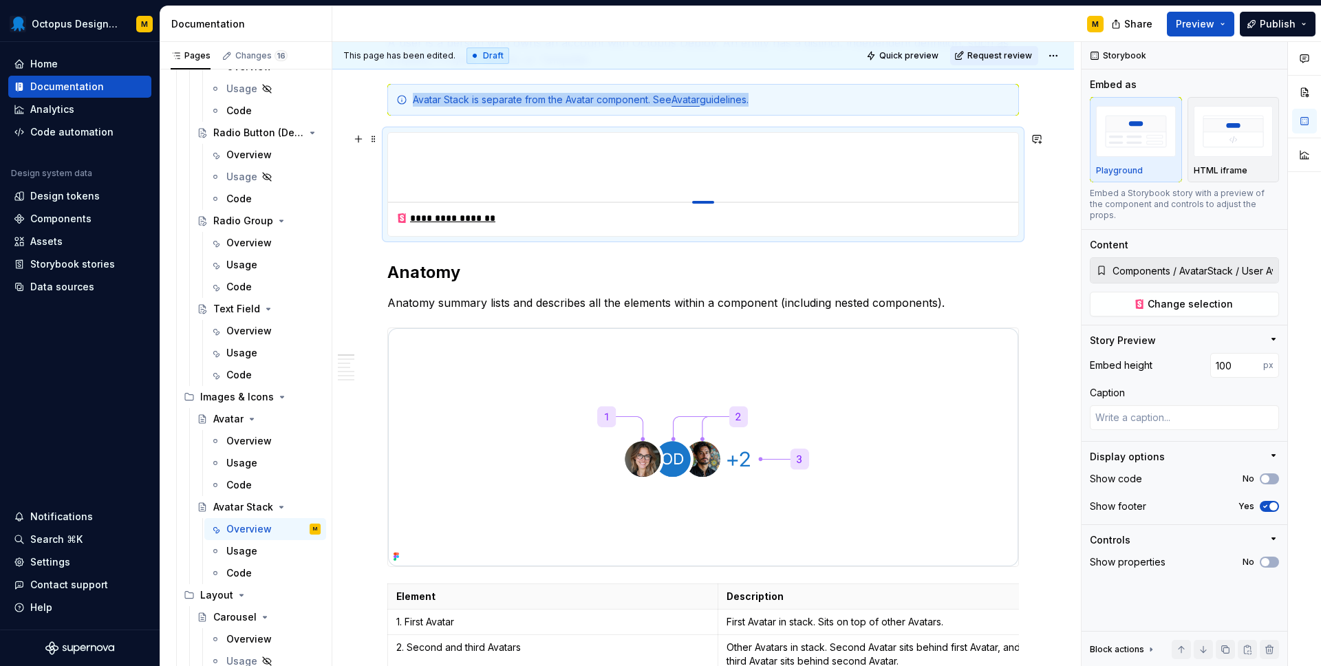
drag, startPoint x: 704, startPoint y: 408, endPoint x: 694, endPoint y: 193, distance: 215.6
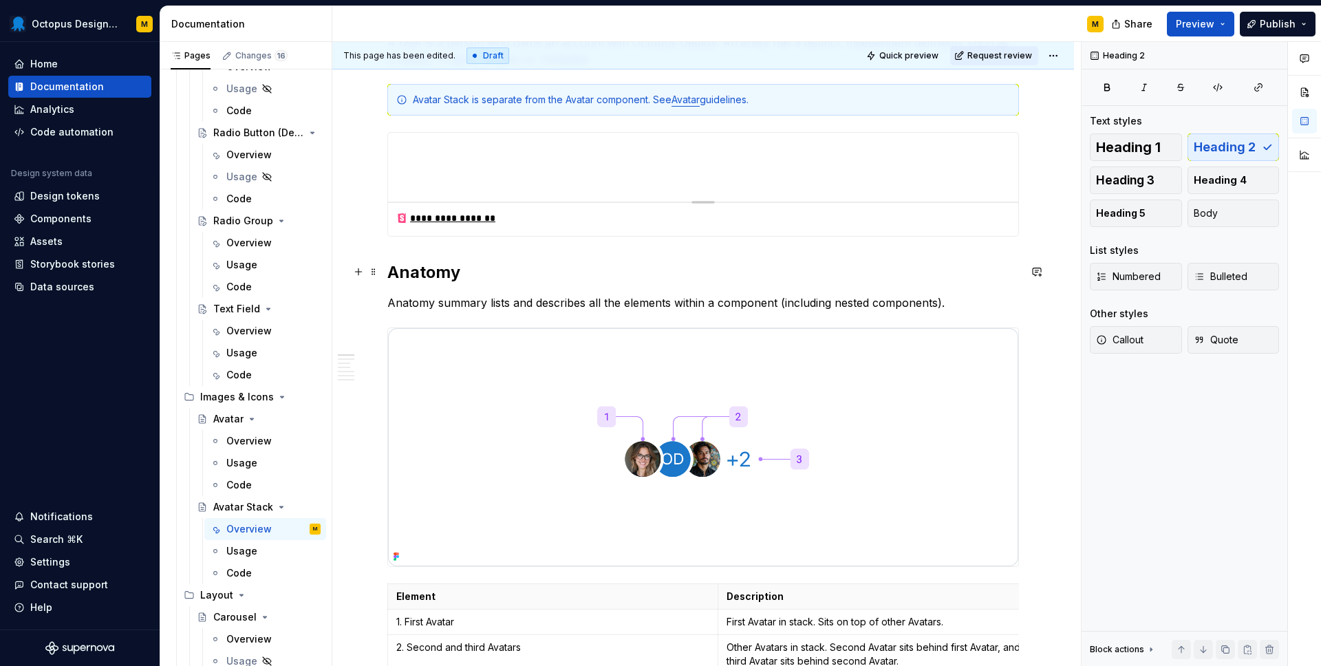
click at [924, 270] on h2 "Anatomy" at bounding box center [702, 272] width 631 height 22
click at [396, 270] on h2 "Anatomy" at bounding box center [702, 272] width 631 height 22
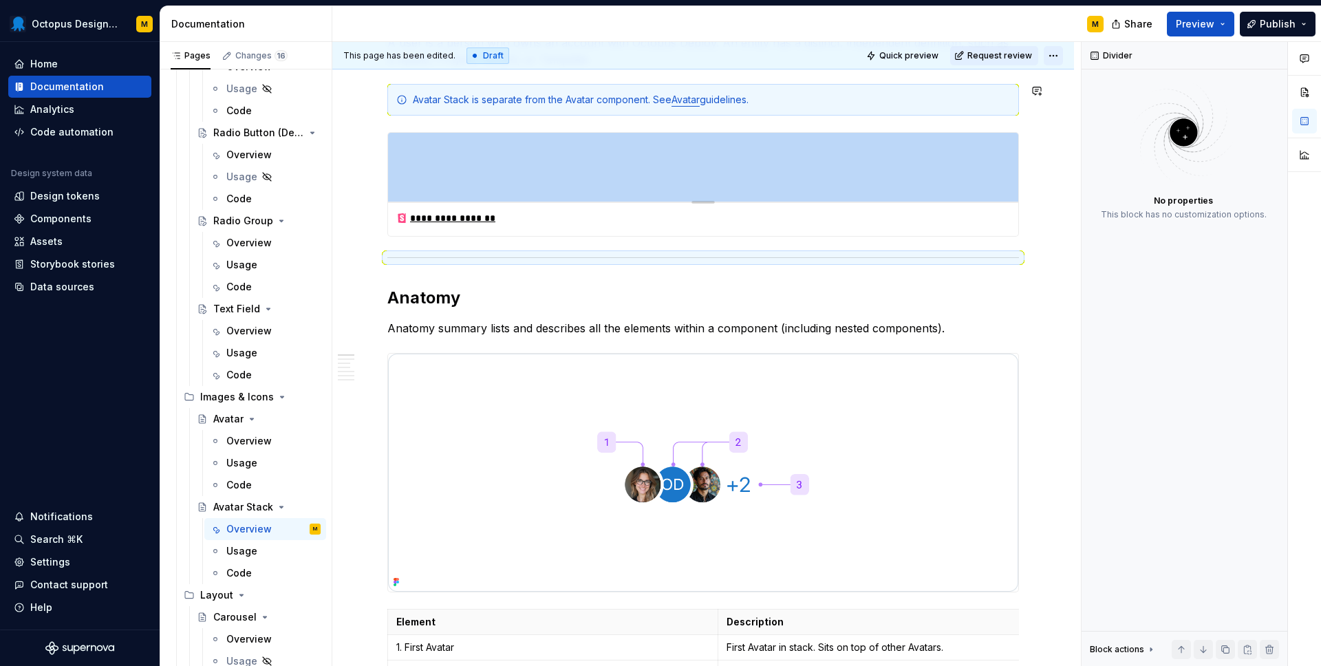
click at [1059, 56] on html "Octopus Design System M Home Documentation Analytics Code automation Design sys…" at bounding box center [660, 333] width 1321 height 666
click at [989, 52] on html "Octopus Design System M Home Documentation Analytics Code automation Design sys…" at bounding box center [660, 333] width 1321 height 666
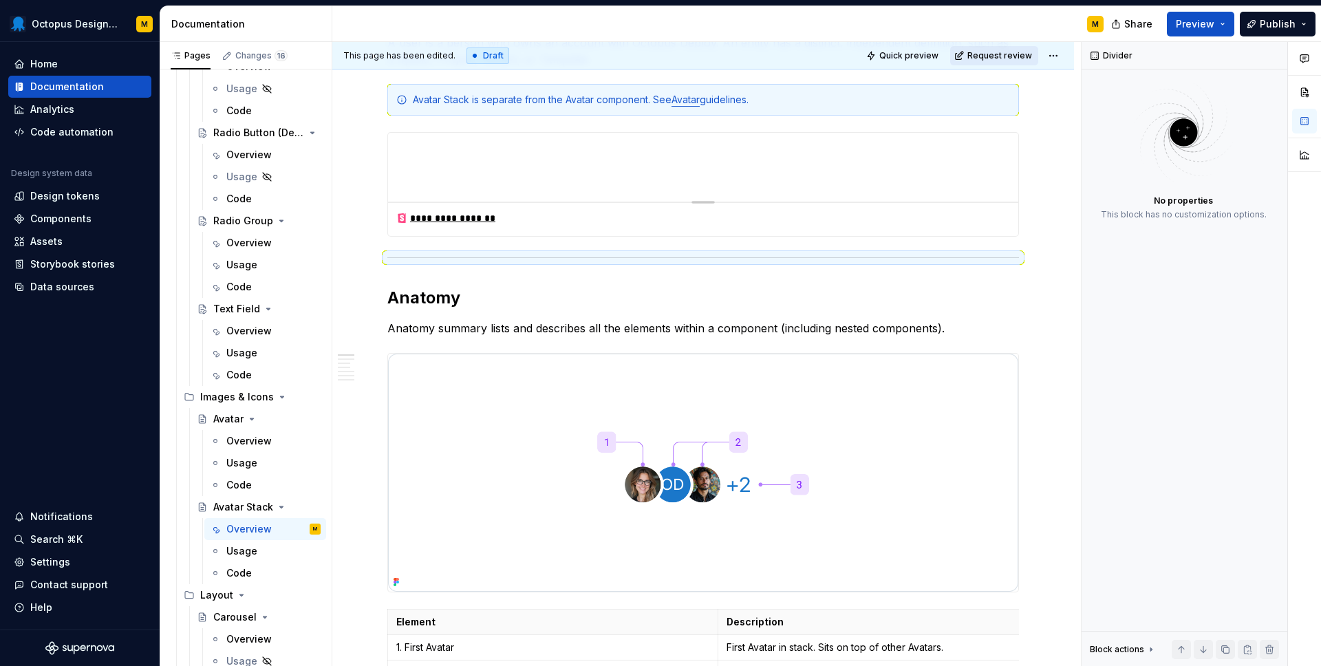
scroll to position [299, 0]
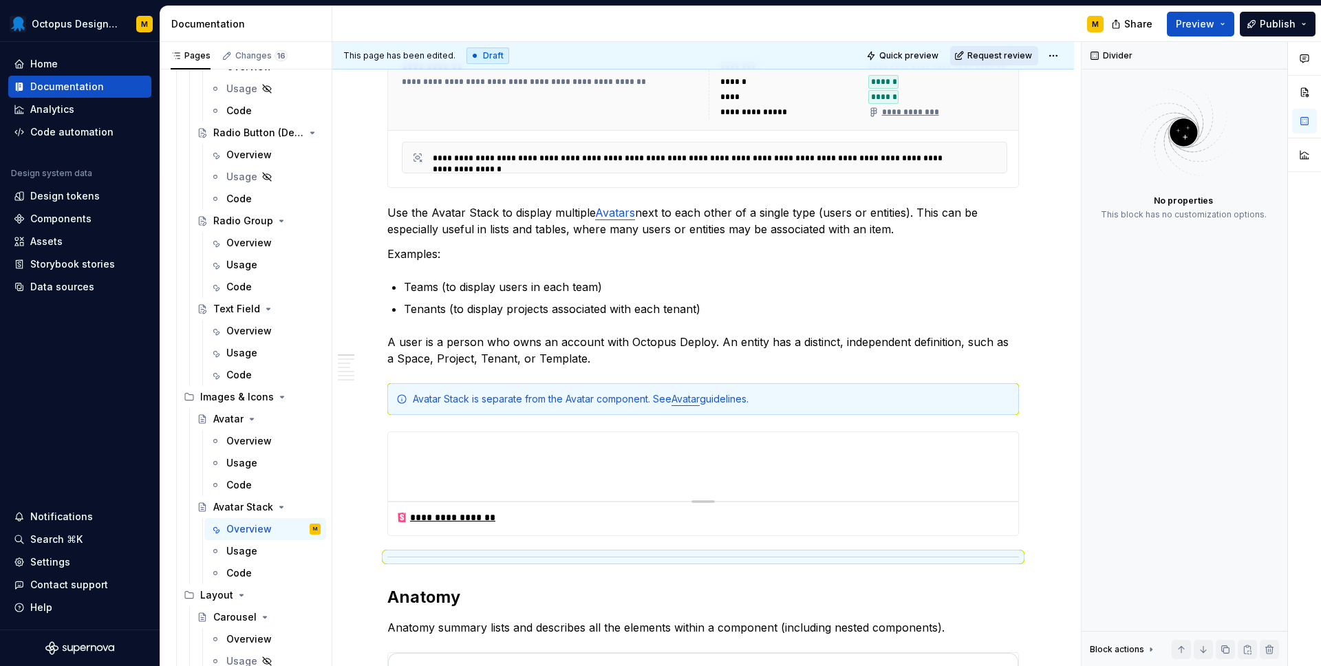
click at [991, 53] on span "Request review" at bounding box center [999, 55] width 65 height 11
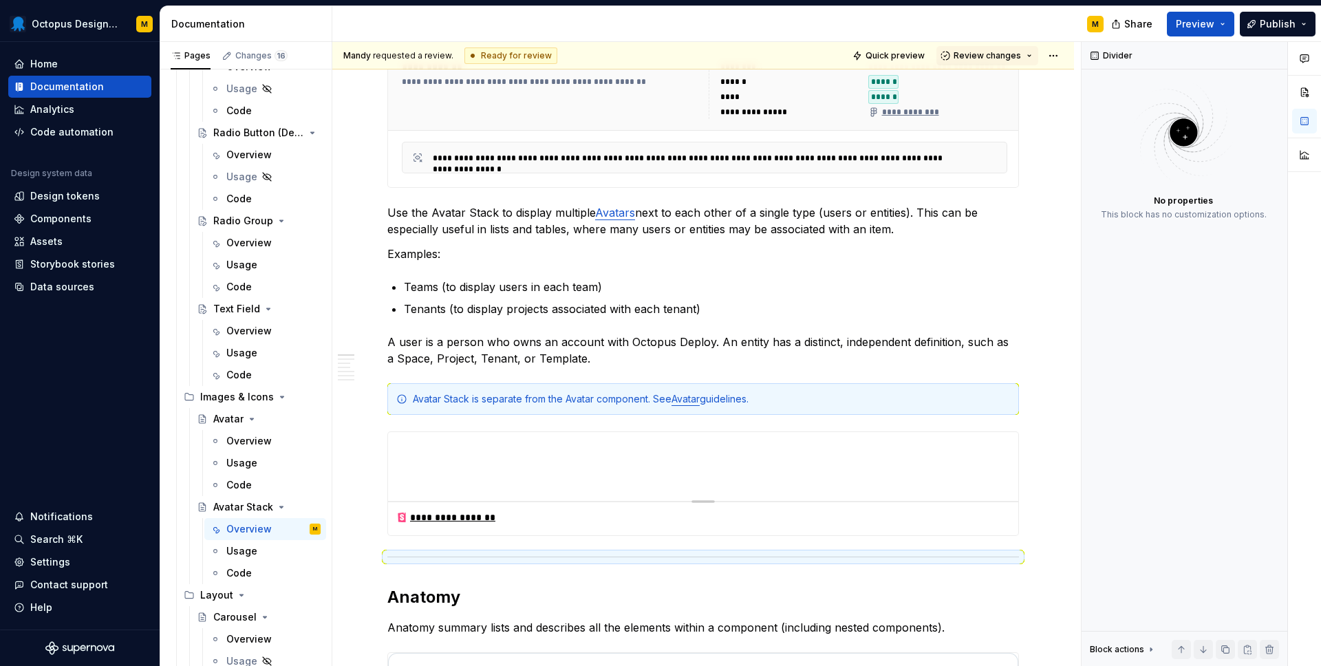
click at [991, 53] on span "Review changes" at bounding box center [986, 55] width 67 height 11
click at [997, 86] on div "Approve" at bounding box center [1032, 83] width 120 height 14
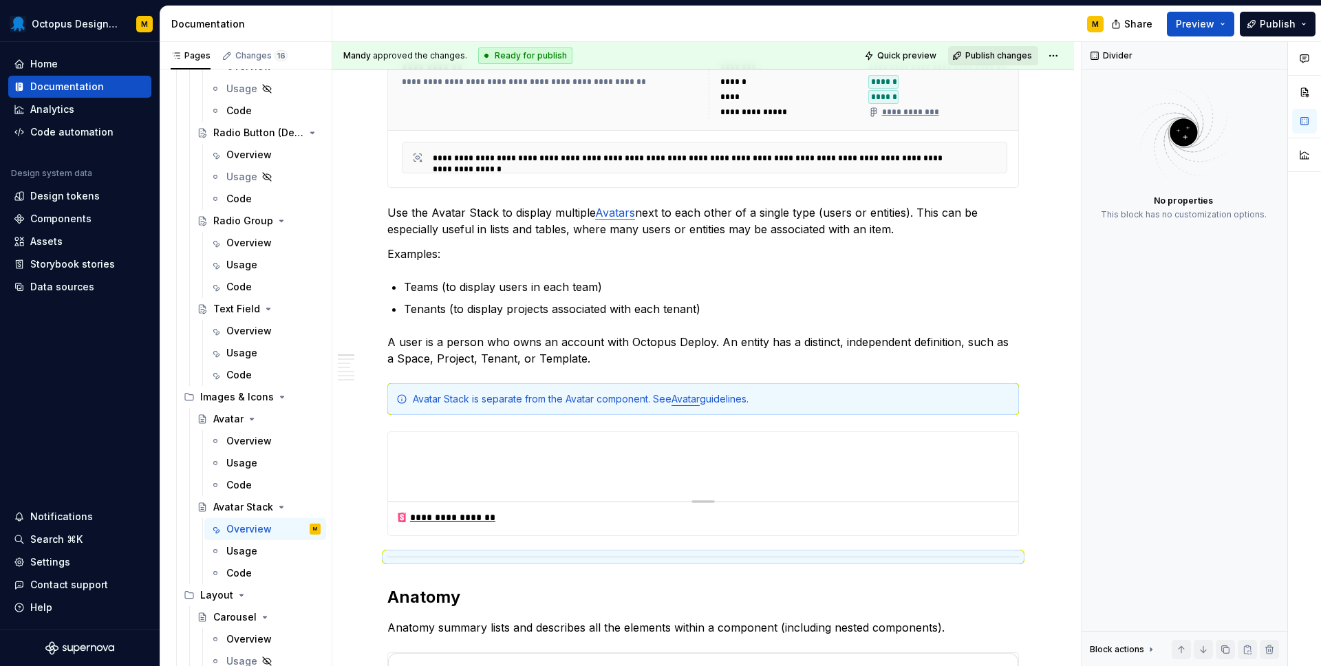
click at [994, 54] on span "Publish changes" at bounding box center [998, 55] width 67 height 11
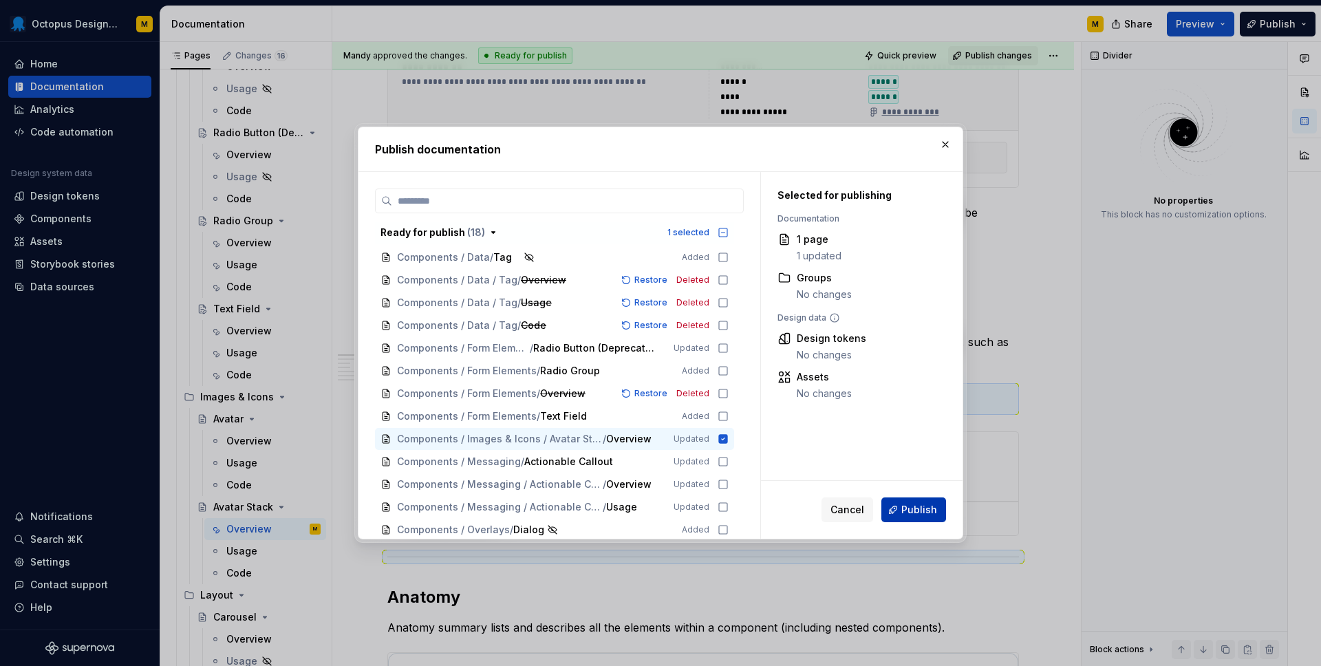
click at [922, 506] on span "Publish" at bounding box center [919, 510] width 36 height 14
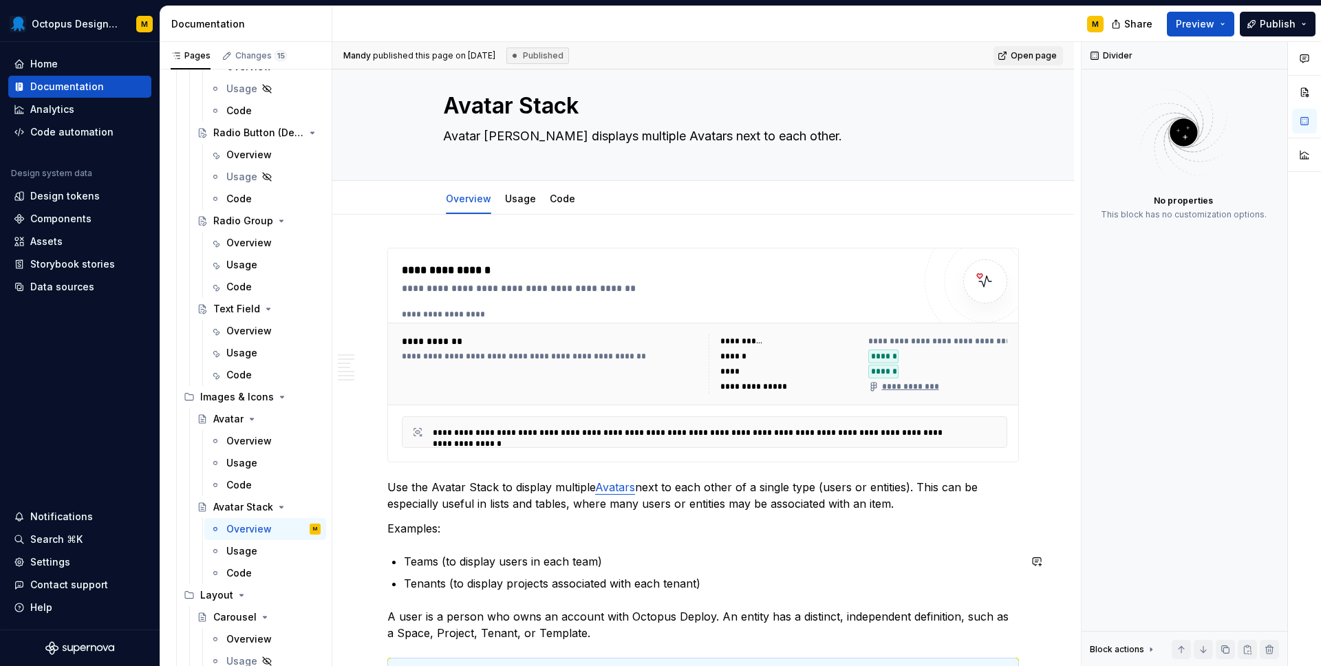
scroll to position [0, 0]
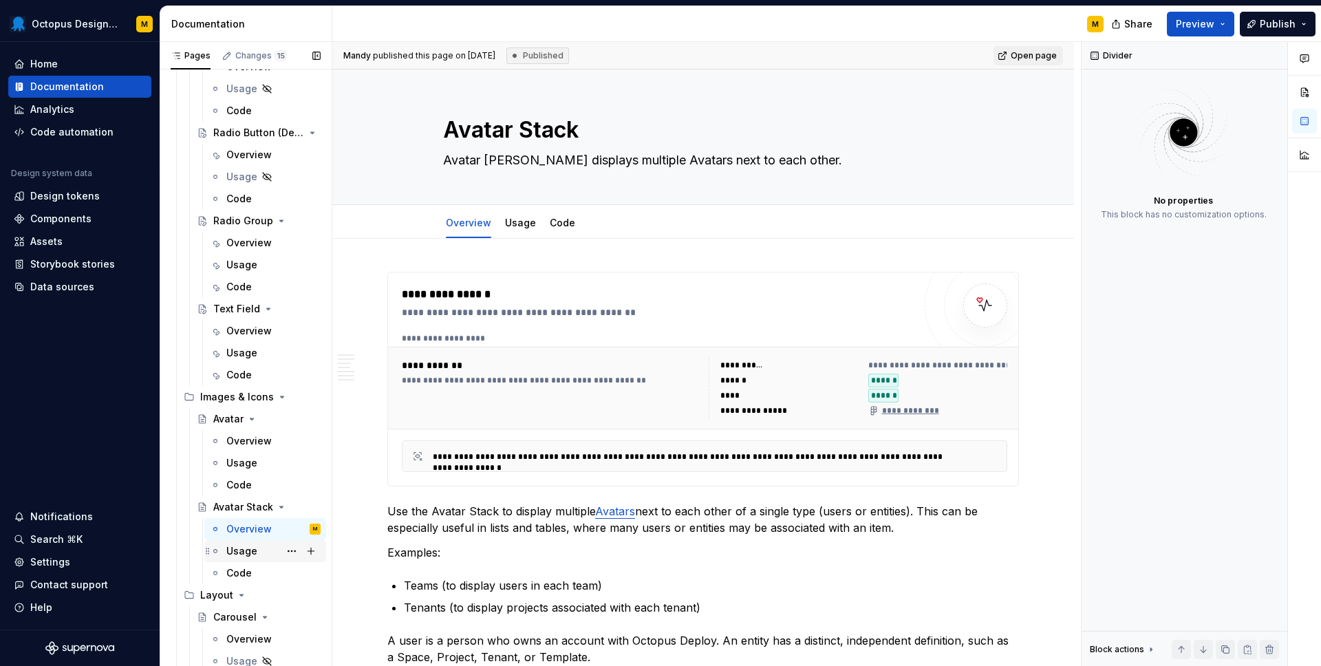
click at [244, 553] on div "Usage" at bounding box center [241, 551] width 31 height 14
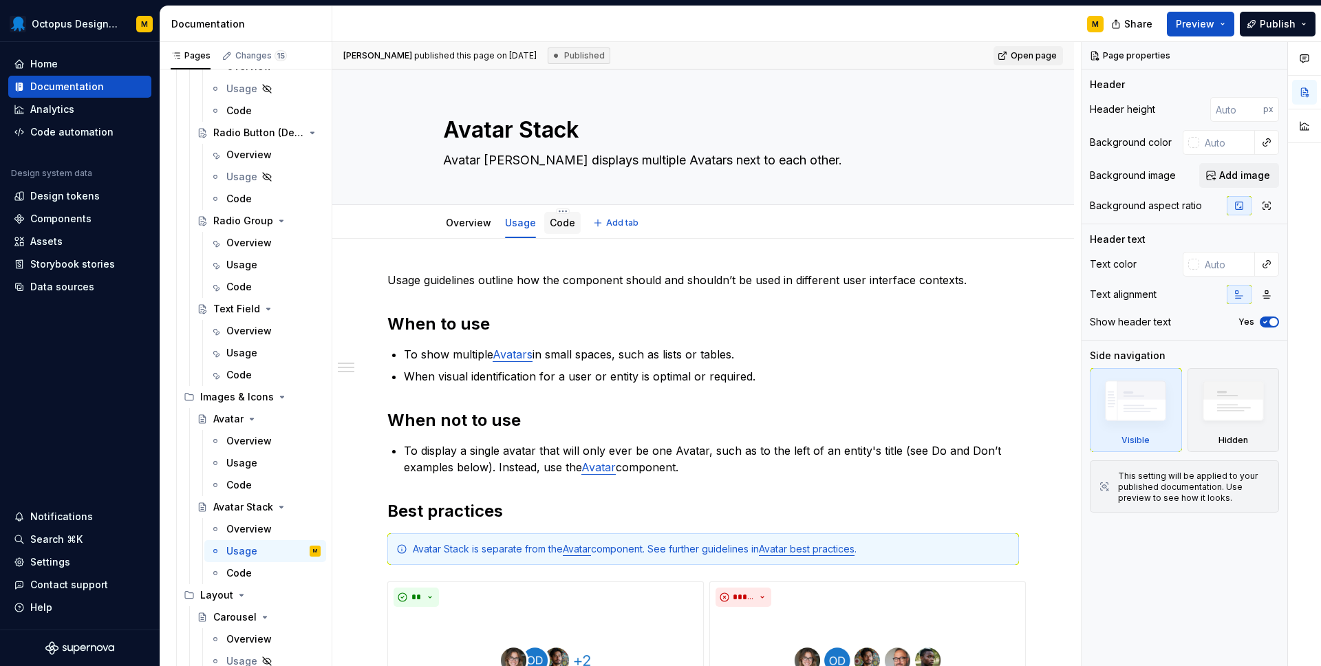
click at [558, 226] on link "Code" at bounding box center [562, 223] width 25 height 12
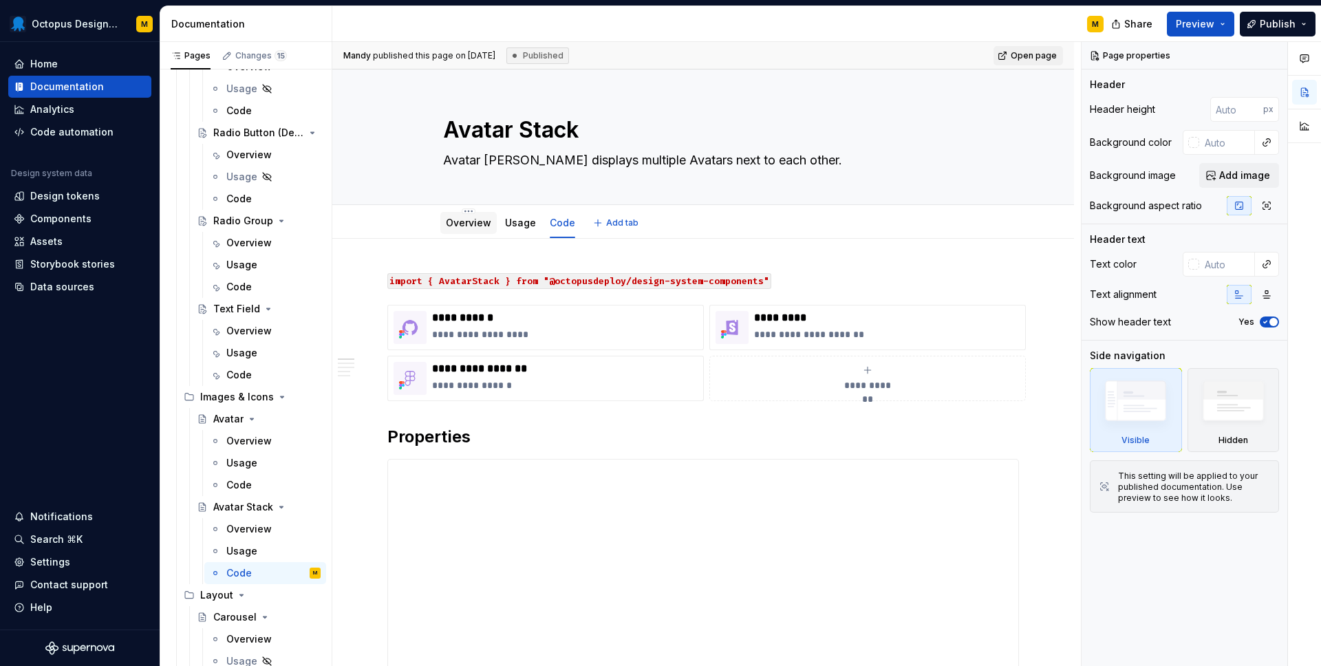
click at [462, 224] on link "Overview" at bounding box center [468, 223] width 45 height 12
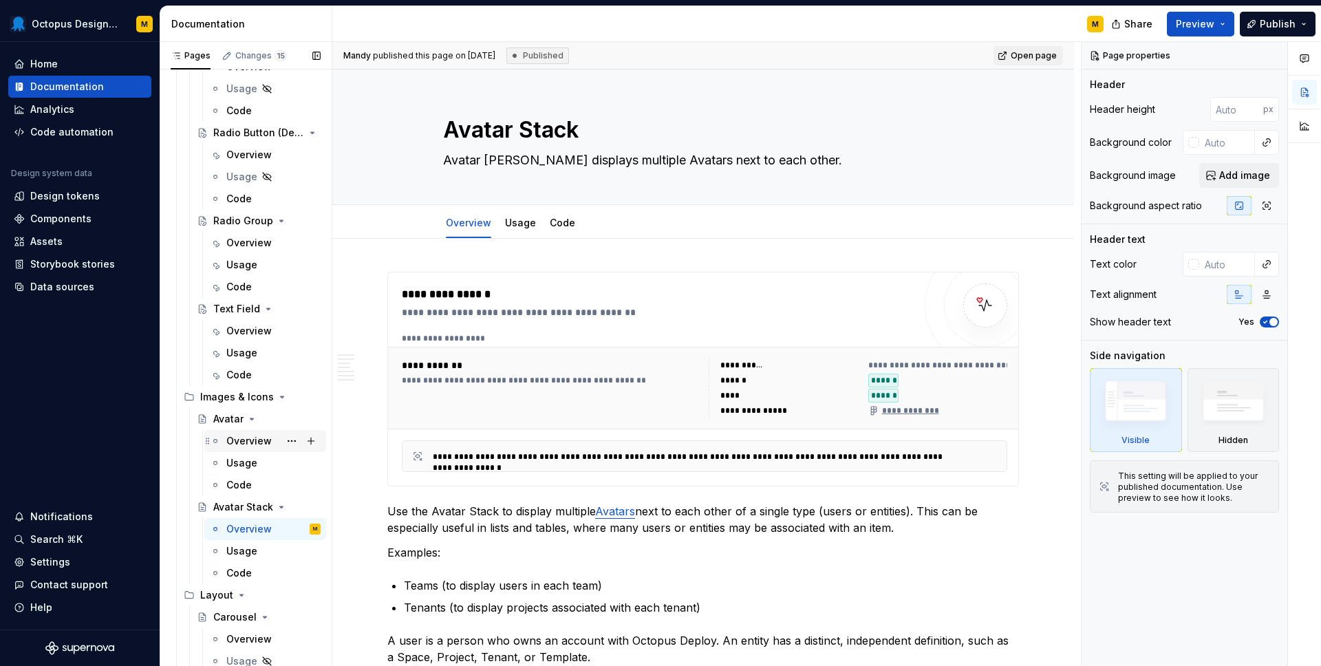
click at [245, 444] on div "Overview" at bounding box center [248, 441] width 45 height 14
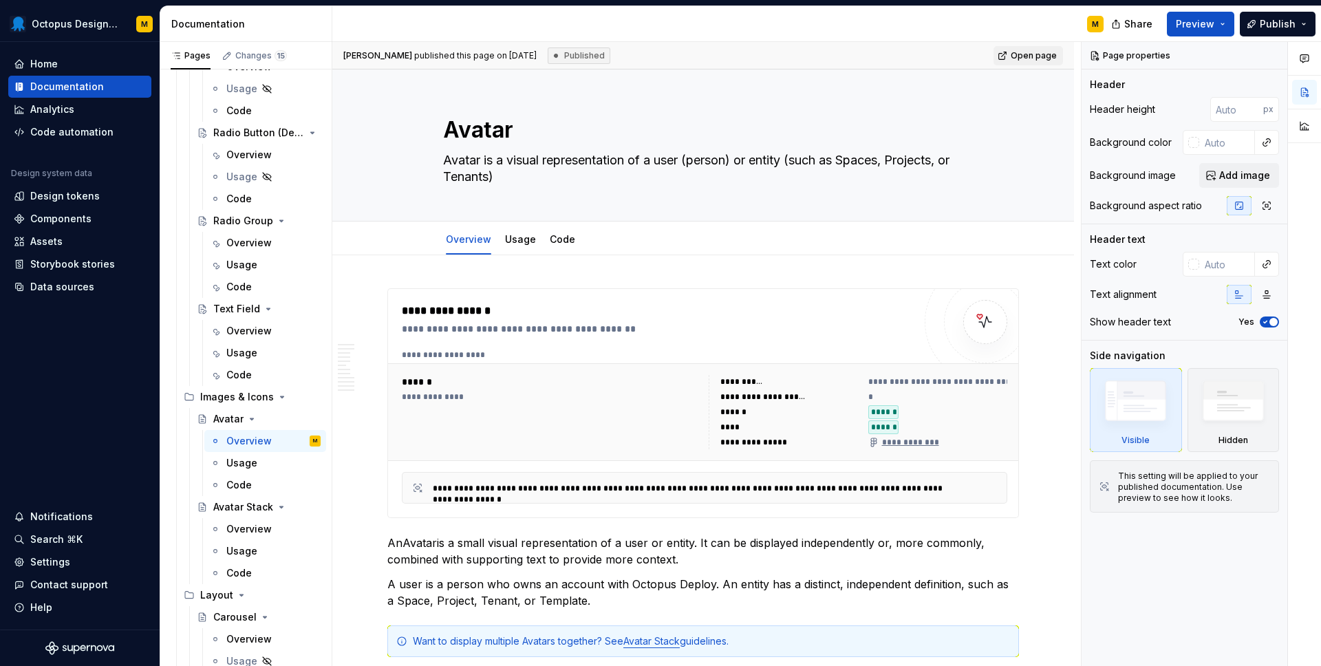
type textarea "*"
